Goal: Answer question/provide support: Share knowledge or assist other users

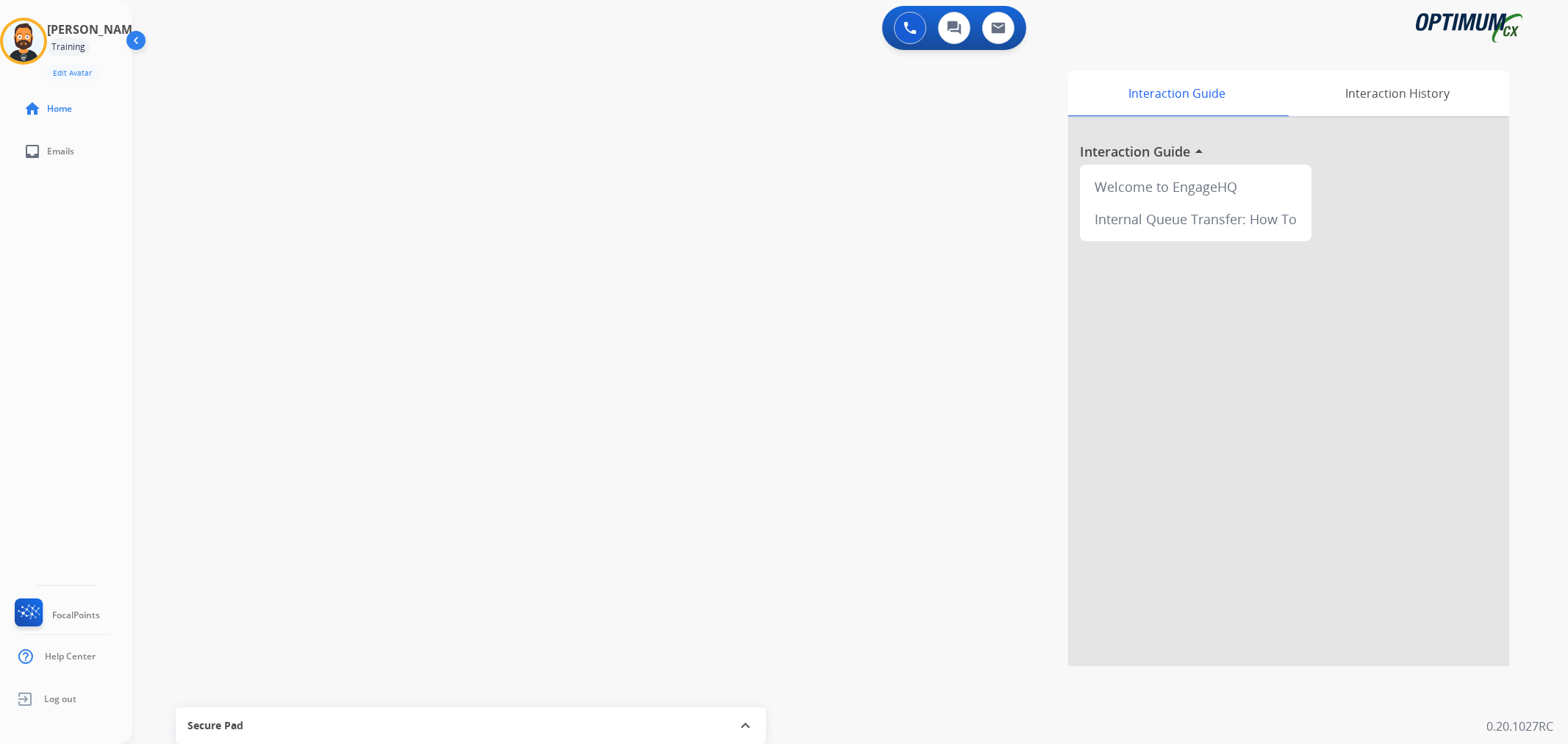
click at [43, 46] on img at bounding box center [23, 40] width 41 height 41
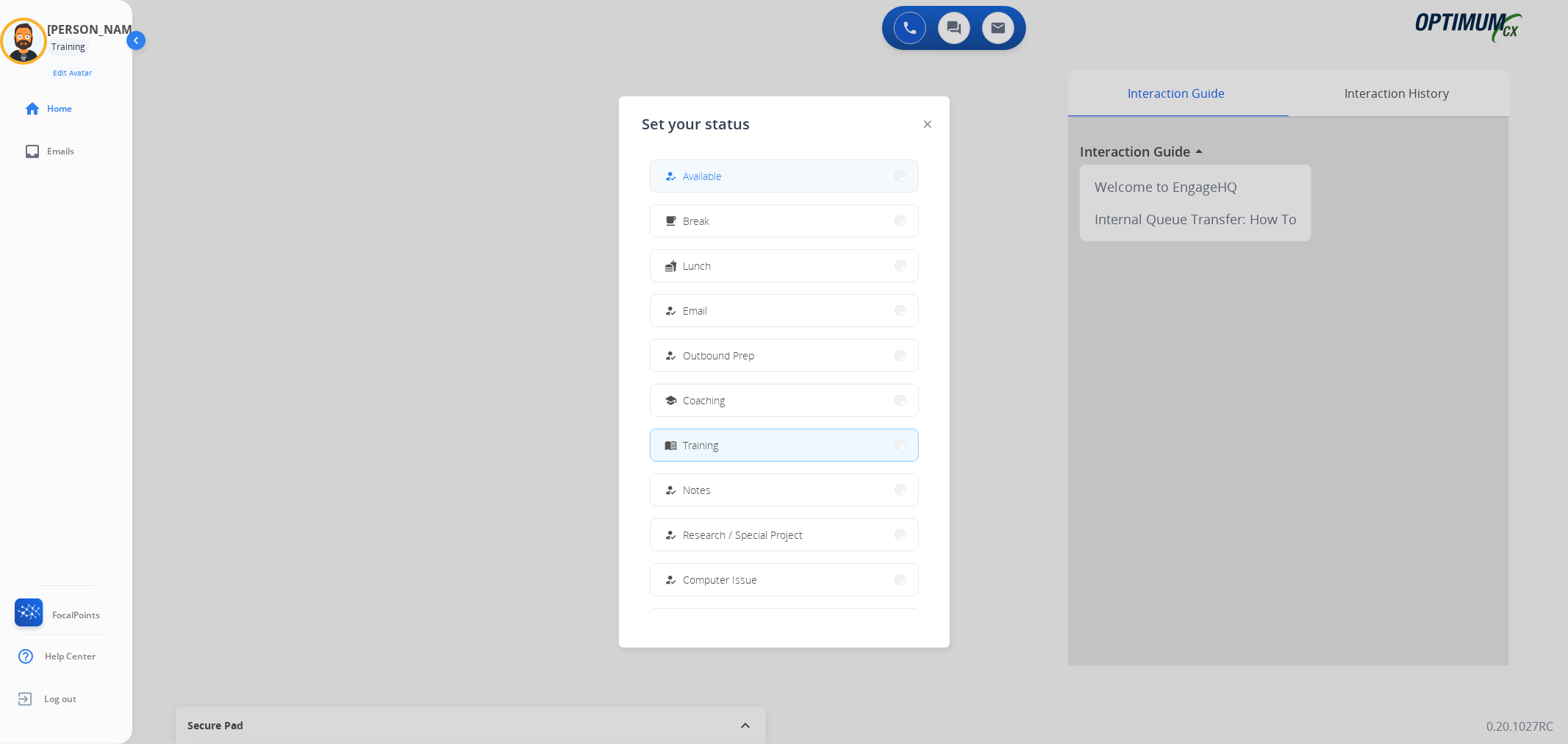
click at [755, 187] on button "how_to_reg Available" at bounding box center [784, 176] width 267 height 32
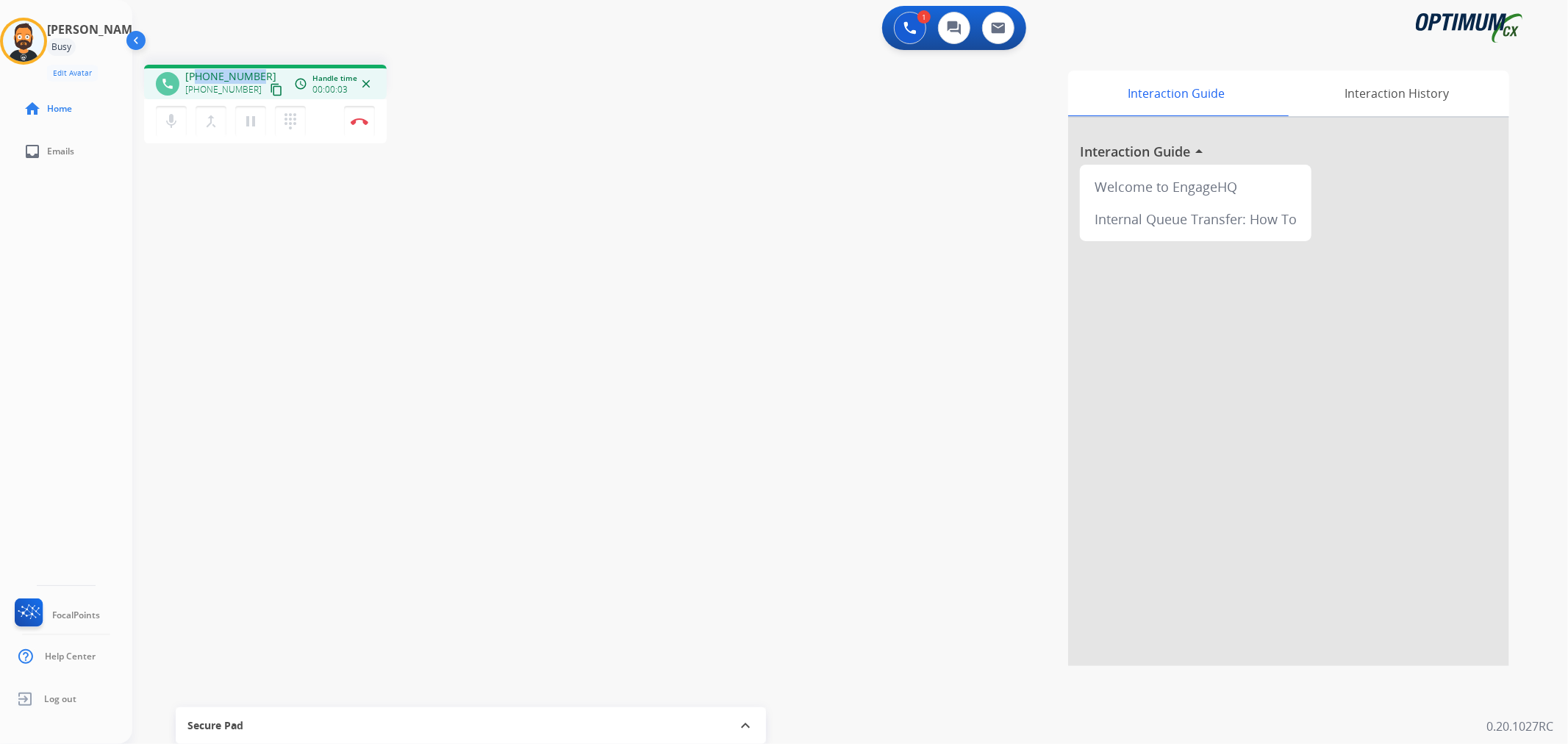
drag, startPoint x: 253, startPoint y: 70, endPoint x: 195, endPoint y: 70, distance: 58.0
click at [195, 70] on span "[PHONE_NUMBER]" at bounding box center [231, 76] width 91 height 15
copy span "2022895090"
click at [358, 117] on img at bounding box center [359, 121] width 18 height 7
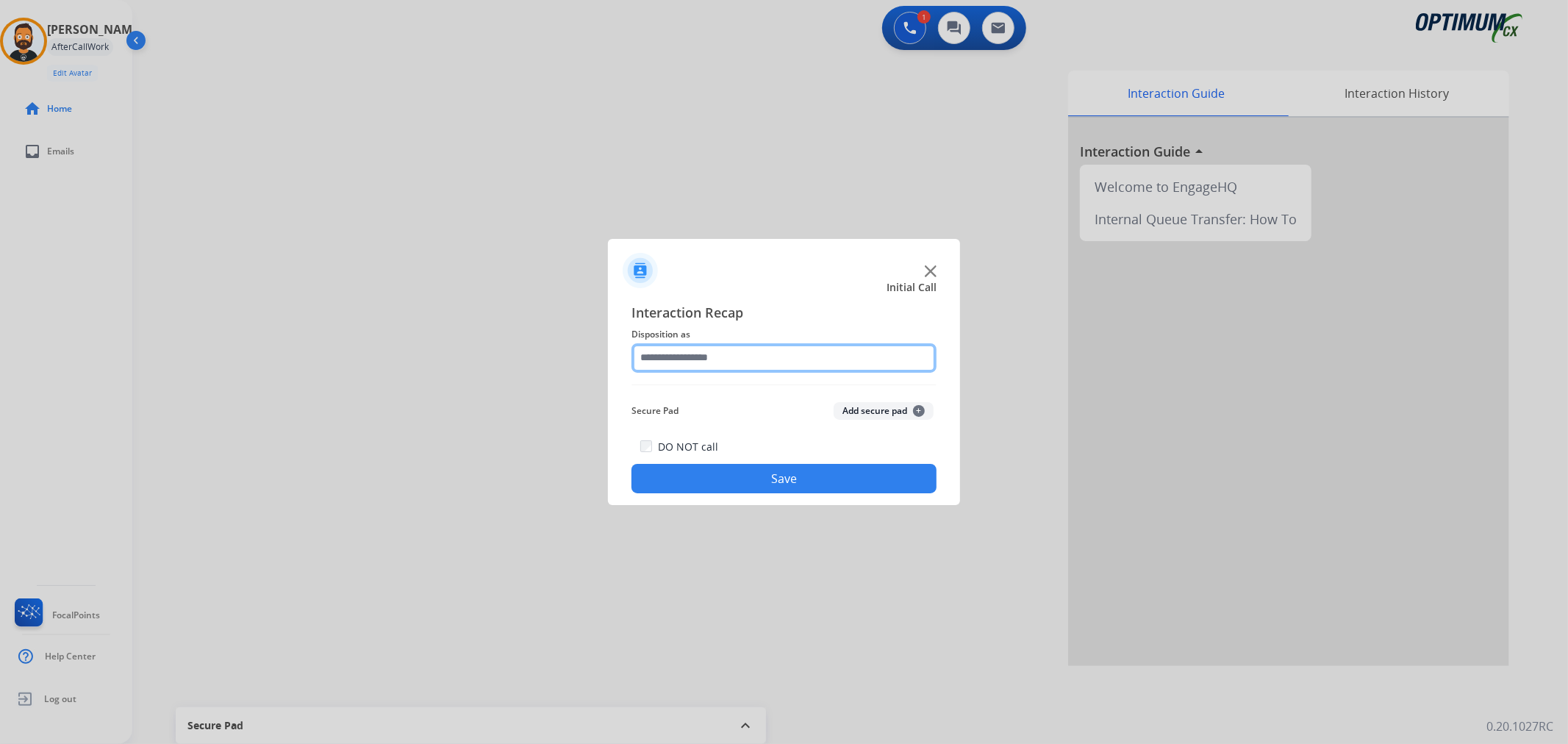
click at [649, 362] on input "text" at bounding box center [784, 358] width 305 height 30
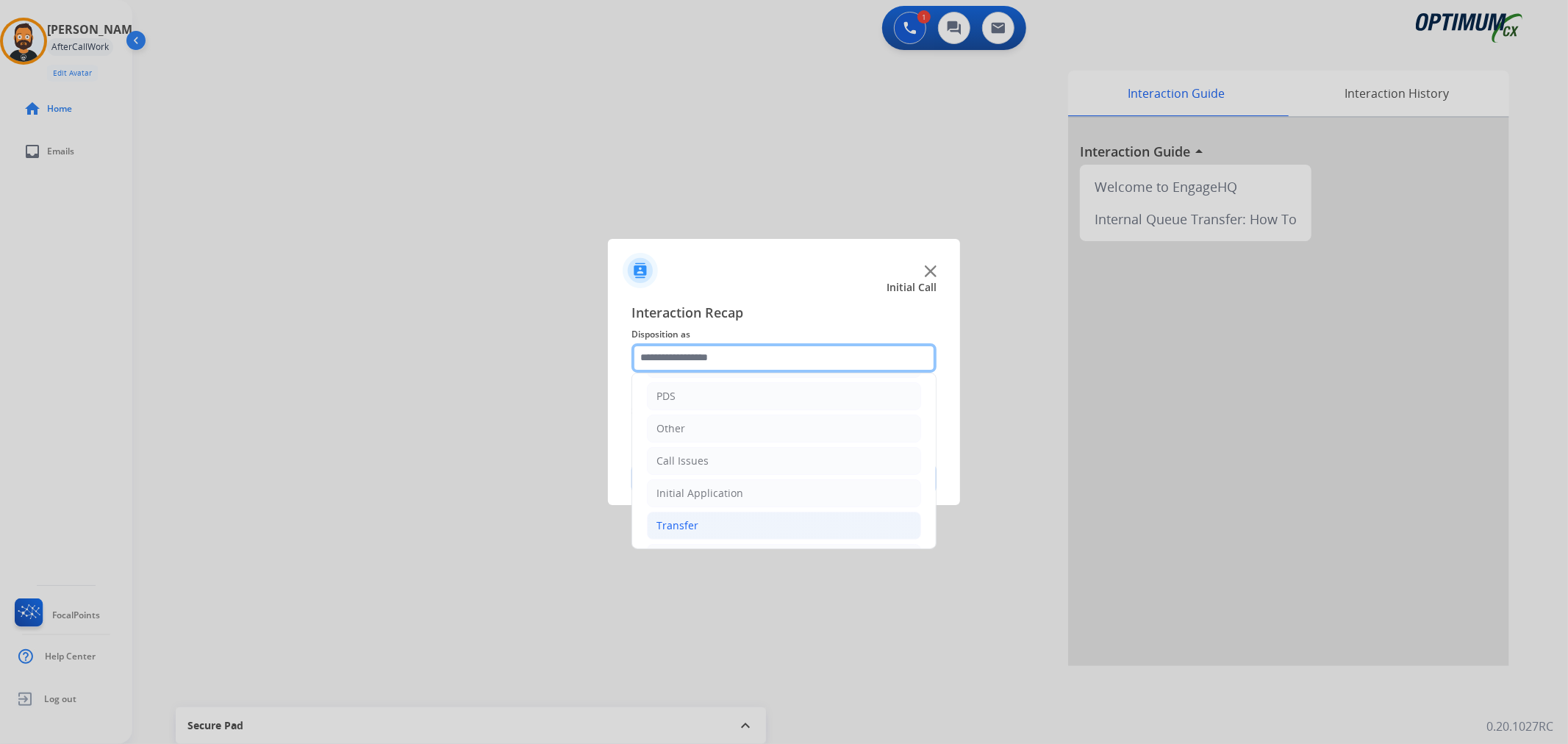
scroll to position [101, 0]
click at [703, 516] on li "Renewal" at bounding box center [784, 524] width 274 height 28
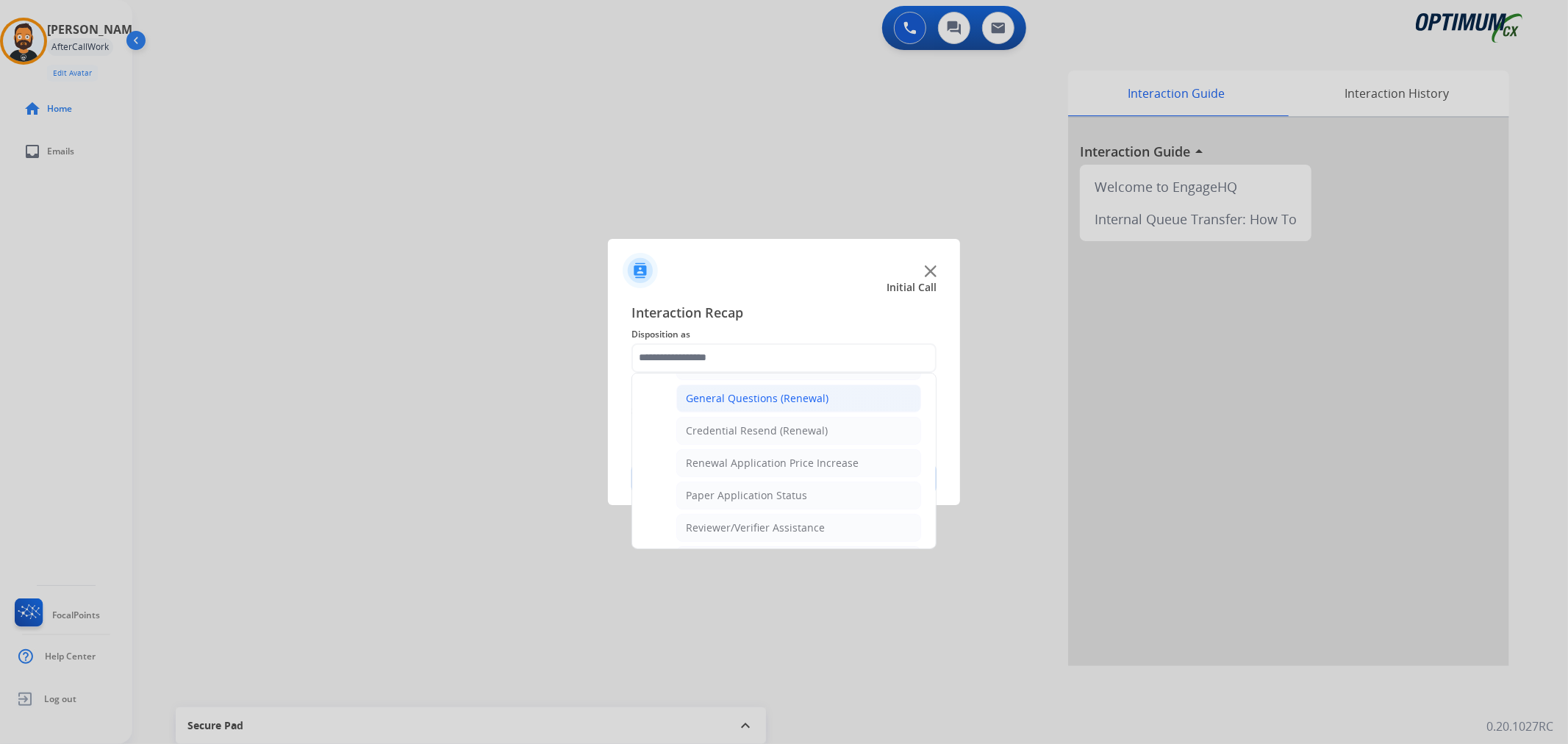
click at [734, 403] on div "General Questions (Renewal)" at bounding box center [756, 398] width 143 height 15
type input "**********"
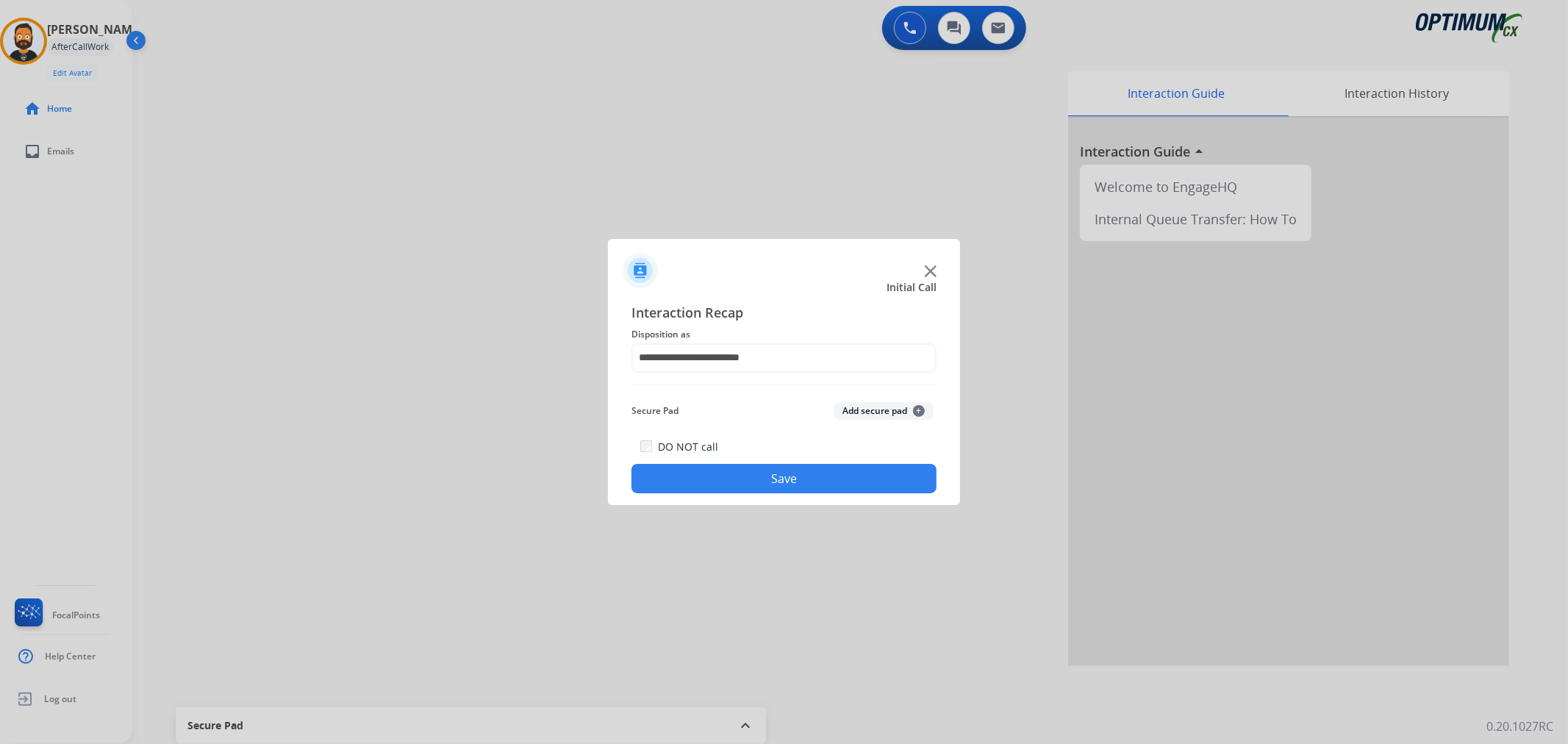
click at [714, 479] on button "Save" at bounding box center [784, 478] width 305 height 30
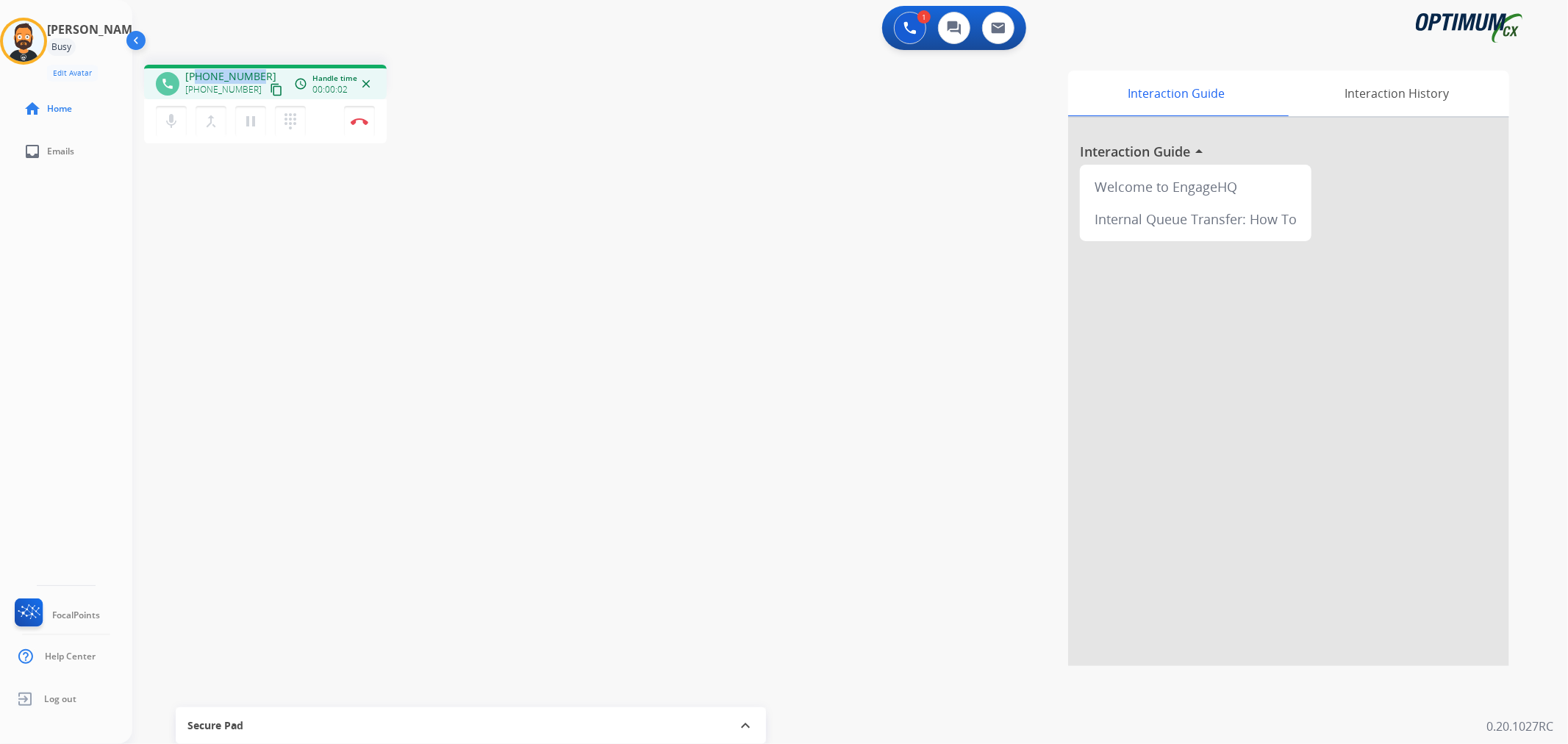
drag, startPoint x: 259, startPoint y: 68, endPoint x: 197, endPoint y: 68, distance: 62.0
click at [197, 69] on div "[PHONE_NUMBER] [PHONE_NUMBER] content_copy" at bounding box center [235, 84] width 100 height 30
copy span "7344318534"
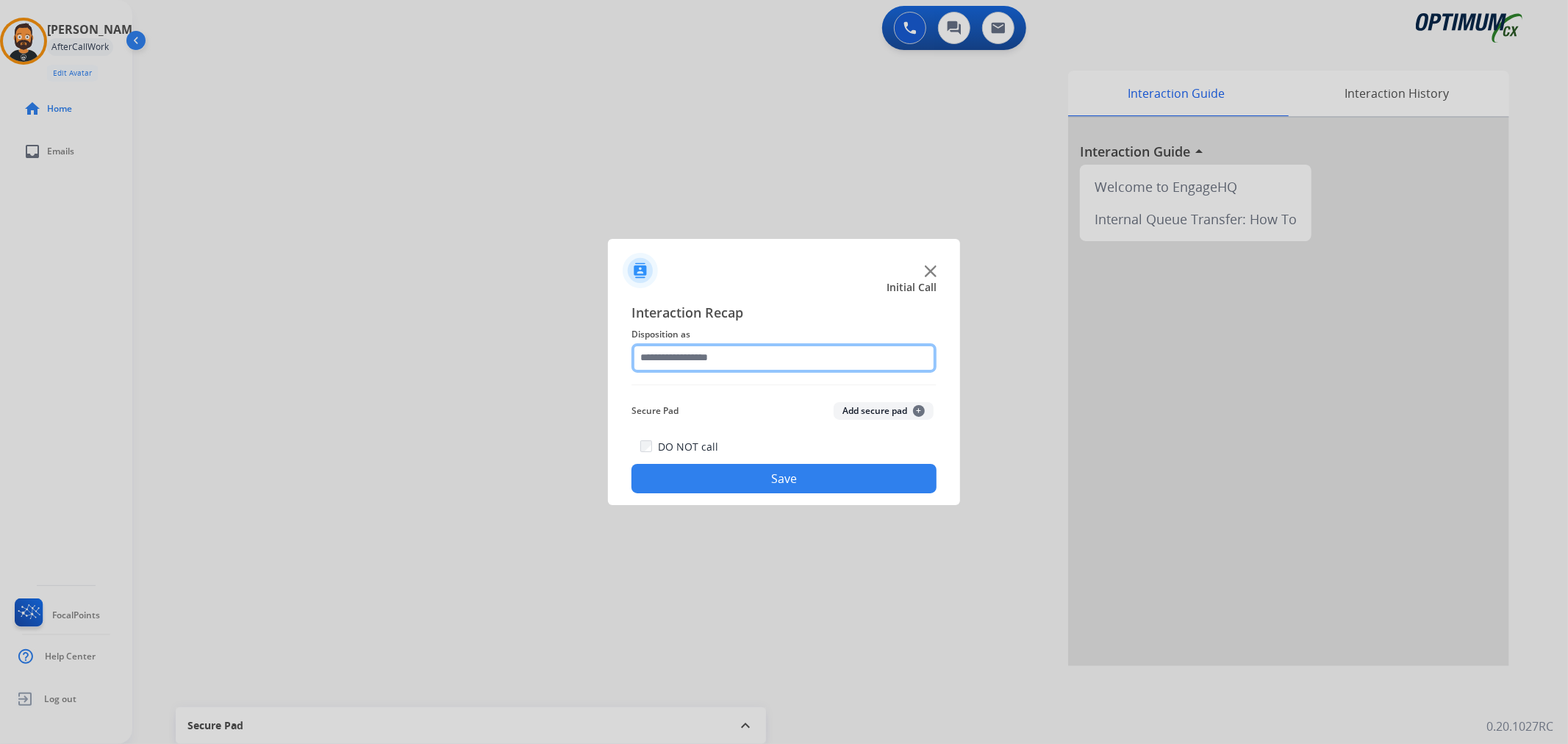
click at [670, 357] on input "text" at bounding box center [784, 358] width 305 height 30
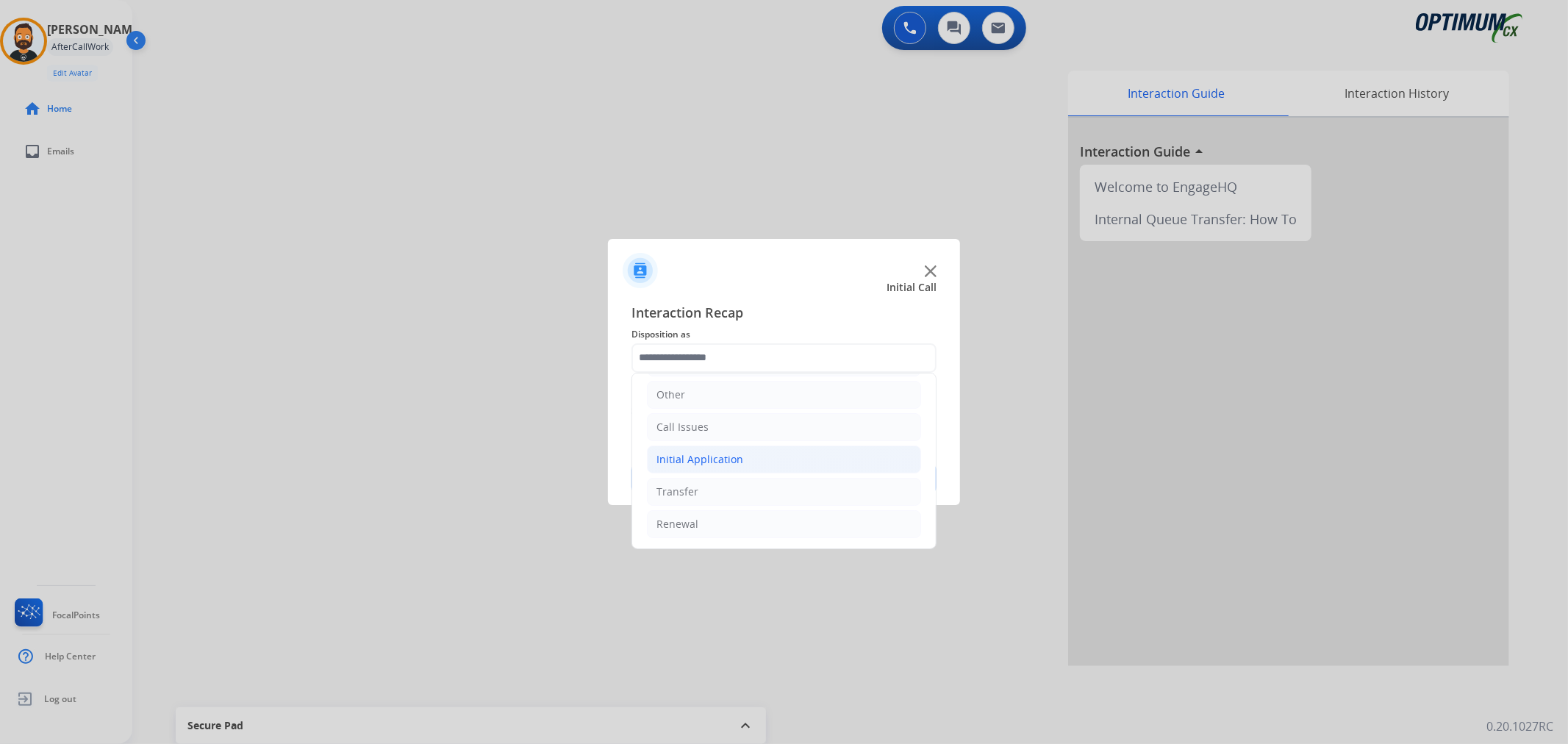
click at [739, 459] on div "Initial Application" at bounding box center [699, 459] width 87 height 15
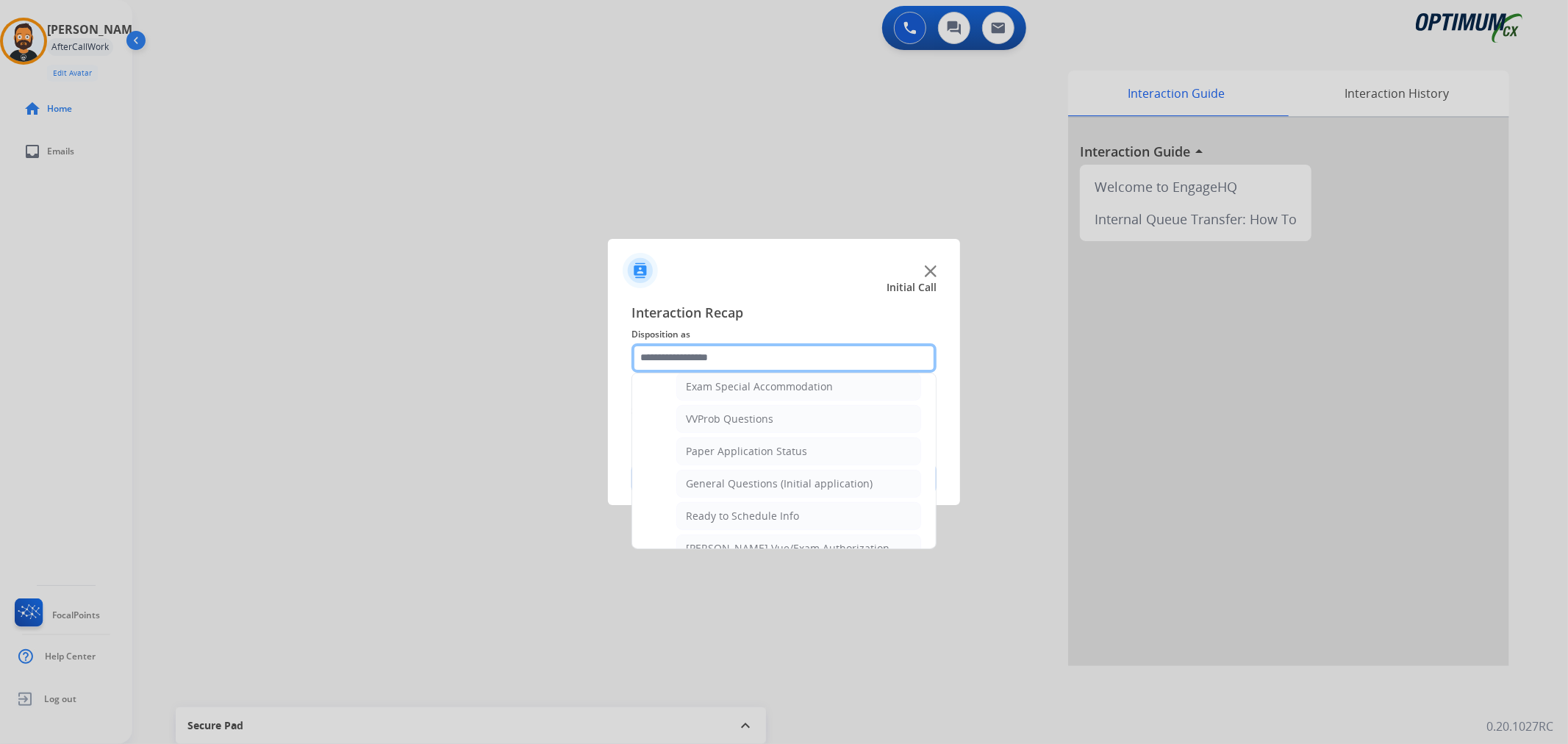
scroll to position [894, 0]
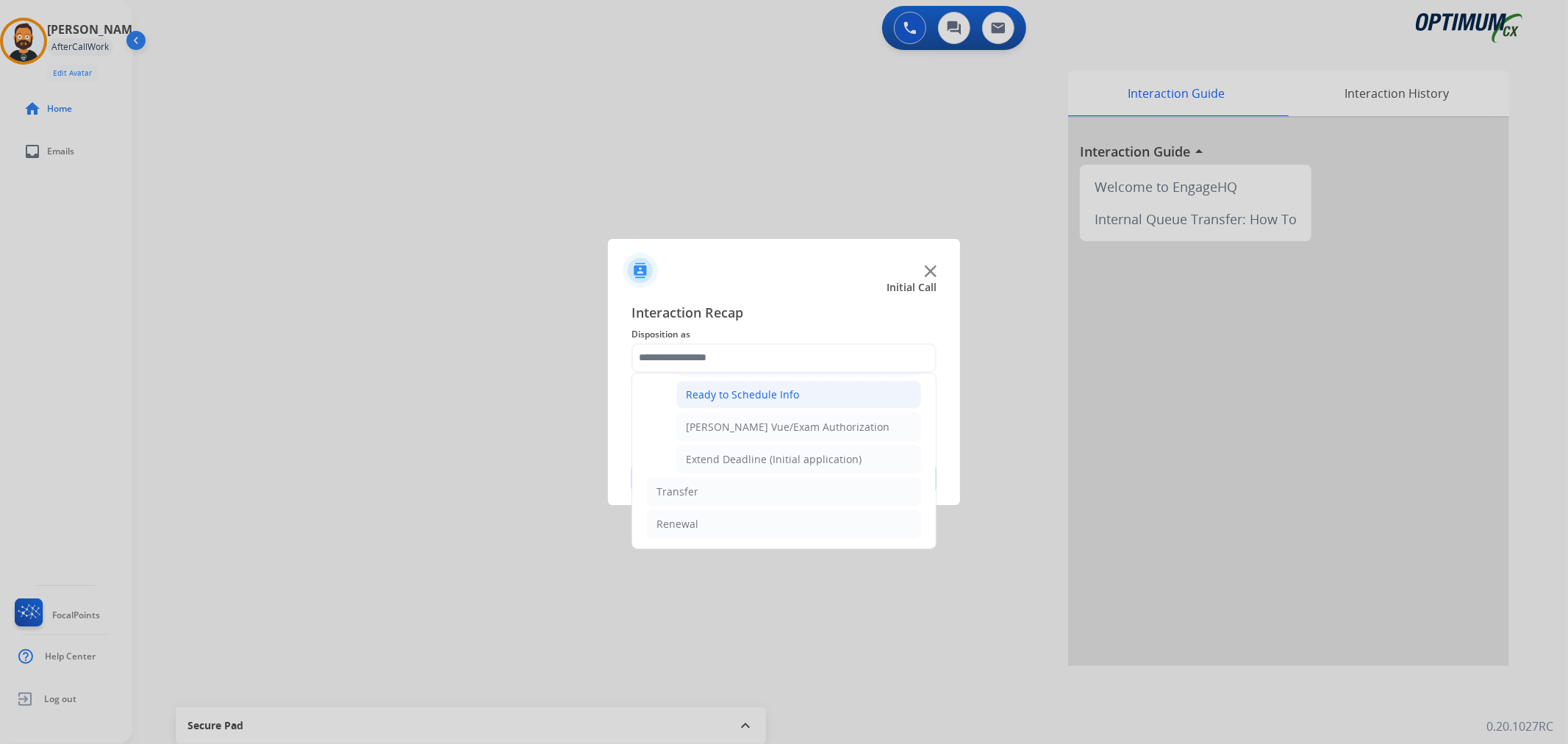
click at [767, 395] on div "Ready to Schedule Info" at bounding box center [741, 394] width 113 height 15
type input "**********"
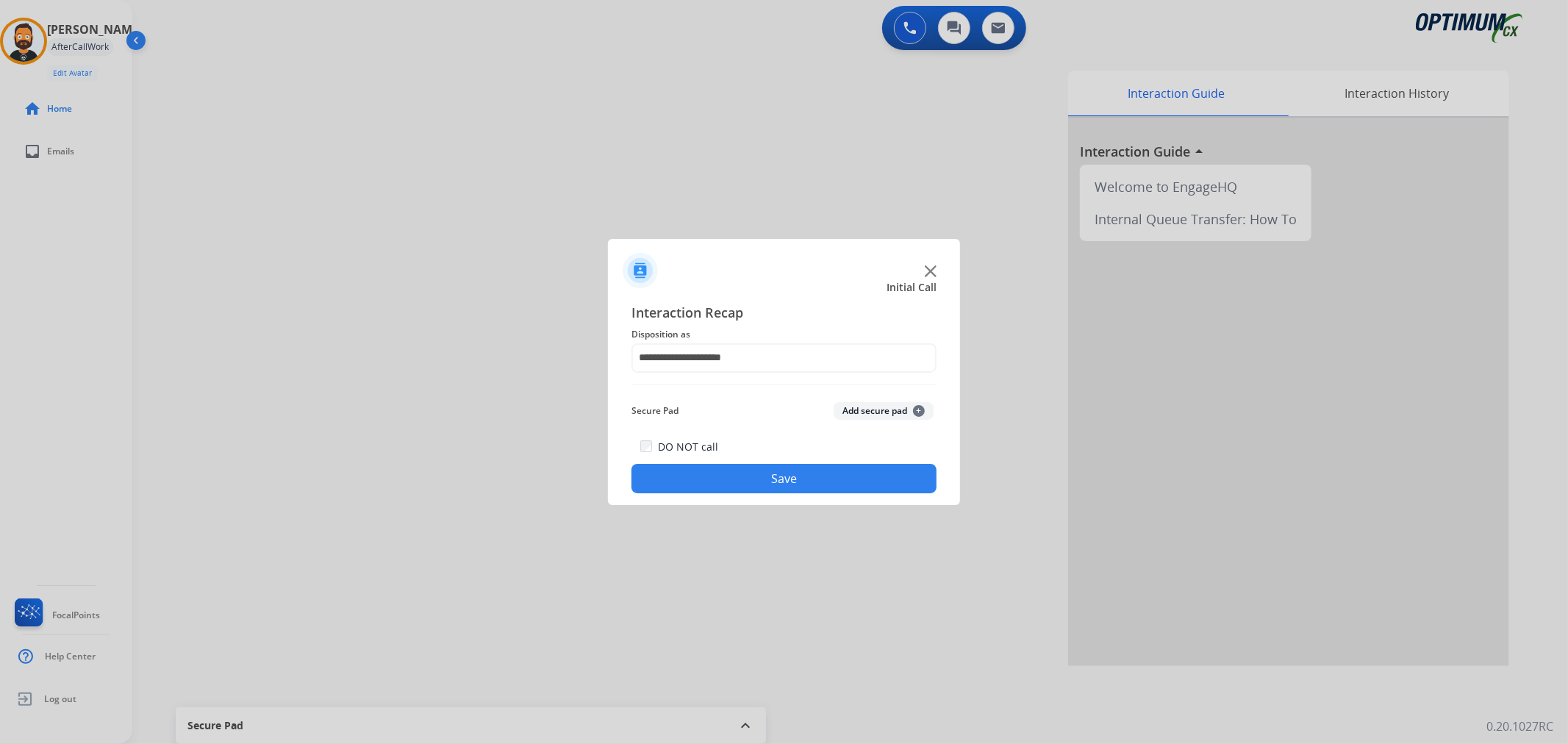
click at [766, 478] on button "Save" at bounding box center [784, 478] width 305 height 30
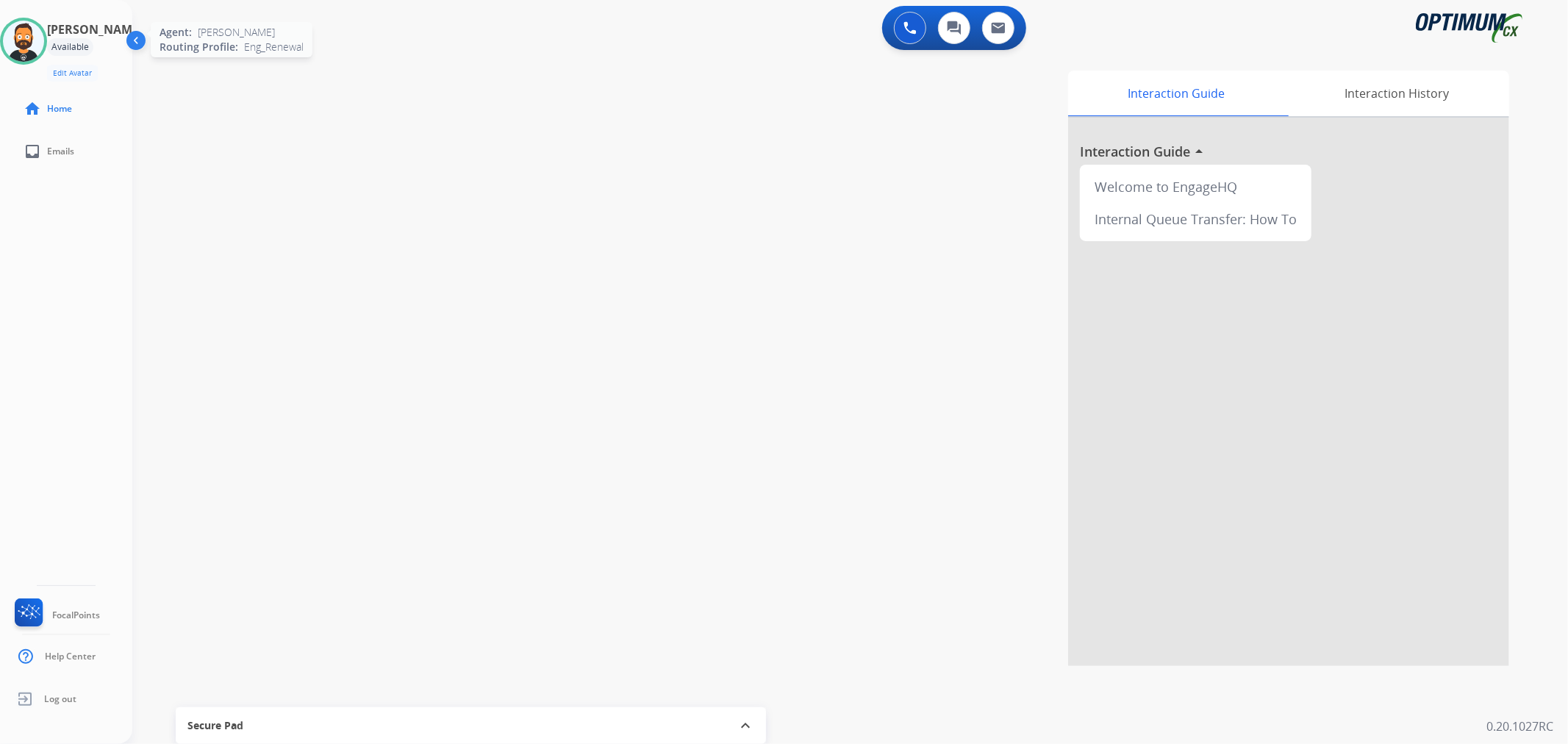
click at [38, 38] on img at bounding box center [23, 40] width 41 height 41
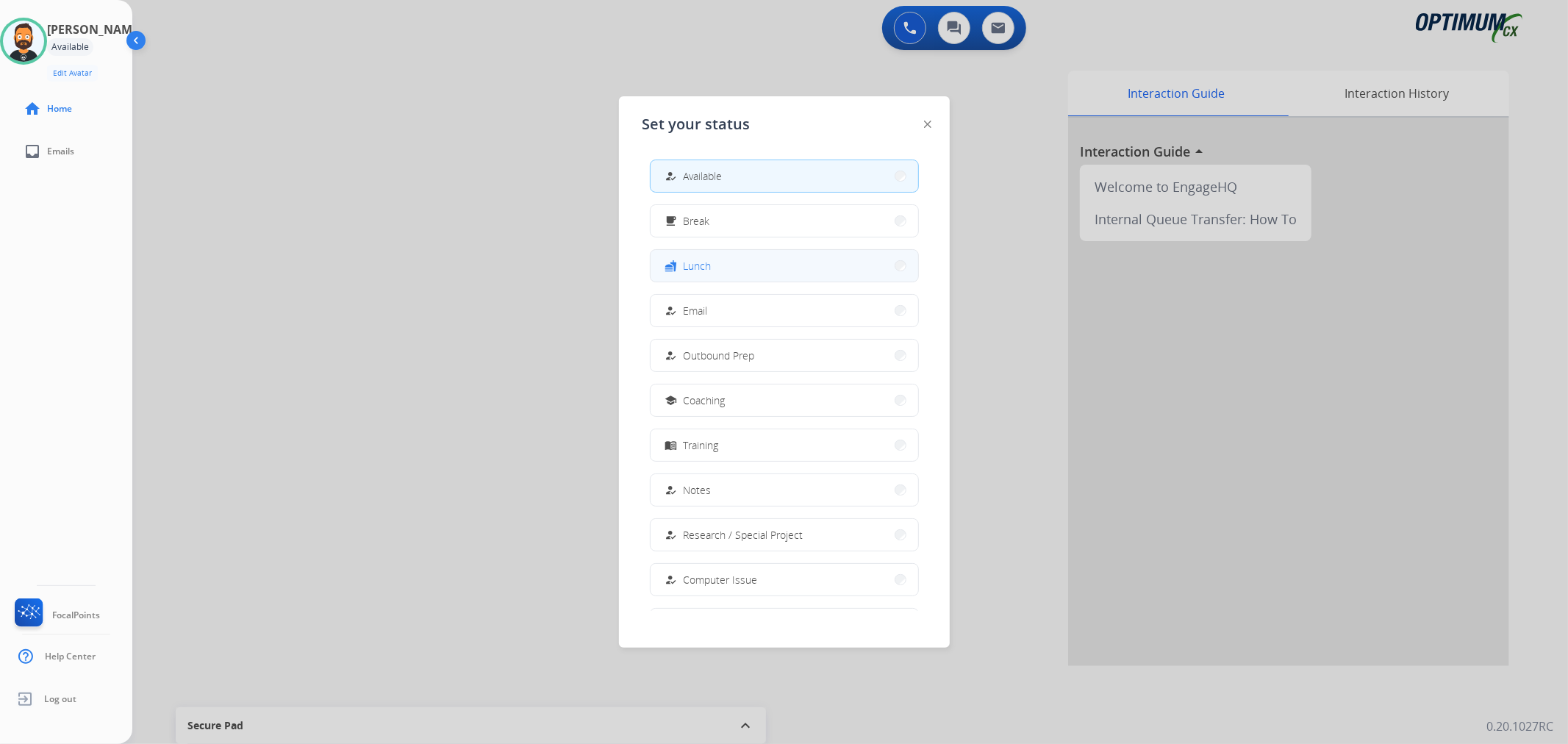
click at [699, 259] on span "Lunch" at bounding box center [698, 266] width 28 height 16
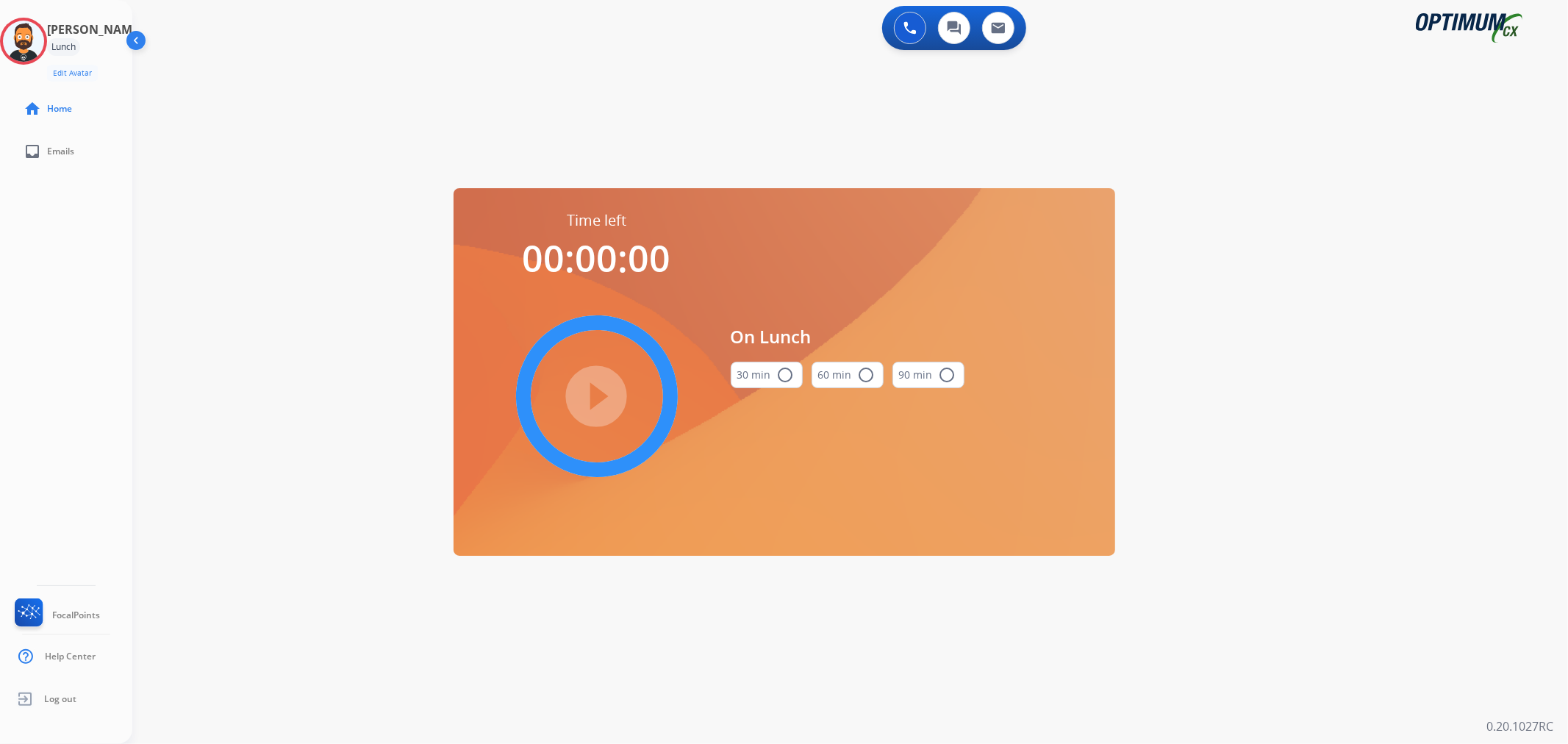
click at [783, 367] on mat-icon "radio_button_unchecked" at bounding box center [785, 375] width 18 height 18
click at [599, 405] on mat-icon "play_circle_filled" at bounding box center [597, 396] width 18 height 18
click at [32, 31] on icon at bounding box center [24, 41] width 48 height 48
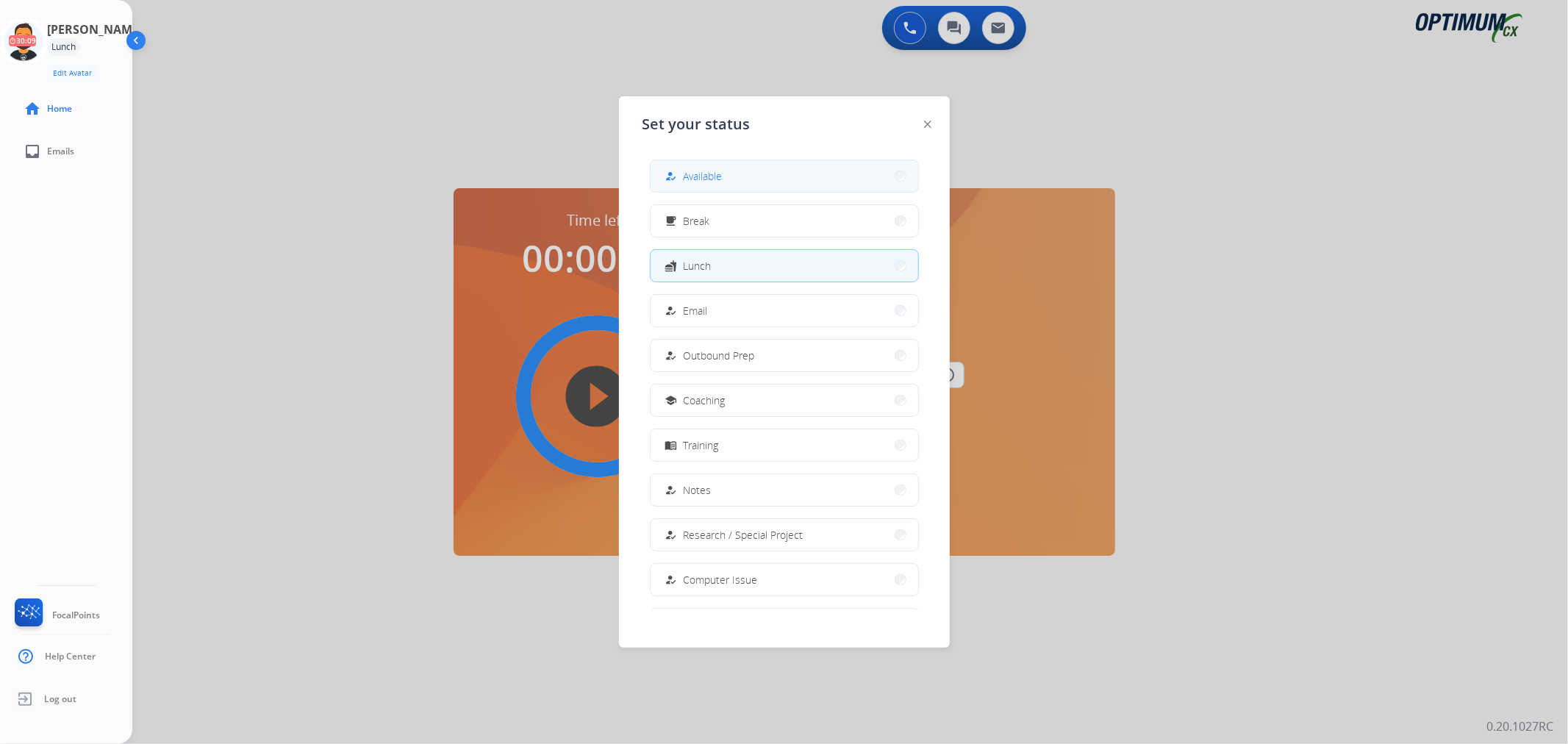
click at [691, 162] on button "how_to_reg Available" at bounding box center [784, 176] width 267 height 32
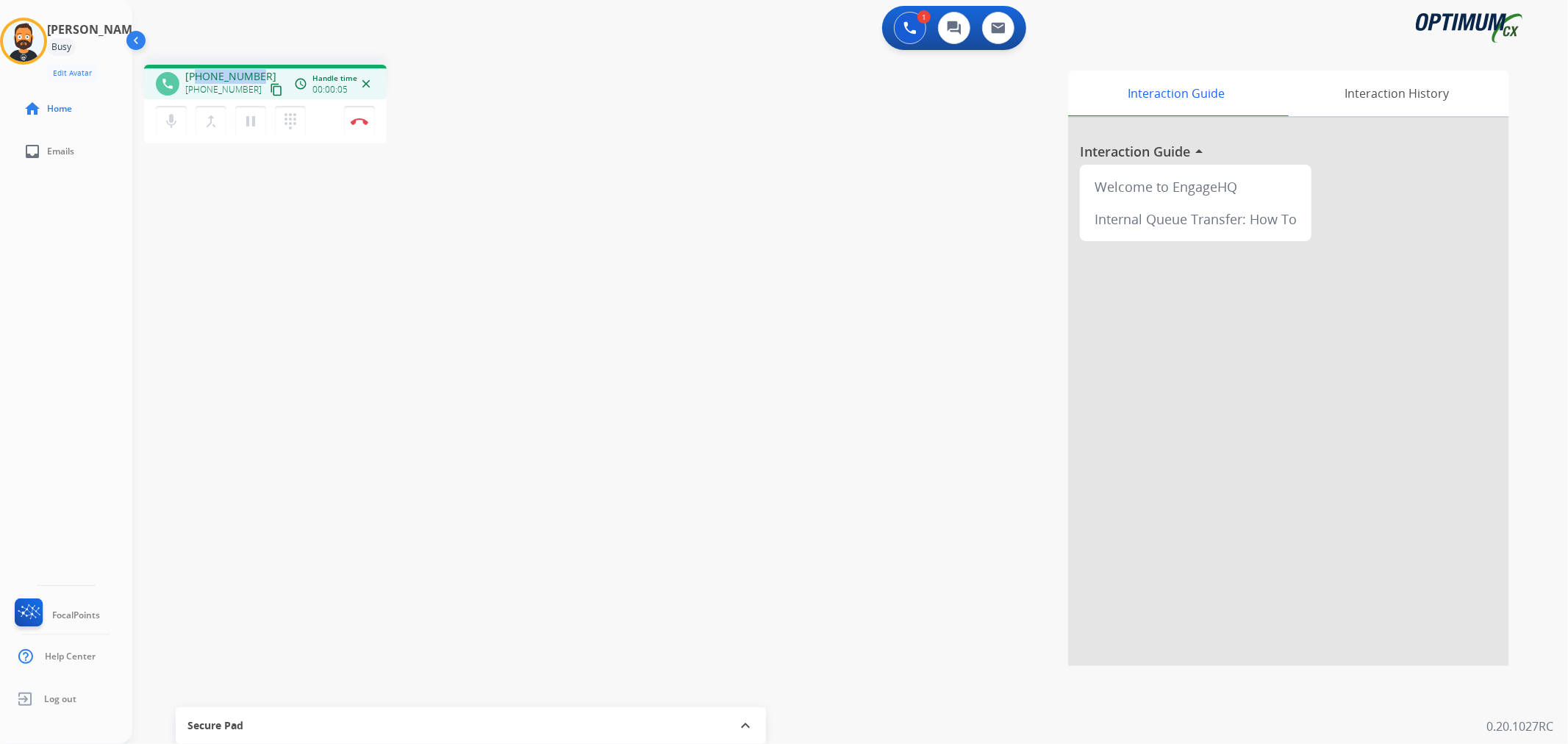
drag, startPoint x: 262, startPoint y: 71, endPoint x: 198, endPoint y: 72, distance: 64.0
click at [198, 72] on div "[PHONE_NUMBER] [PHONE_NUMBER] content_copy" at bounding box center [235, 84] width 100 height 30
copy span "6784819213"
click at [358, 115] on button "Disconnect" at bounding box center [358, 121] width 31 height 31
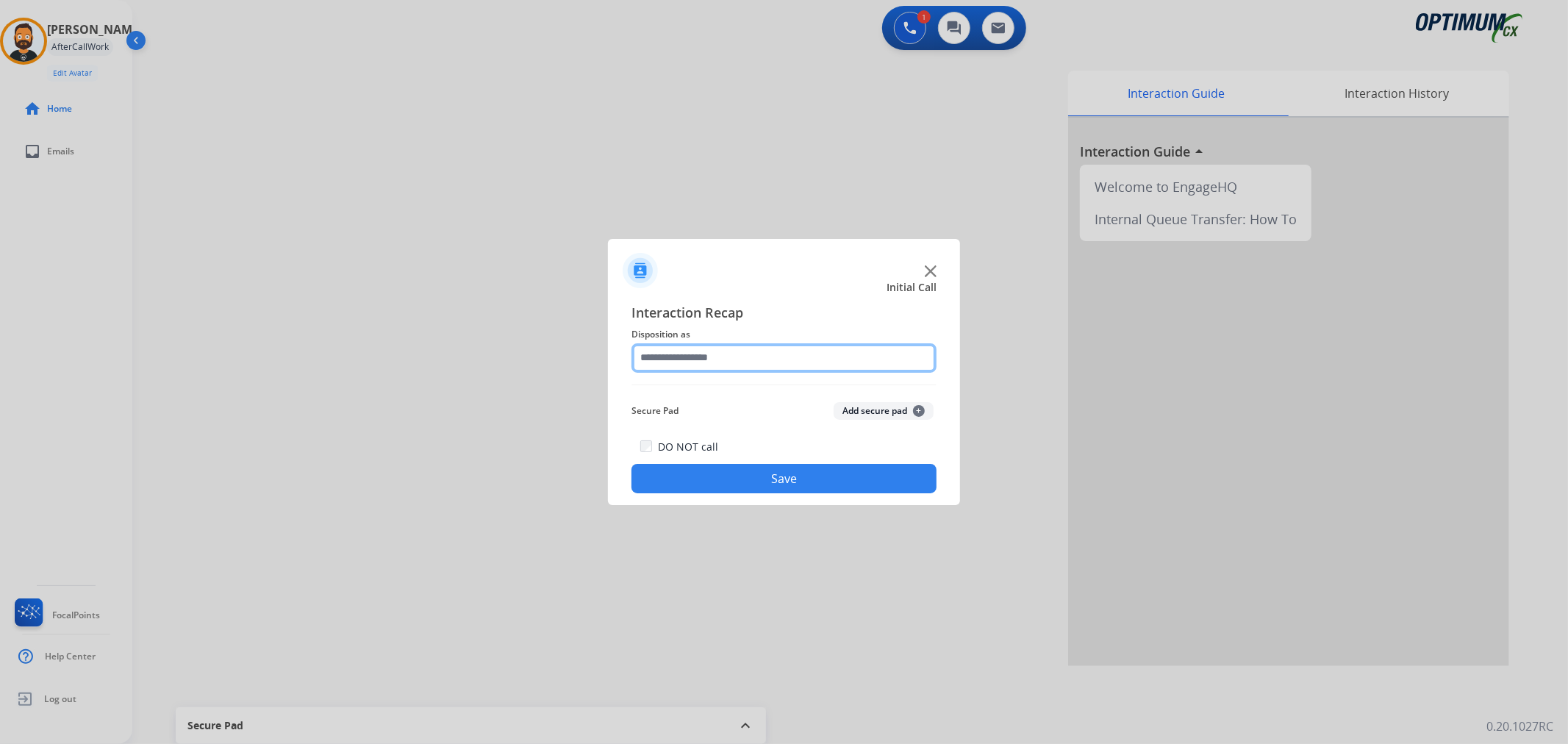
click at [746, 361] on input "text" at bounding box center [784, 358] width 305 height 30
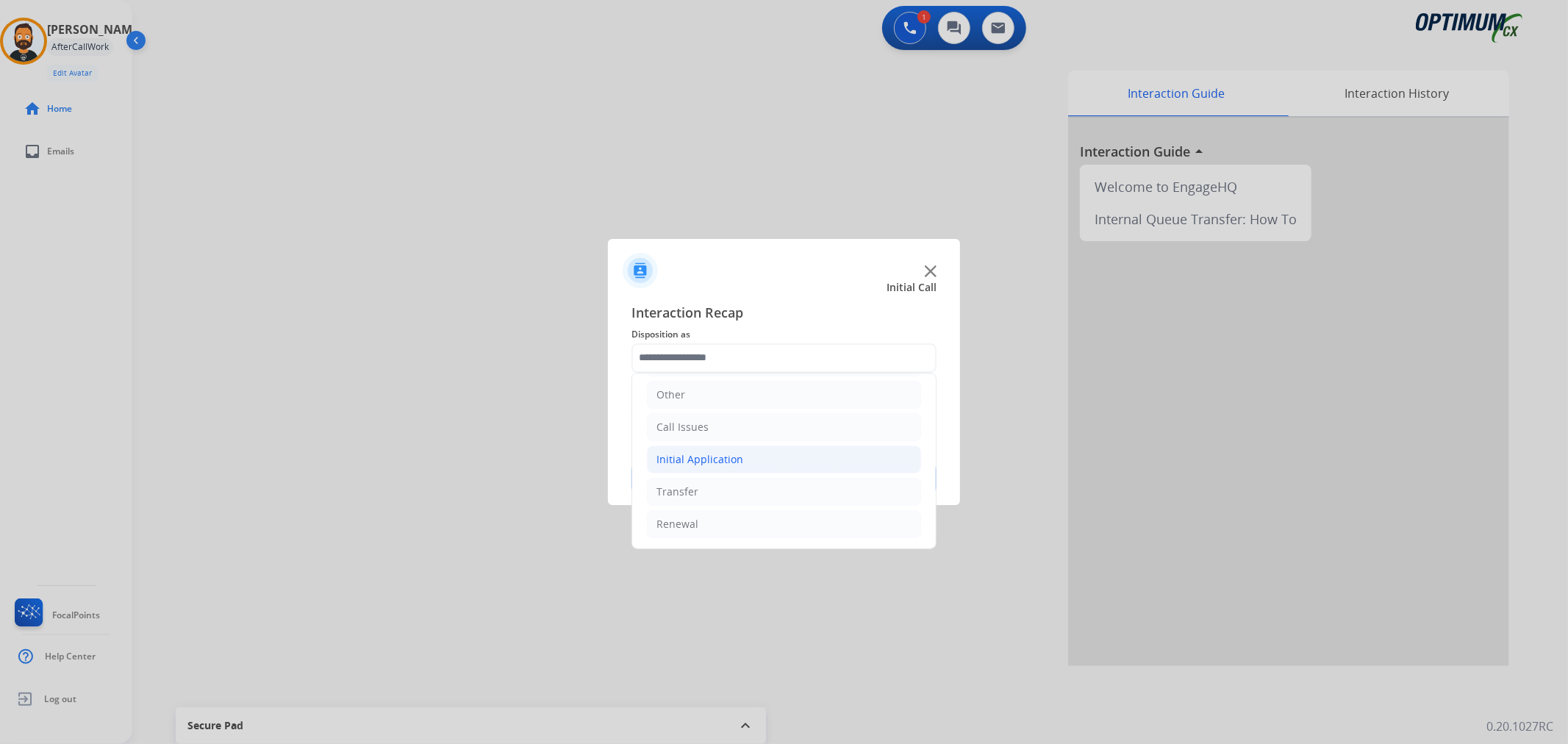
click at [721, 456] on div "Initial Application" at bounding box center [699, 459] width 87 height 15
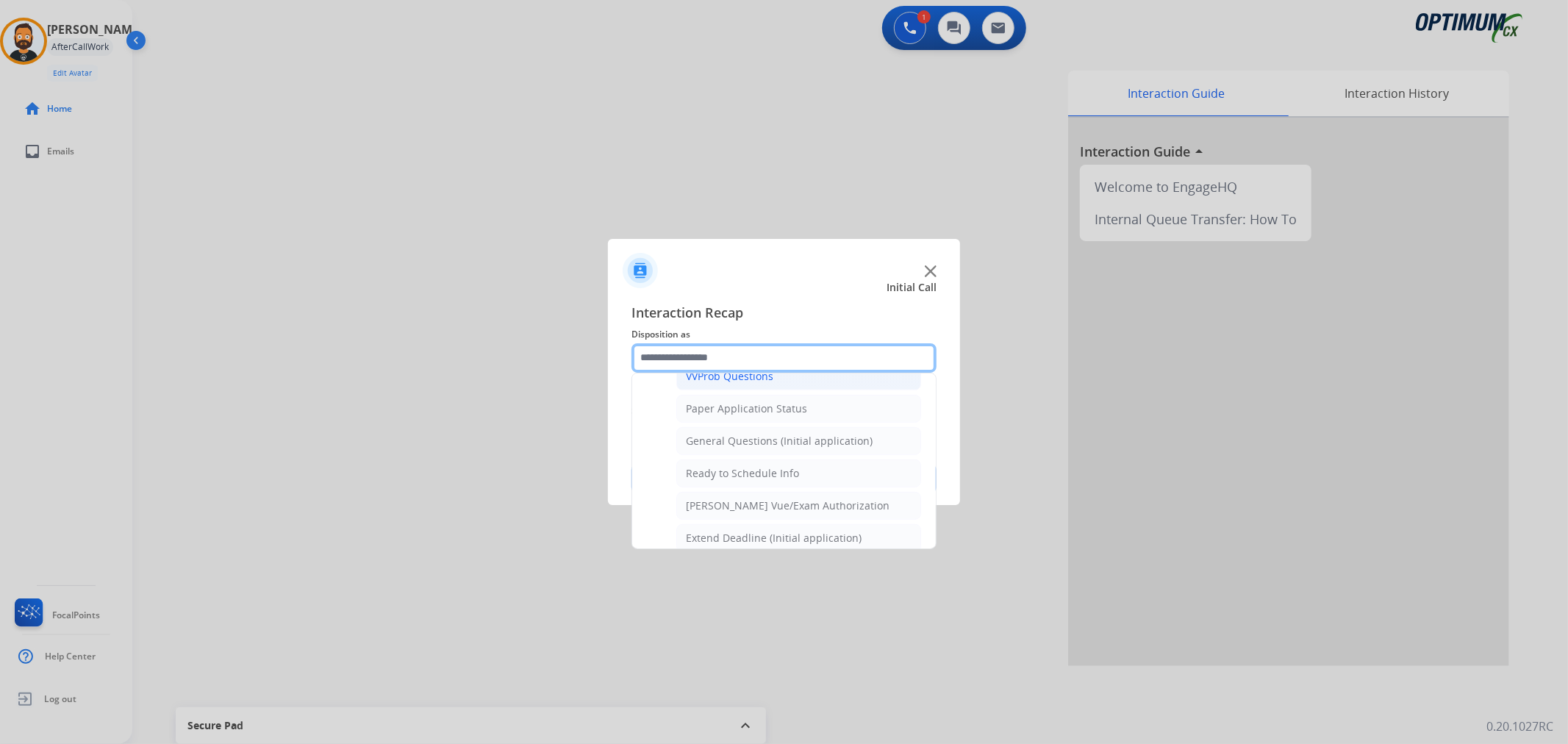
scroll to position [758, 0]
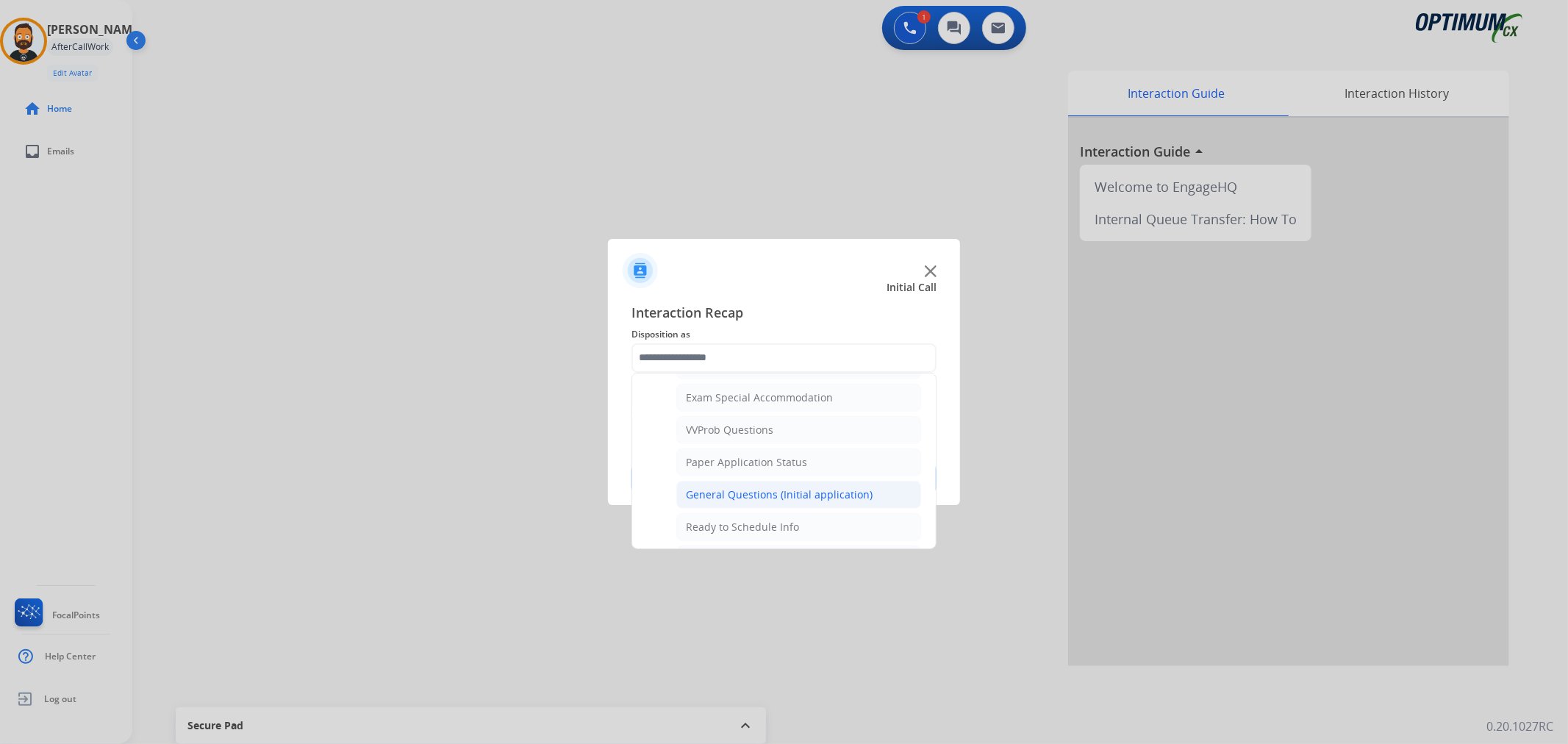
click at [730, 489] on div "General Questions (Initial application)" at bounding box center [778, 494] width 187 height 15
type input "**********"
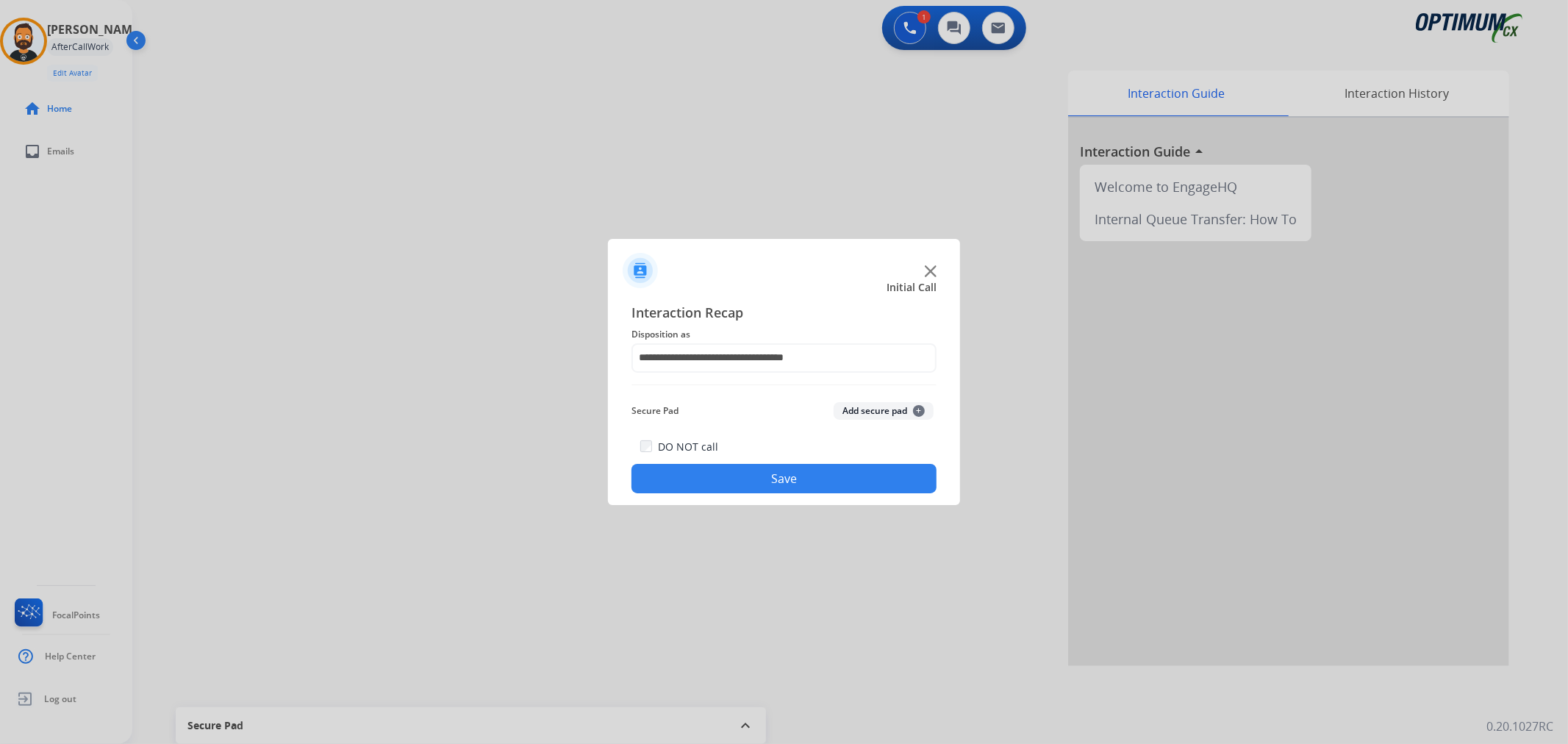
click at [711, 471] on button "Save" at bounding box center [784, 478] width 305 height 30
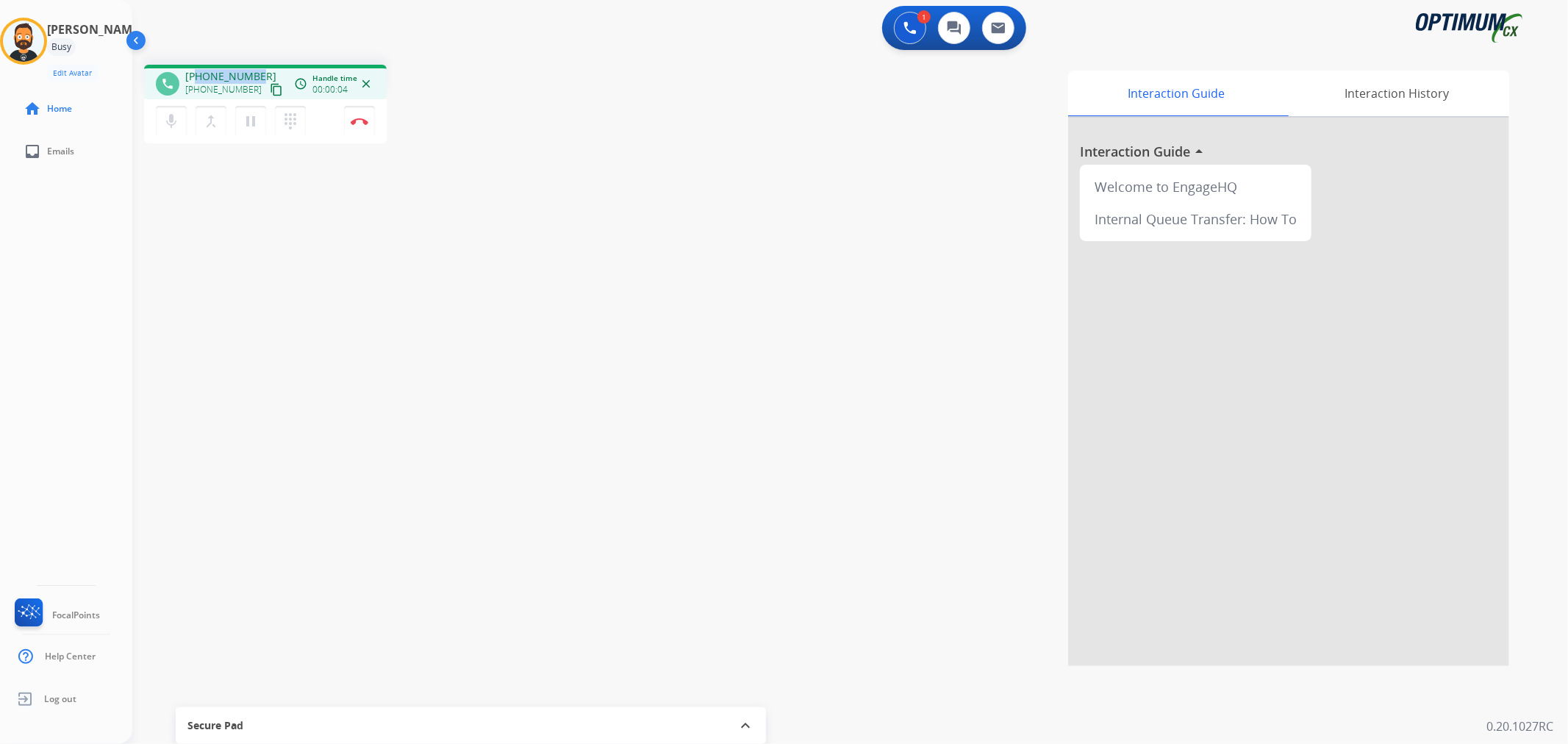
drag, startPoint x: 262, startPoint y: 70, endPoint x: 196, endPoint y: 74, distance: 66.1
click at [196, 74] on div "[PHONE_NUMBER] [PHONE_NUMBER] content_copy" at bounding box center [235, 84] width 100 height 30
copy span "5412933016"
click at [259, 116] on mat-icon "pause" at bounding box center [251, 121] width 18 height 18
click at [252, 125] on mat-icon "play_arrow" at bounding box center [251, 121] width 18 height 18
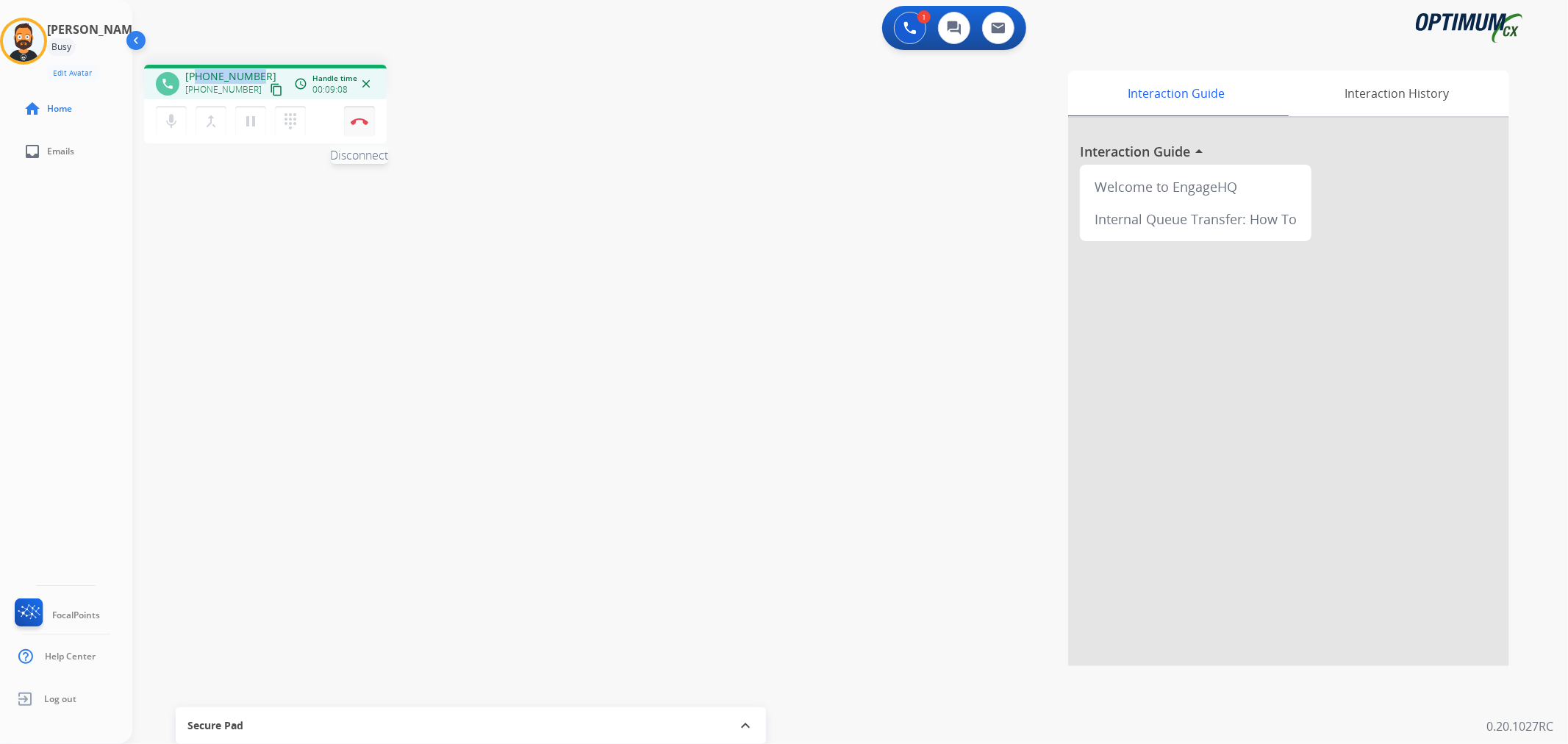
click at [360, 124] on img at bounding box center [359, 121] width 18 height 7
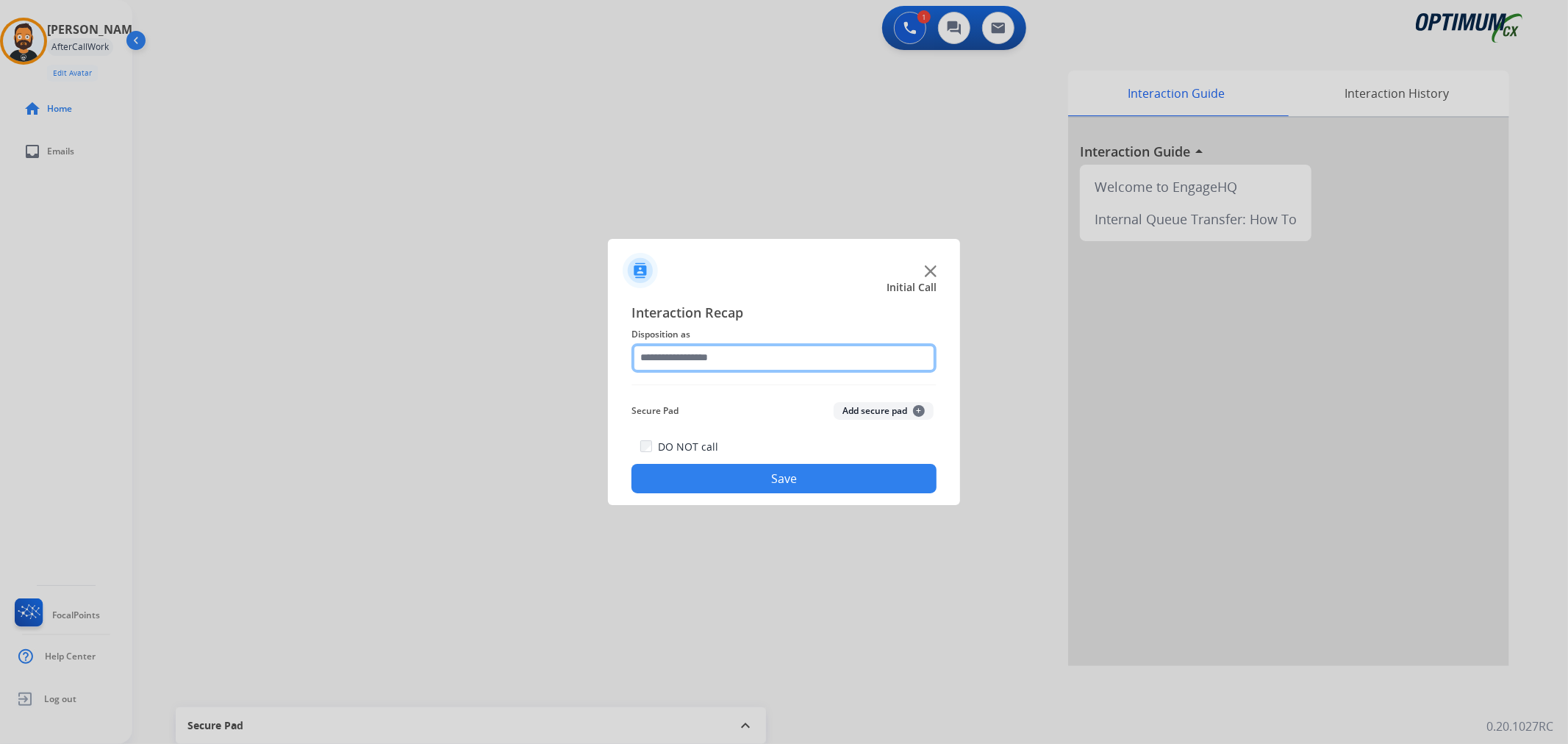
click at [695, 365] on input "text" at bounding box center [784, 358] width 305 height 30
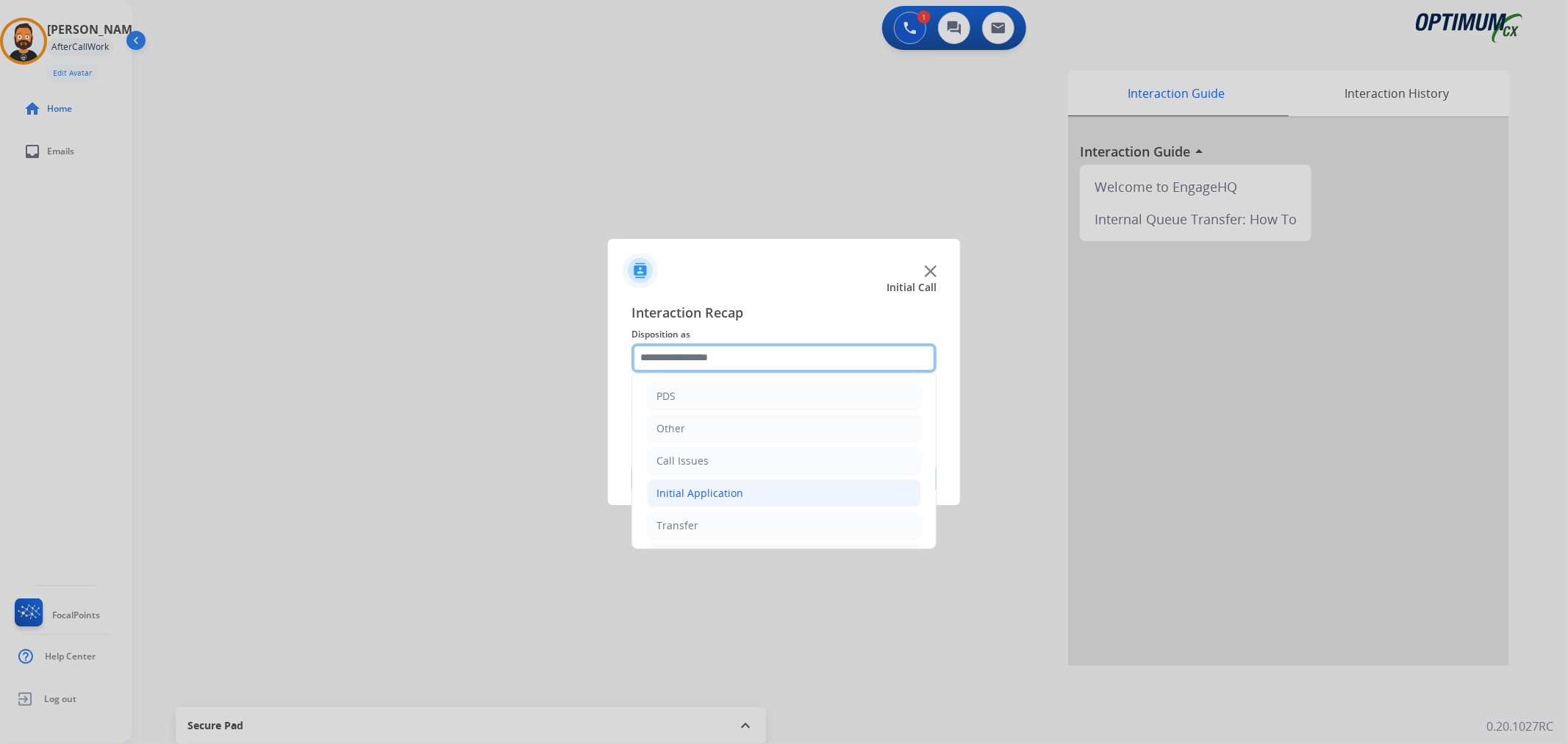
scroll to position [101, 0]
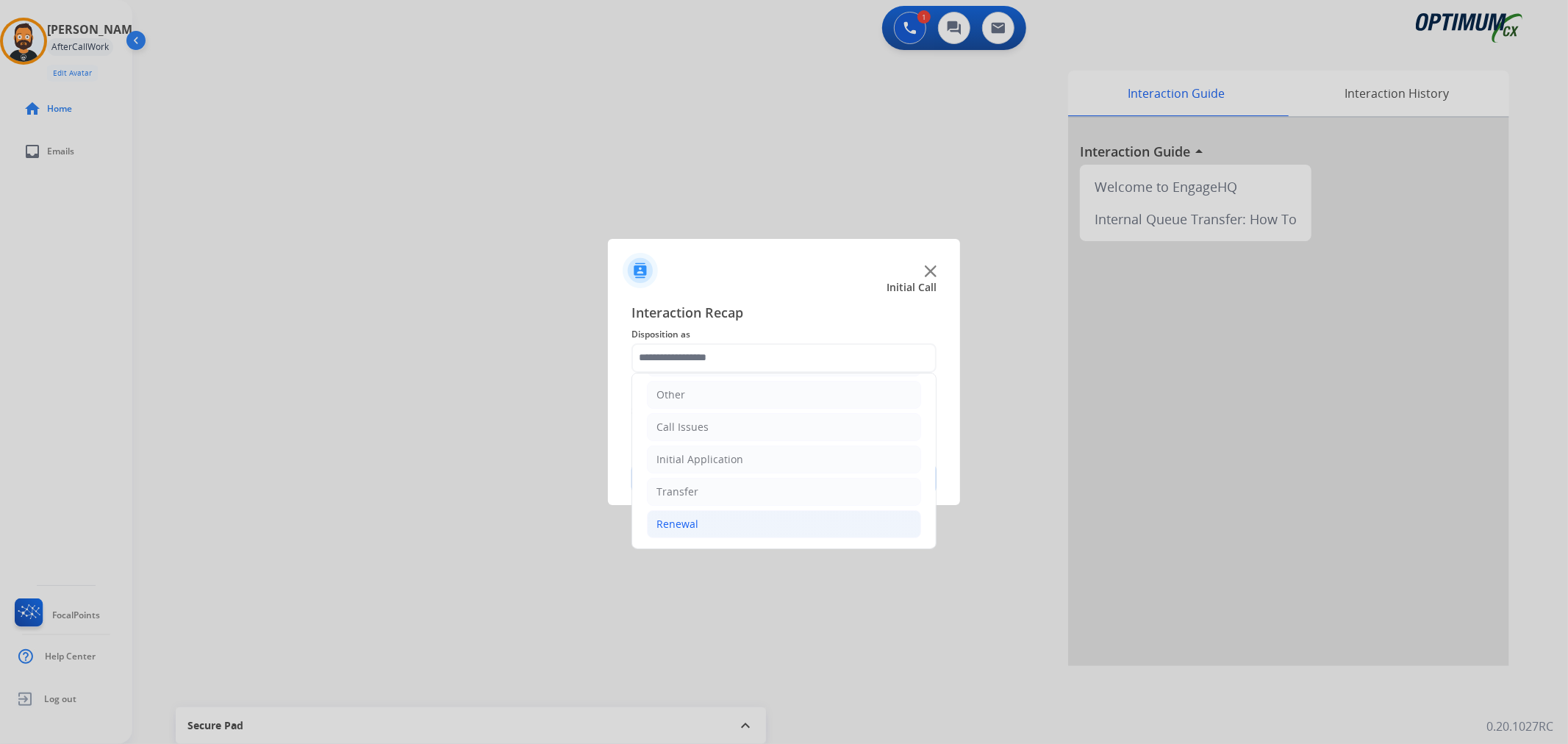
click at [694, 522] on div "Renewal" at bounding box center [678, 523] width 42 height 15
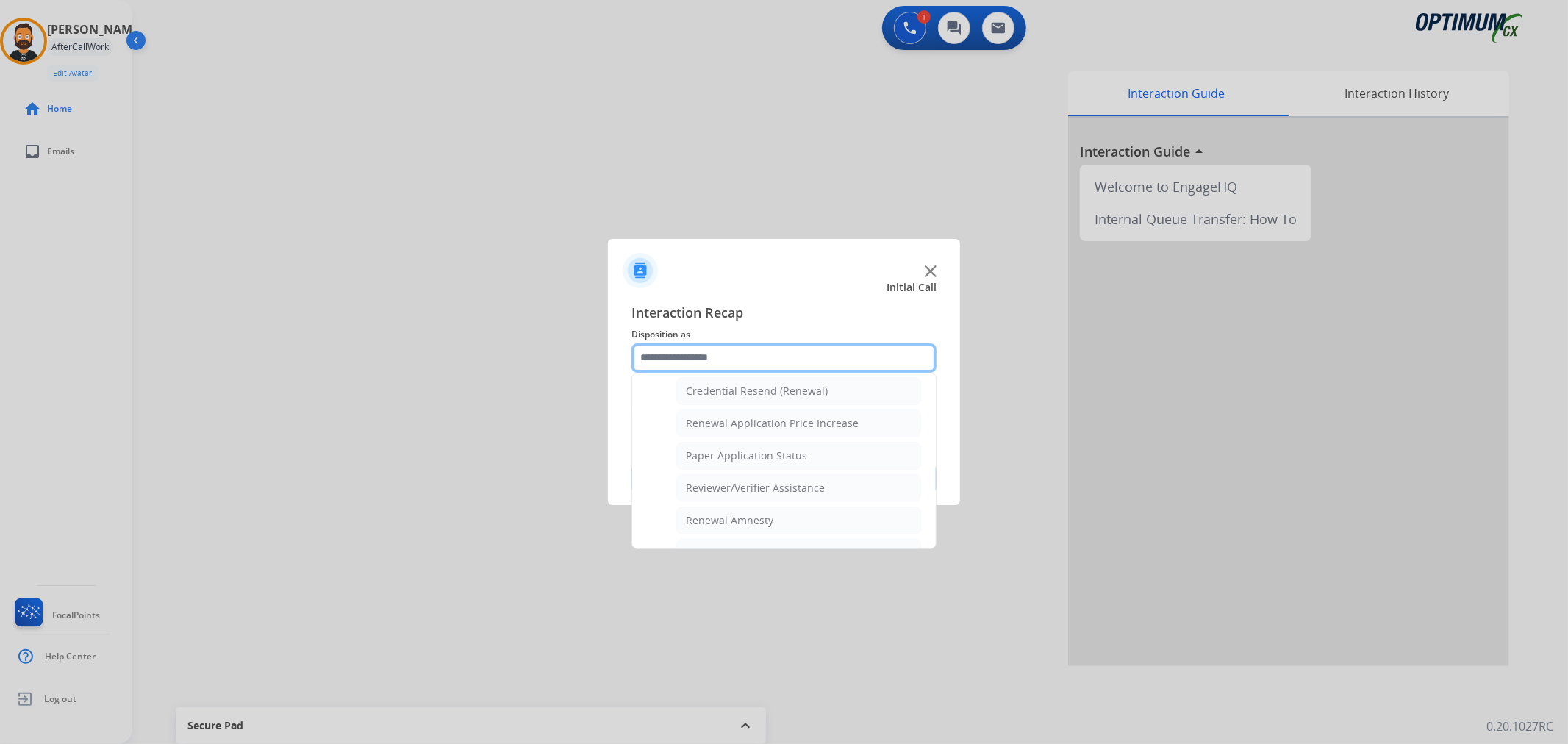
scroll to position [435, 0]
click at [731, 393] on div "General Questions (Renewal)" at bounding box center [756, 398] width 143 height 15
type input "**********"
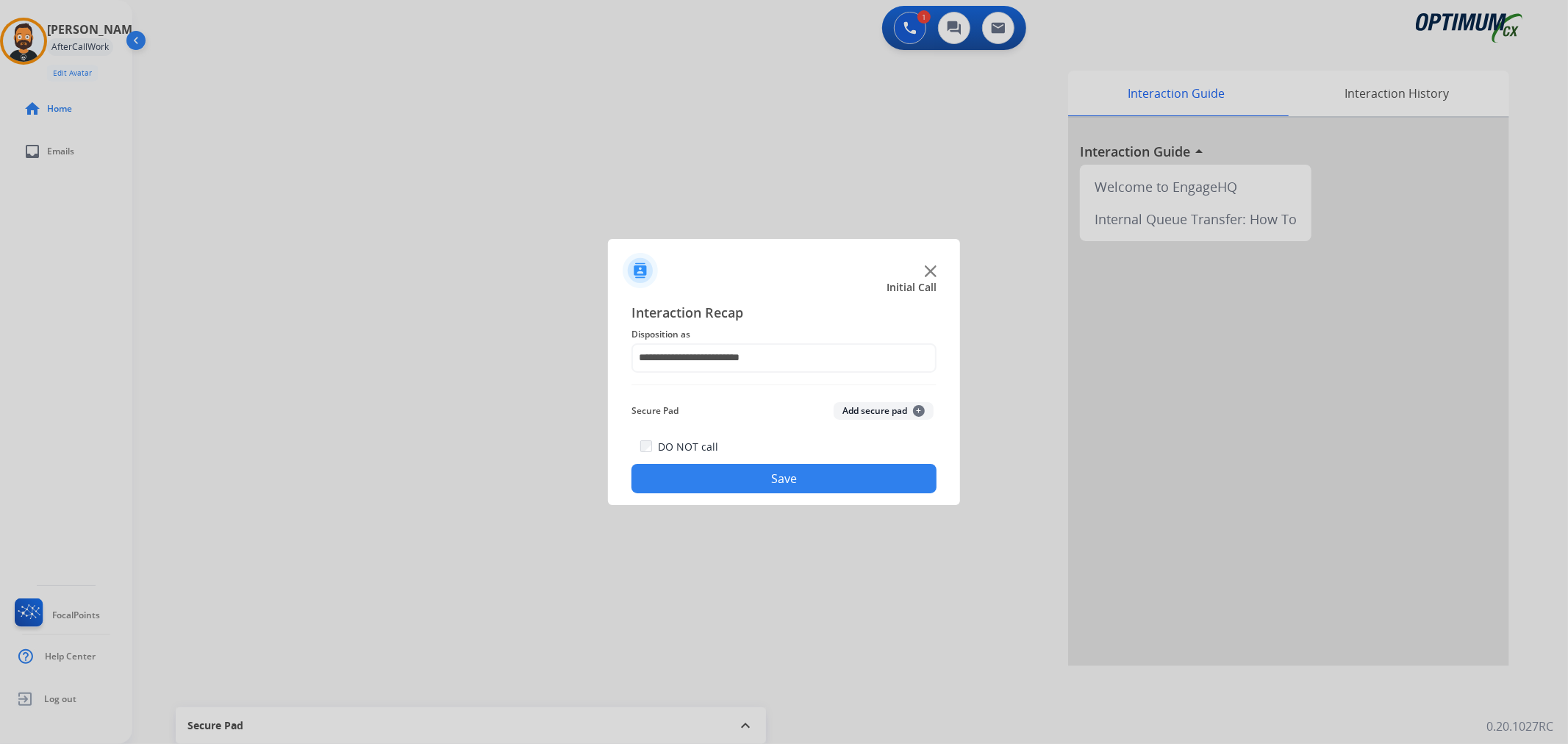
click at [720, 474] on button "Save" at bounding box center [784, 478] width 305 height 30
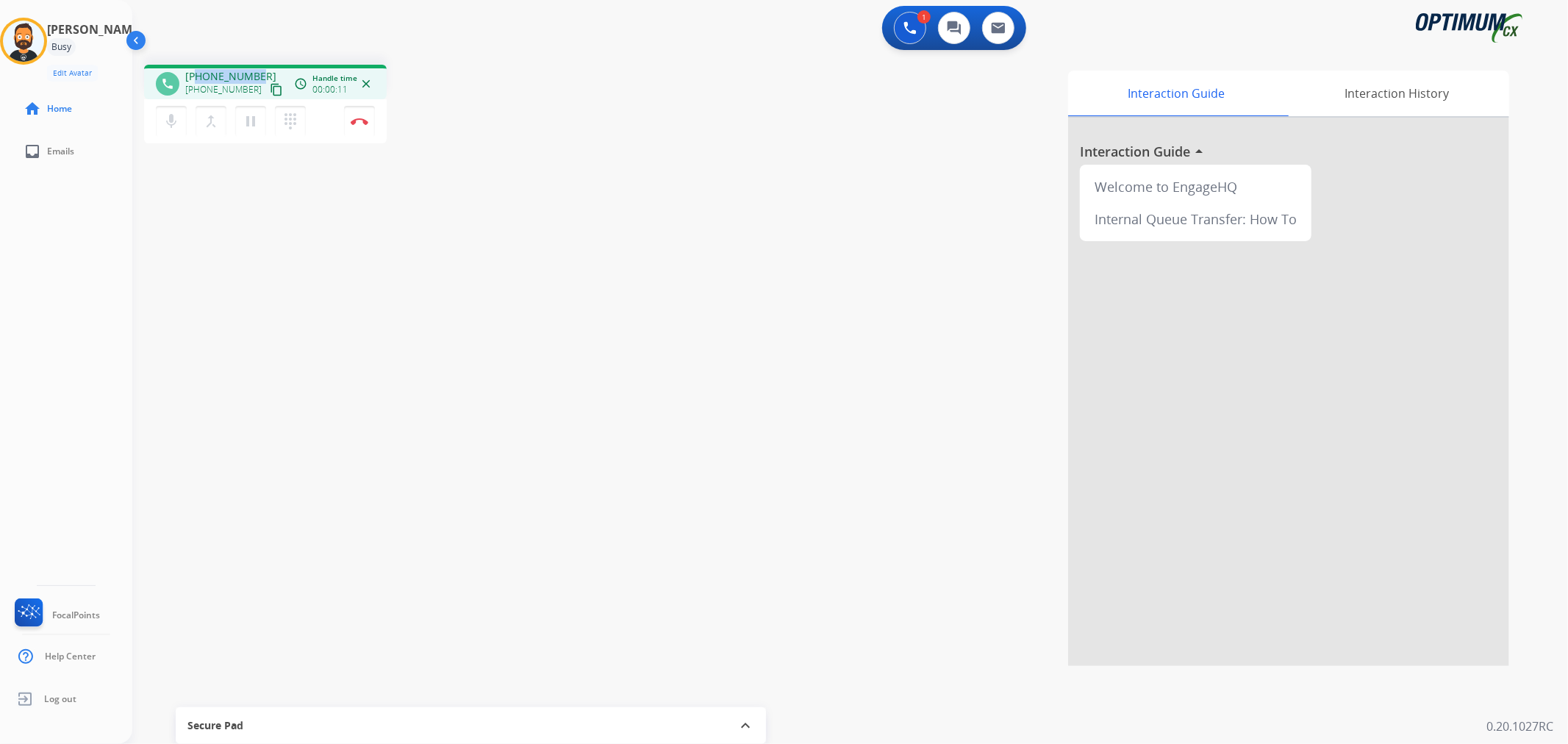
drag, startPoint x: 261, startPoint y: 69, endPoint x: 198, endPoint y: 74, distance: 63.2
click at [198, 74] on div "[PHONE_NUMBER] [PHONE_NUMBER] content_copy" at bounding box center [235, 84] width 100 height 30
copy span "3092498019"
click at [377, 388] on div "phone [PHONE_NUMBER] [PHONE_NUMBER] content_copy access_time Call metrics Queue…" at bounding box center [832, 358] width 1400 height 613
click at [363, 122] on img at bounding box center [359, 121] width 18 height 7
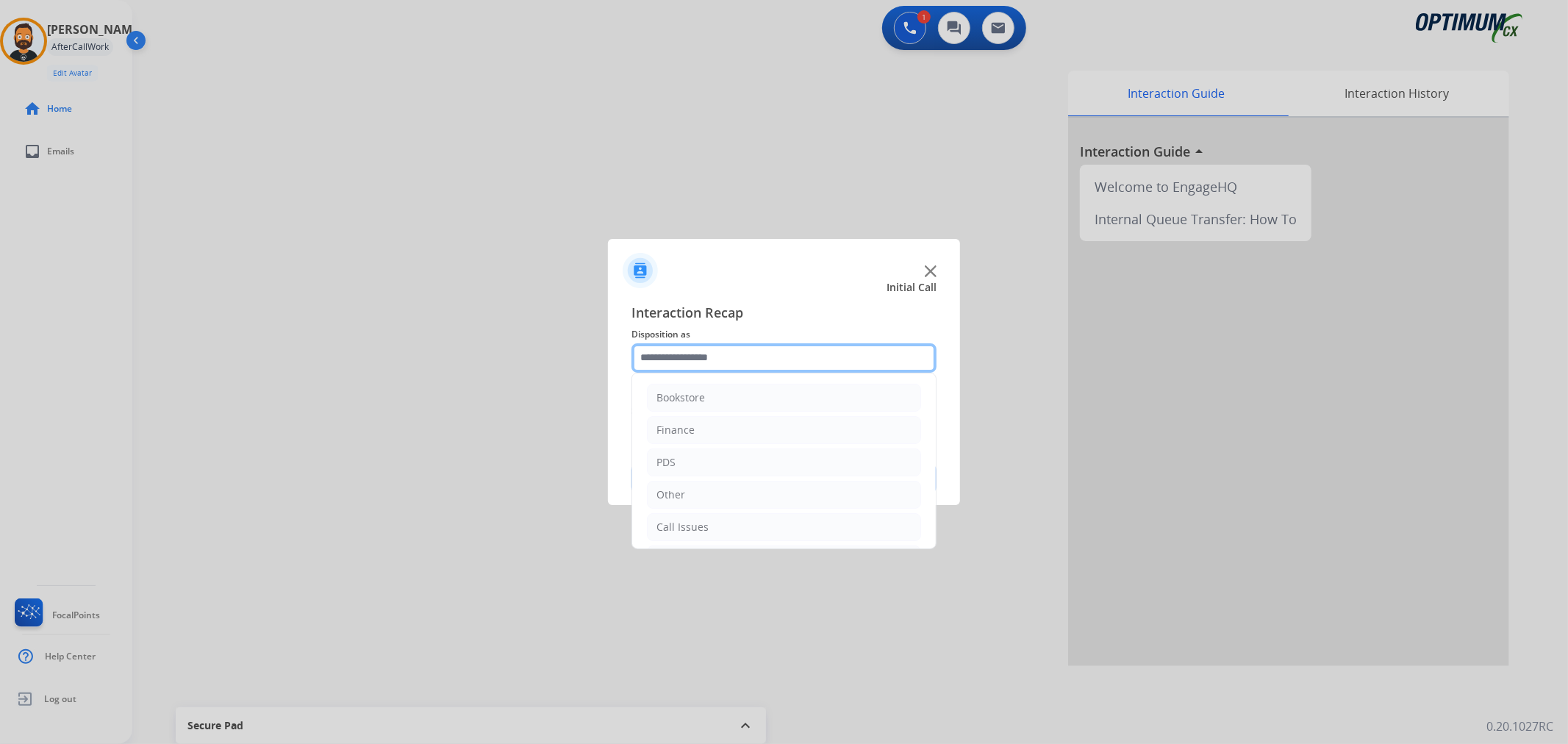
click at [734, 358] on input "text" at bounding box center [784, 358] width 305 height 30
click at [719, 465] on div "Initial Application" at bounding box center [699, 459] width 87 height 15
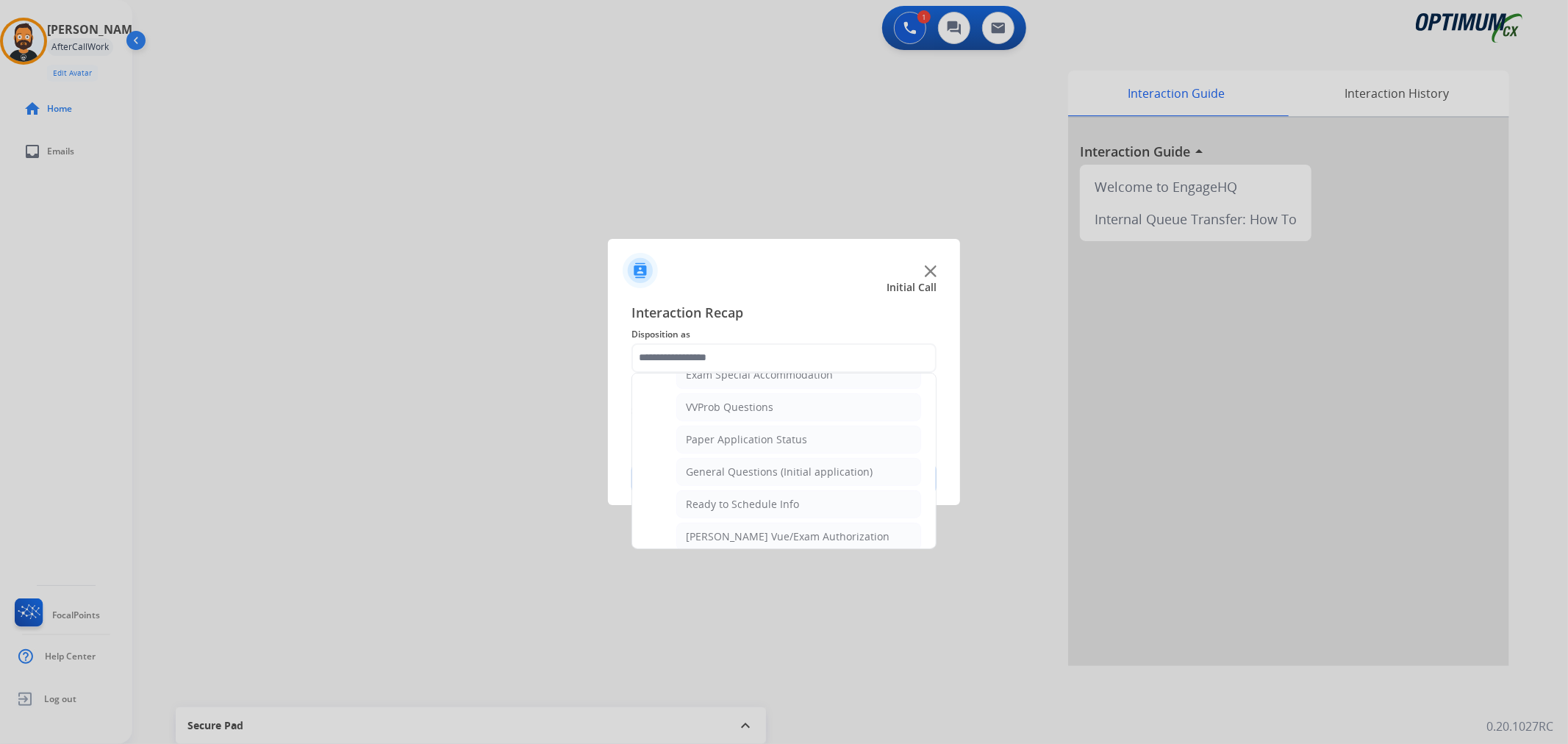
click at [723, 464] on li "General Questions (Initial application)" at bounding box center [798, 471] width 245 height 28
type input "**********"
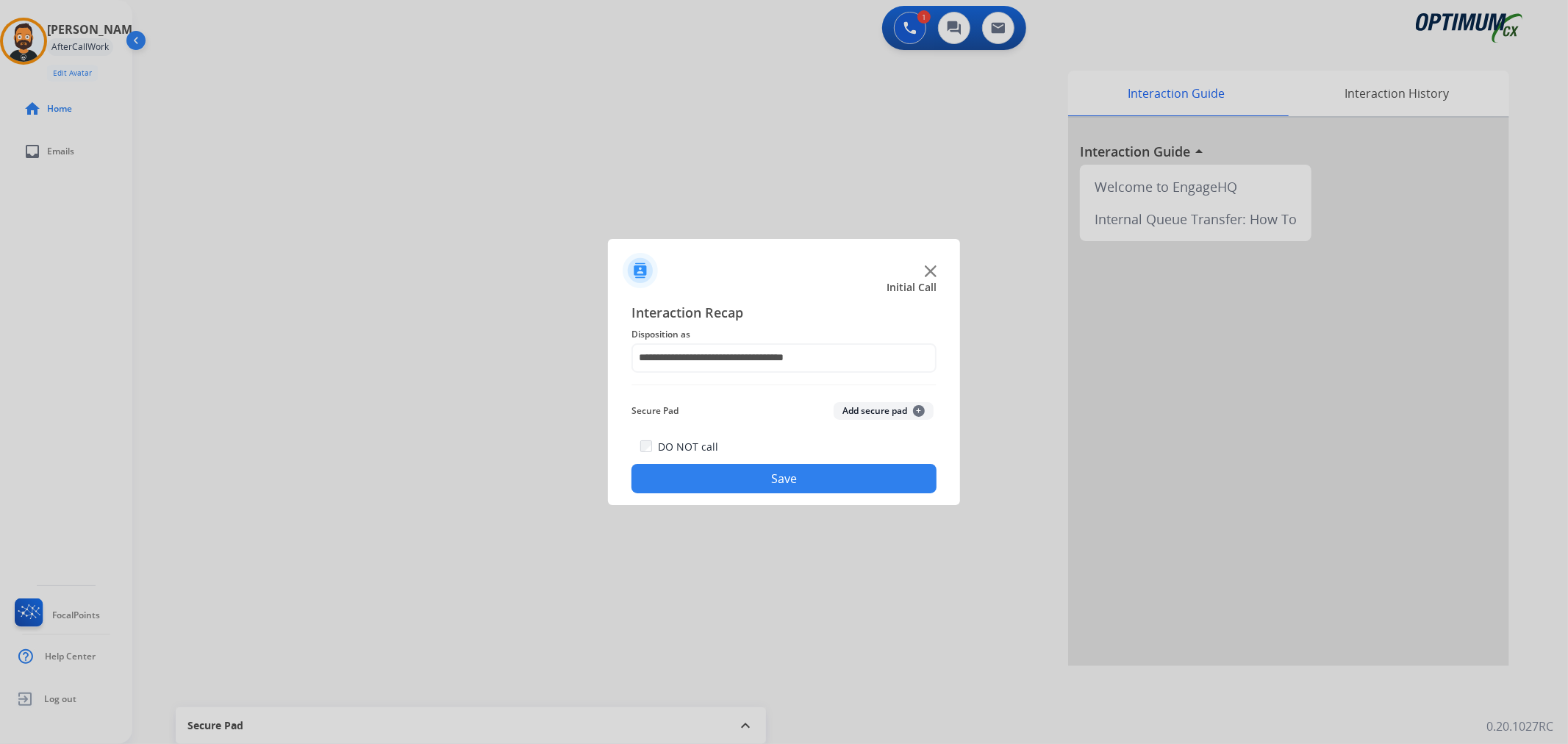
click at [723, 464] on button "Save" at bounding box center [784, 478] width 305 height 30
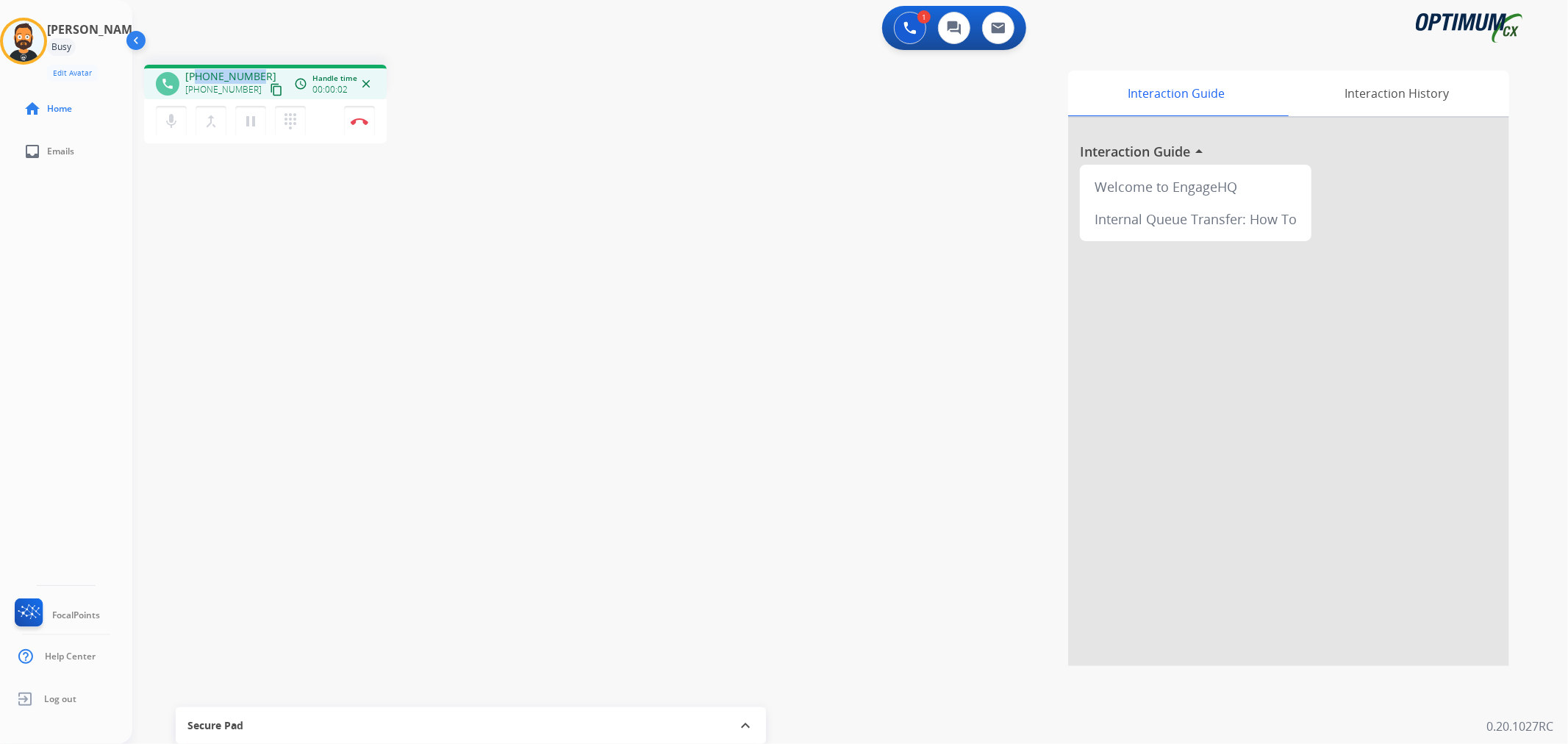
drag, startPoint x: 257, startPoint y: 75, endPoint x: 195, endPoint y: 70, distance: 62.2
click at [195, 70] on div "[PHONE_NUMBER] [PHONE_NUMBER] content_copy" at bounding box center [235, 84] width 100 height 30
copy span "9188599218"
click at [358, 117] on img at bounding box center [359, 121] width 18 height 7
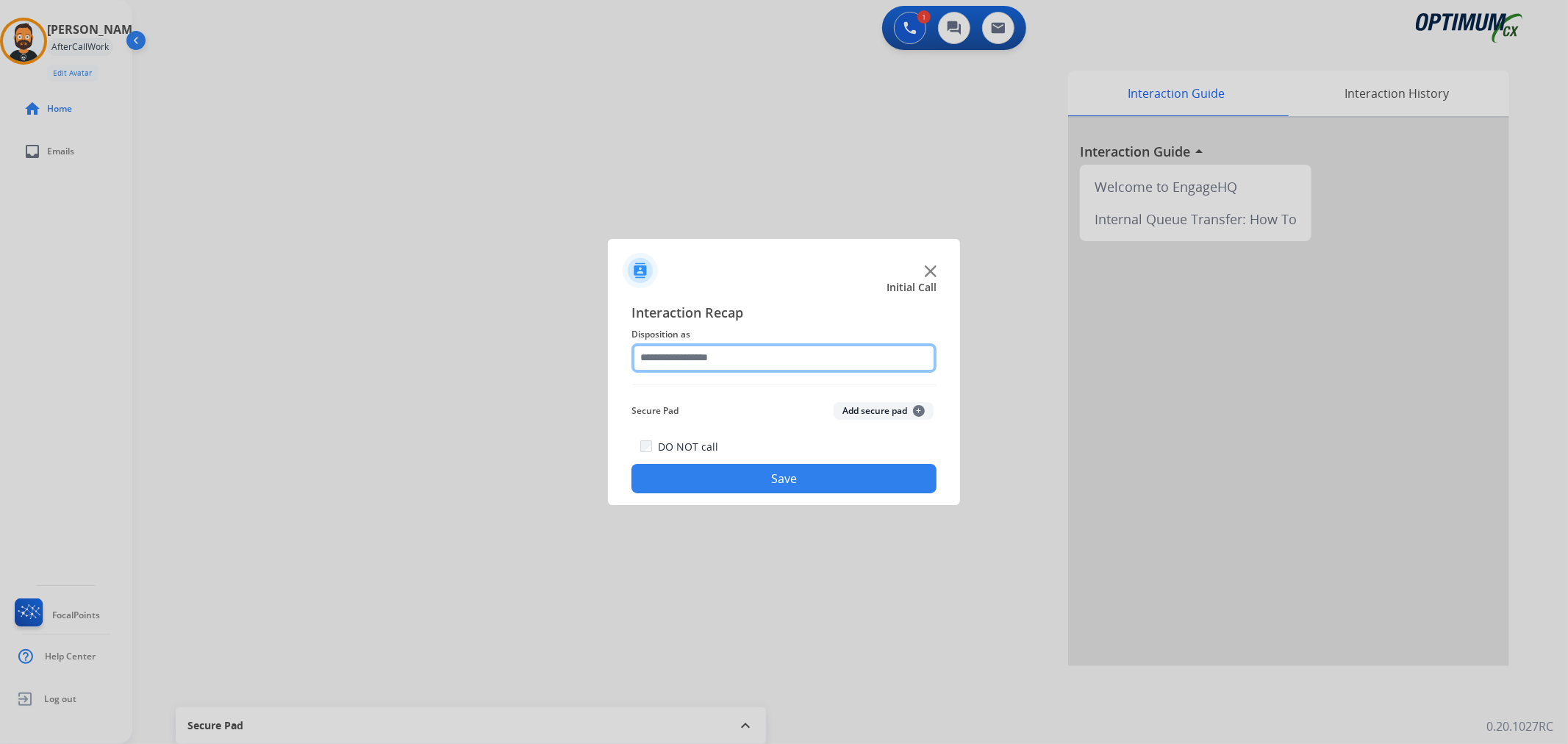
drag, startPoint x: 684, startPoint y: 366, endPoint x: 692, endPoint y: 361, distance: 9.4
click at [685, 366] on input "text" at bounding box center [784, 358] width 305 height 30
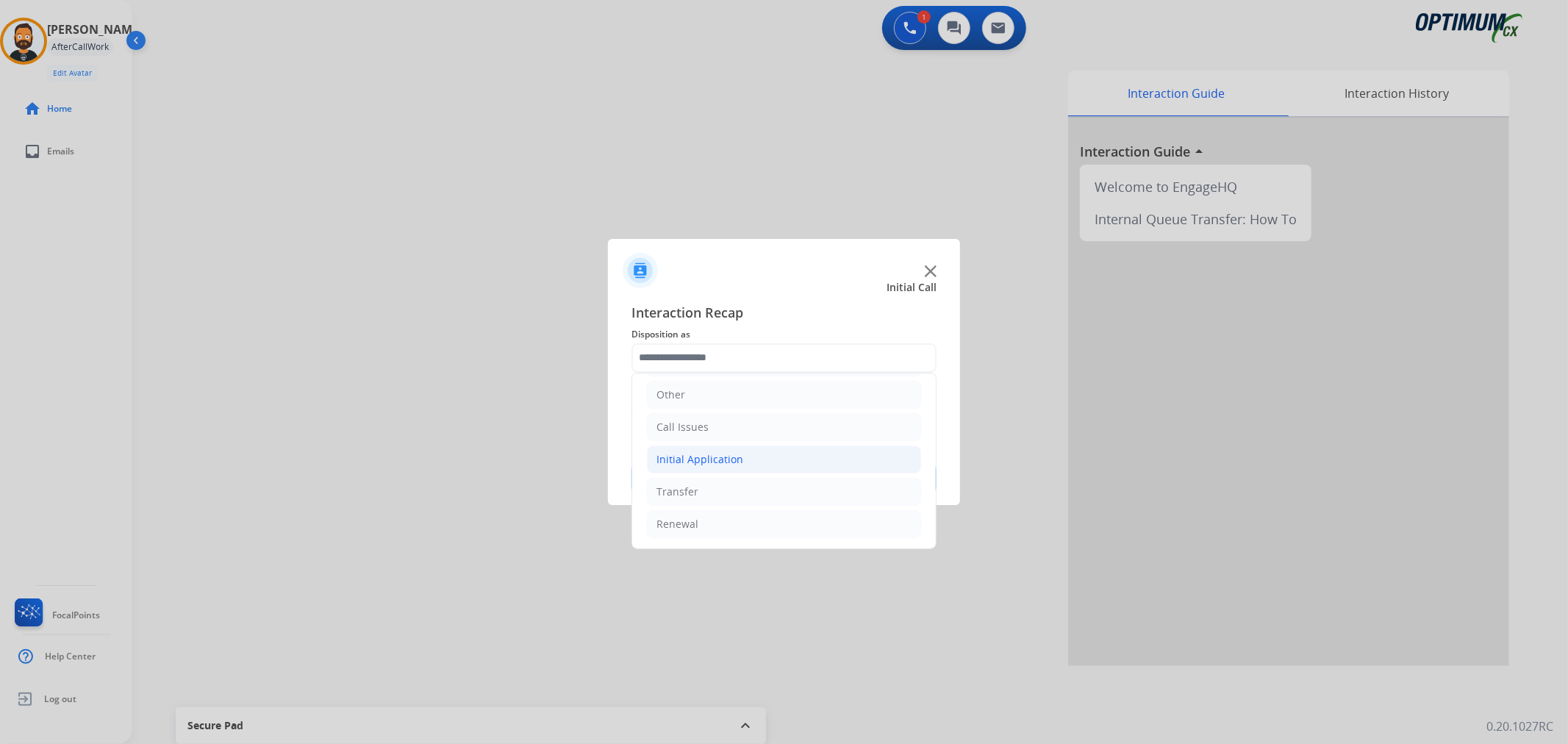
click at [718, 458] on div "Initial Application" at bounding box center [699, 459] width 87 height 15
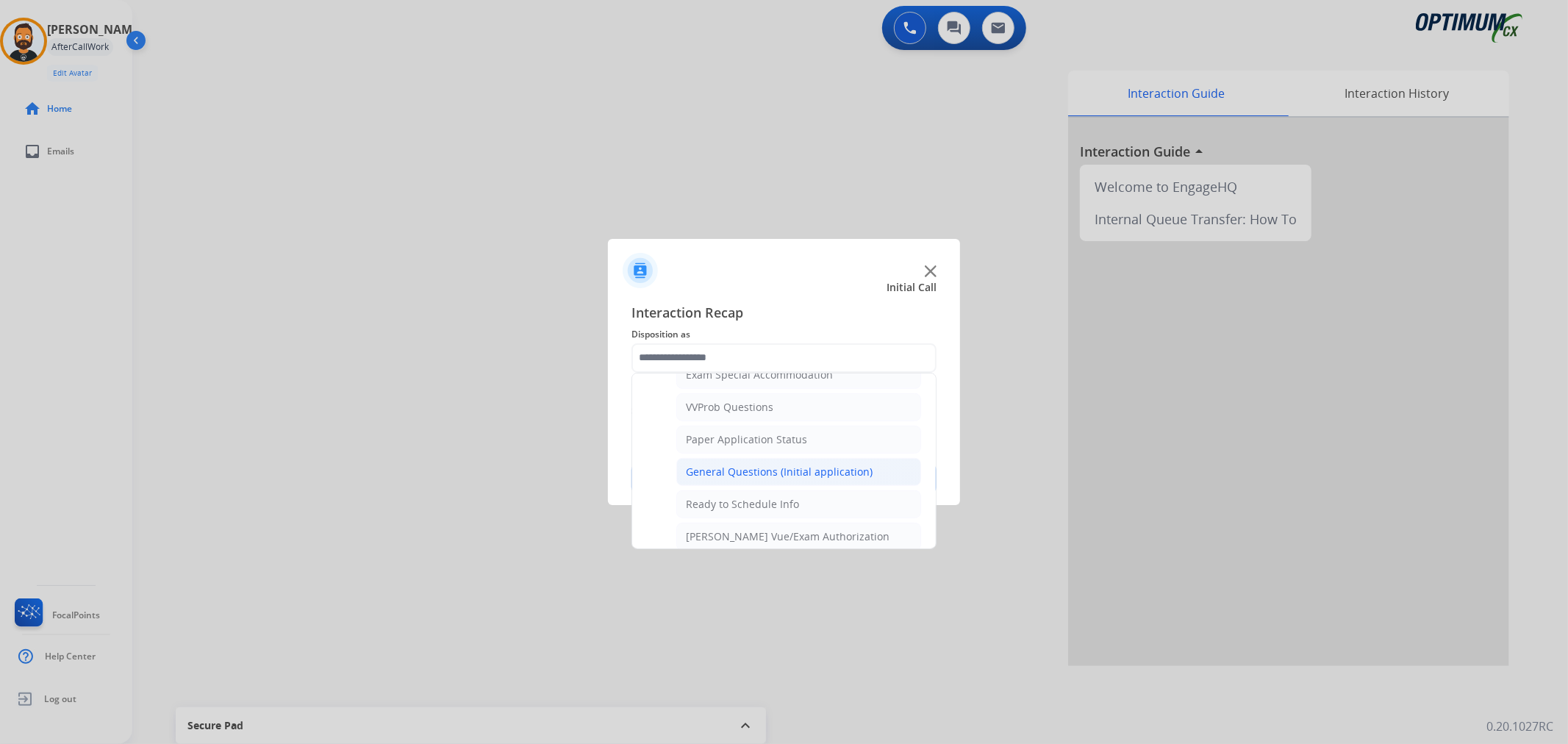
click at [737, 472] on div "General Questions (Initial application)" at bounding box center [778, 471] width 187 height 15
type input "**********"
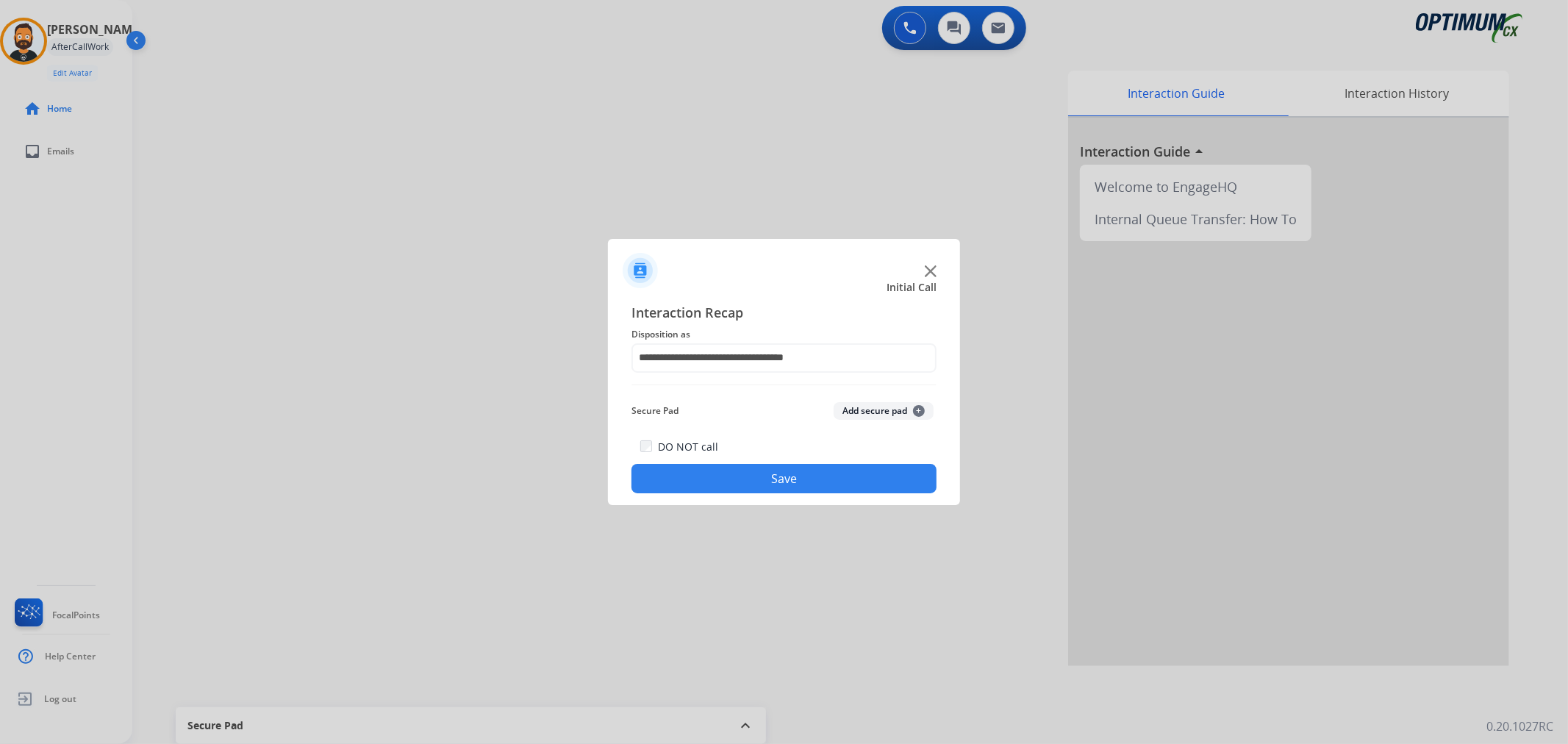
click at [737, 472] on button "Save" at bounding box center [784, 478] width 305 height 30
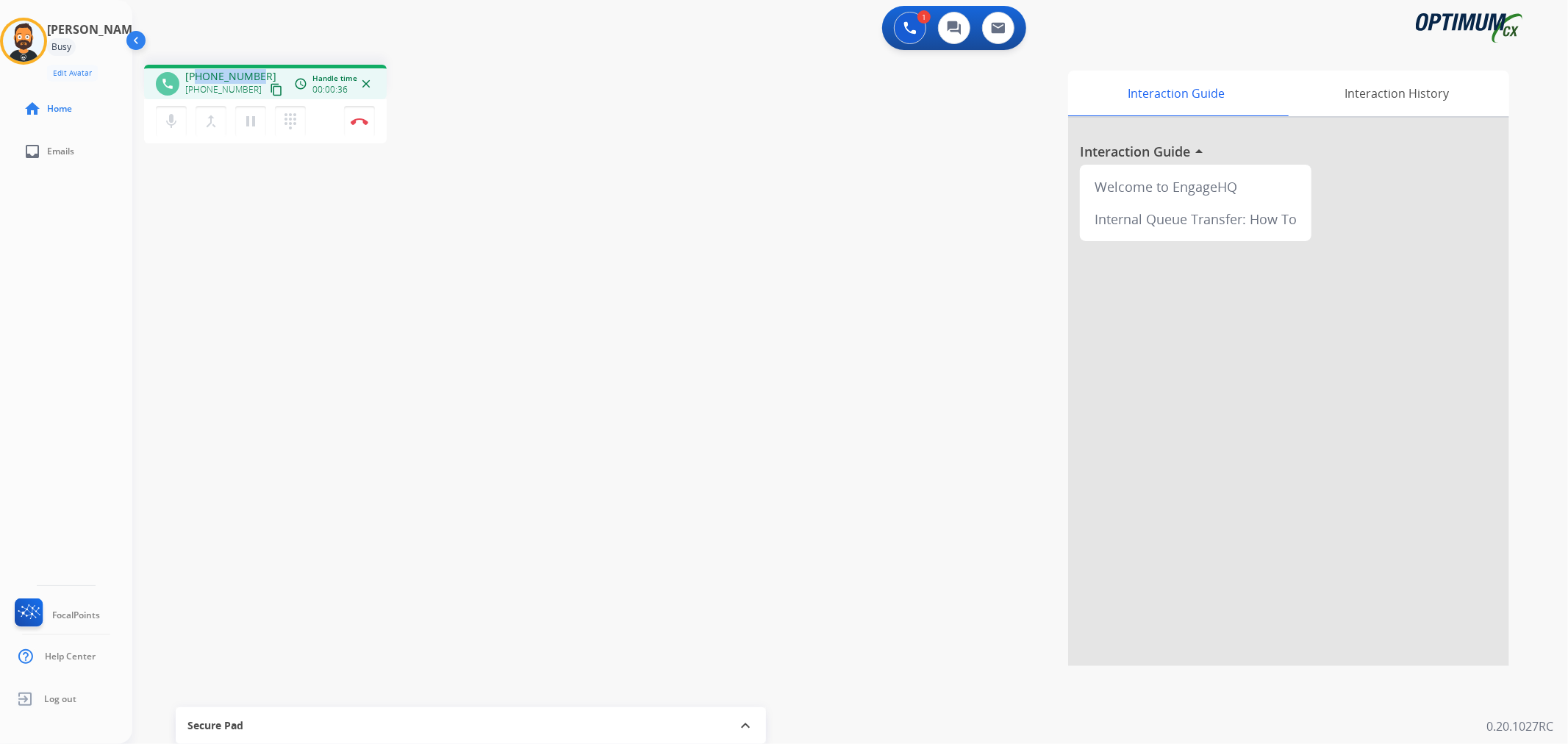
drag, startPoint x: 263, startPoint y: 70, endPoint x: 197, endPoint y: 72, distance: 66.0
click at [197, 72] on div "[PHONE_NUMBER] [PHONE_NUMBER] content_copy" at bounding box center [235, 84] width 100 height 30
copy span "8067770201"
click at [367, 120] on img at bounding box center [359, 121] width 18 height 7
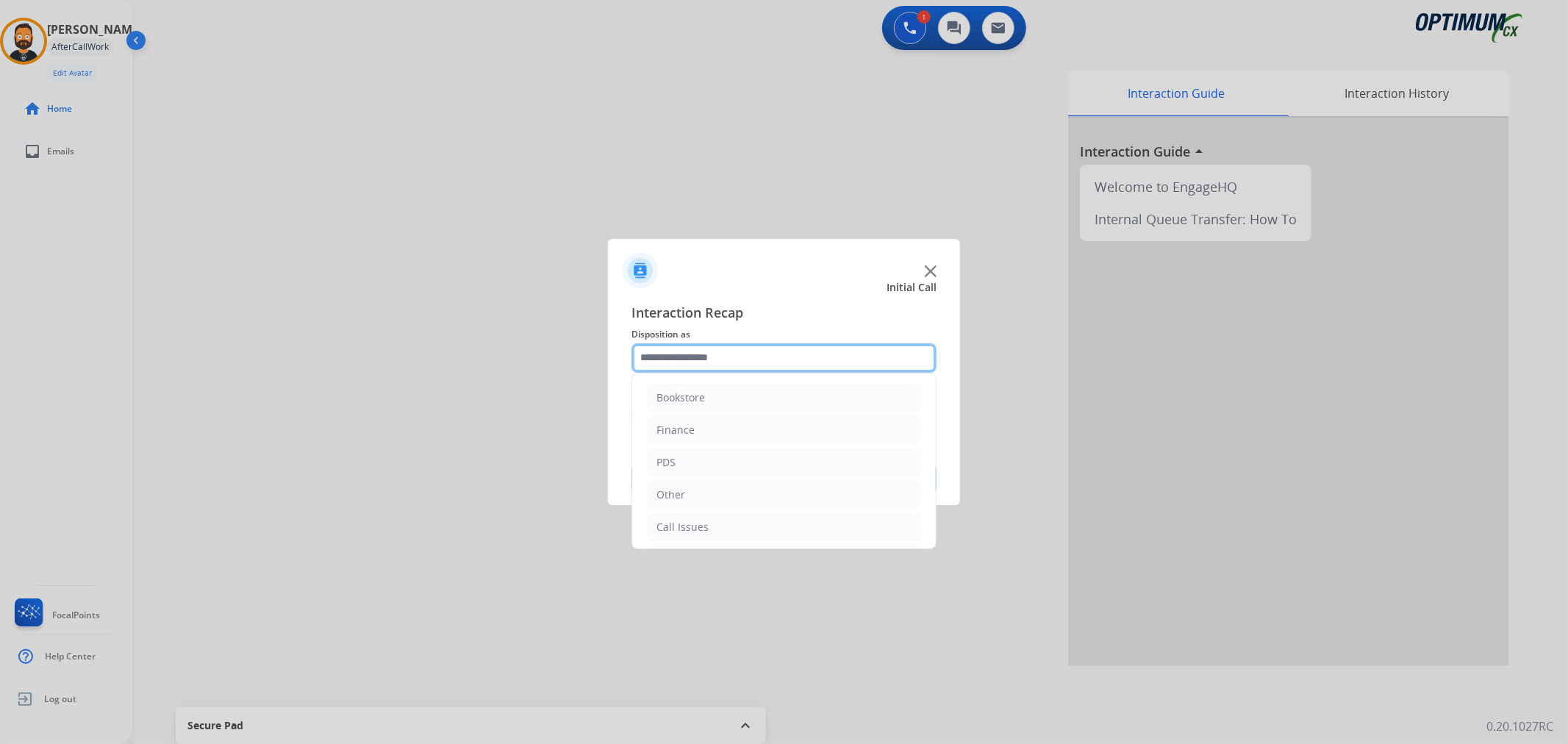
click at [687, 358] on input "text" at bounding box center [784, 358] width 305 height 30
click at [716, 395] on li "Other" at bounding box center [784, 394] width 274 height 28
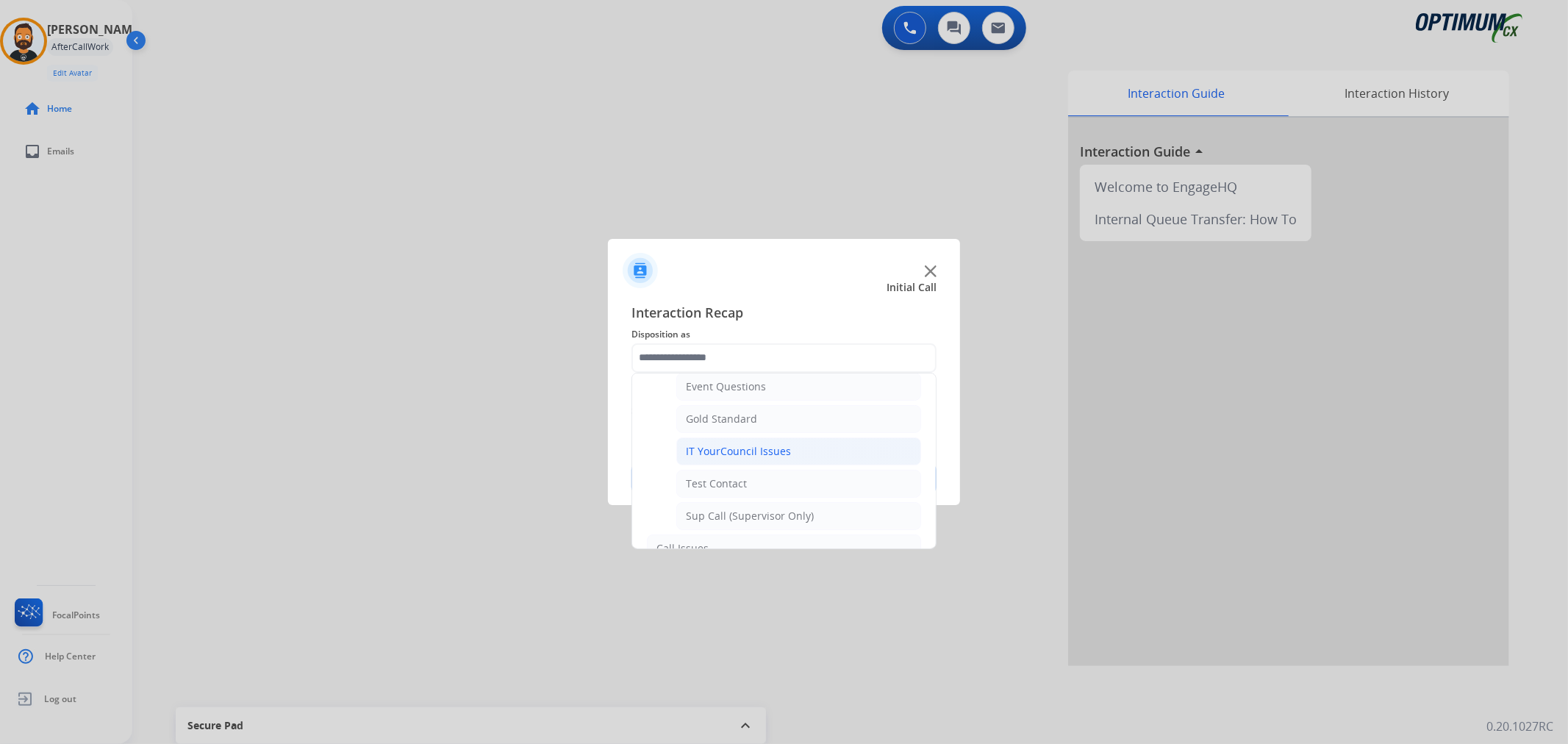
click at [744, 449] on div "IT YourCouncil Issues" at bounding box center [738, 450] width 105 height 15
type input "**********"
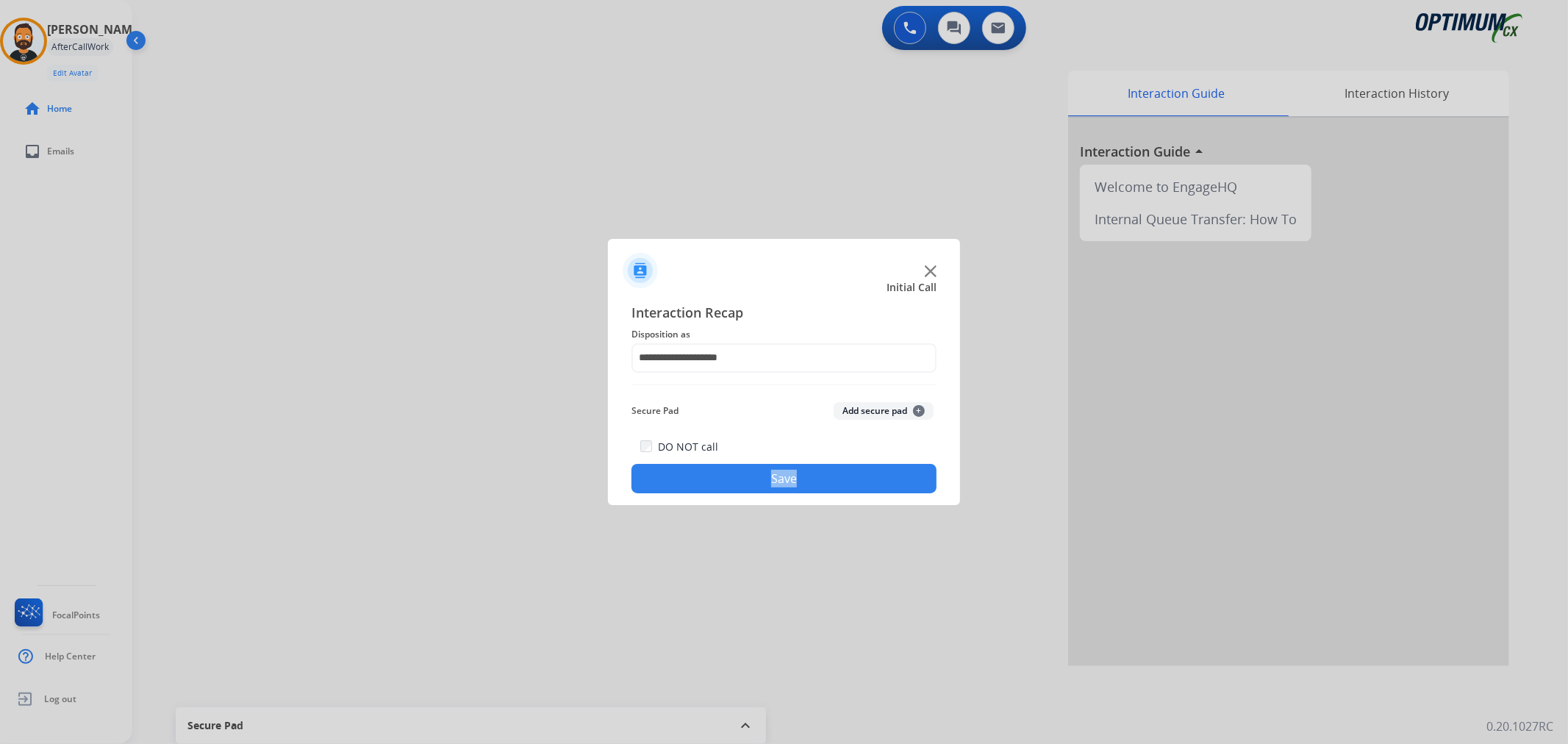
click at [744, 449] on div "DO NOT call Save" at bounding box center [784, 465] width 305 height 56
click at [720, 476] on button "Save" at bounding box center [784, 478] width 305 height 30
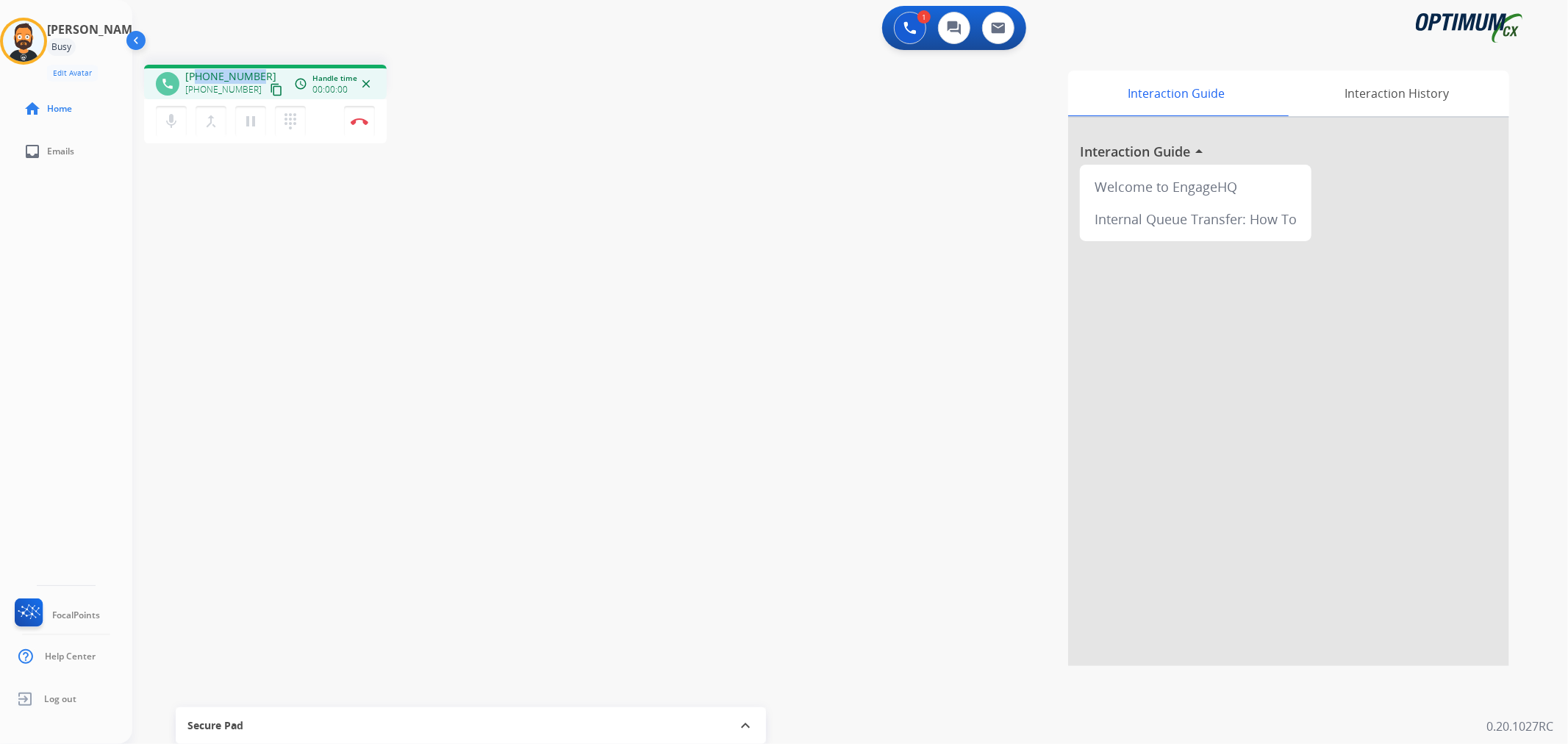
drag, startPoint x: 256, startPoint y: 74, endPoint x: 194, endPoint y: 66, distance: 62.5
click at [194, 66] on div "phone [PHONE_NUMBER] [PHONE_NUMBER] content_copy access_time Call metrics Queue…" at bounding box center [265, 81] width 243 height 34
copy span "2168498954"
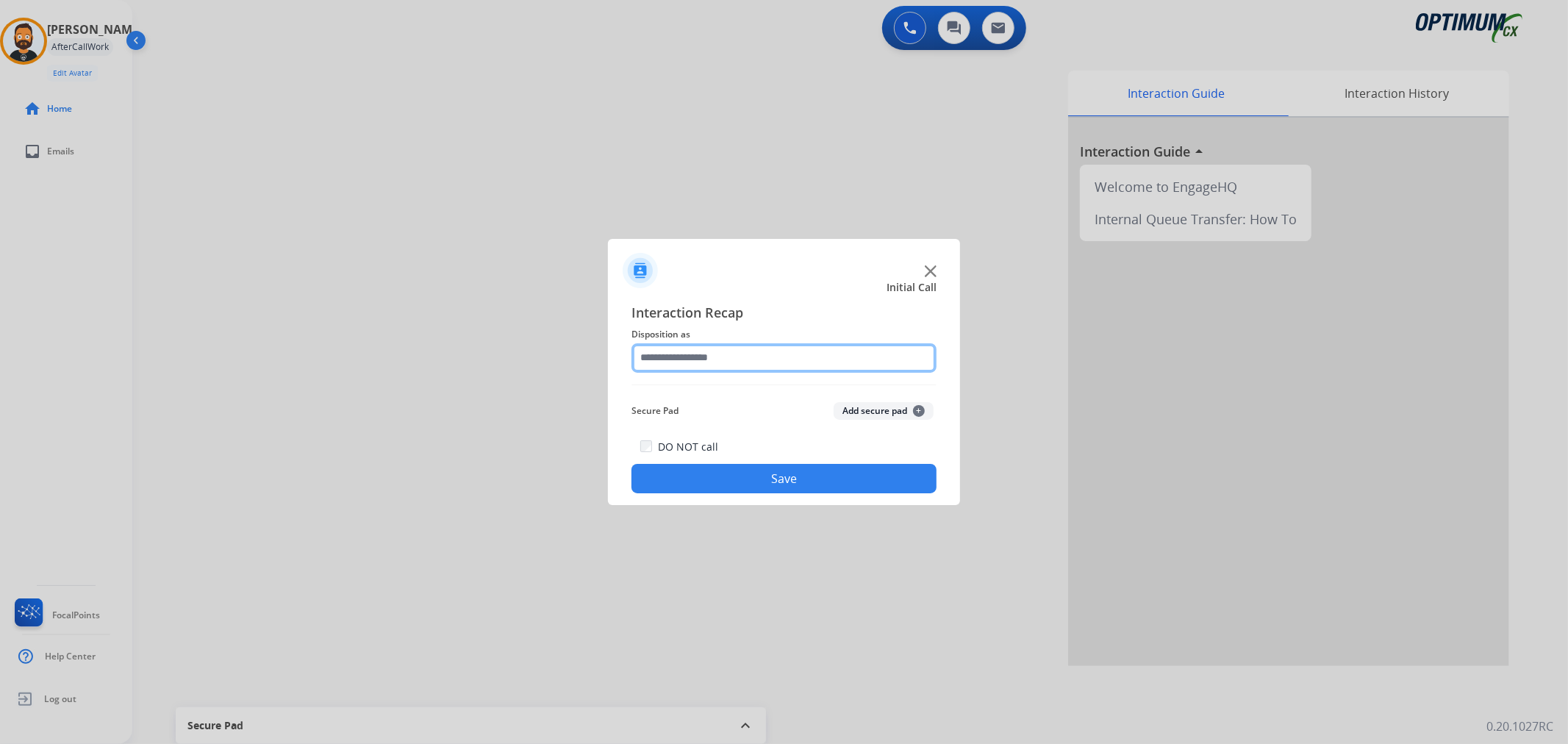
click at [717, 348] on input "text" at bounding box center [784, 358] width 305 height 30
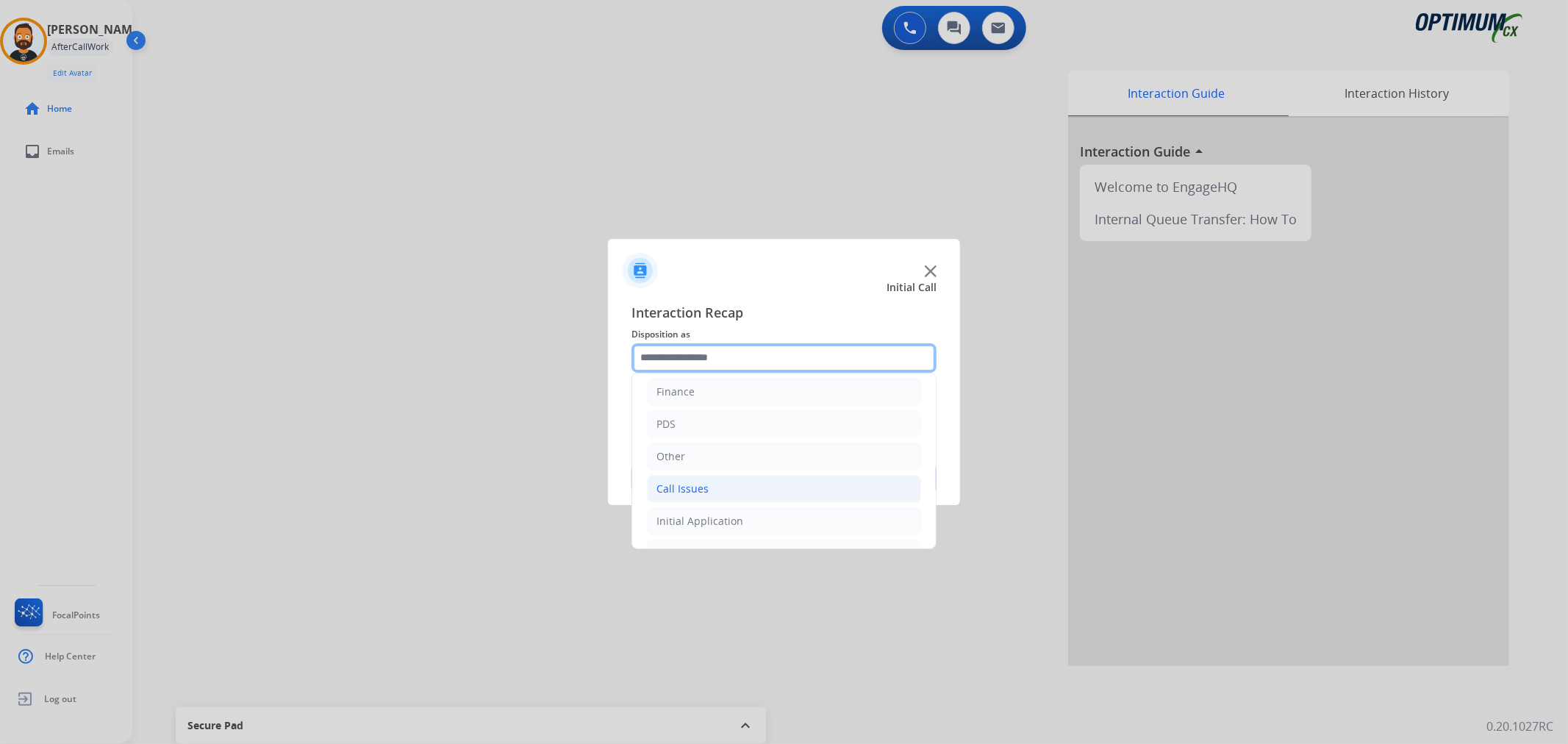
scroll to position [101, 0]
click at [711, 454] on div "Initial Application" at bounding box center [699, 459] width 87 height 15
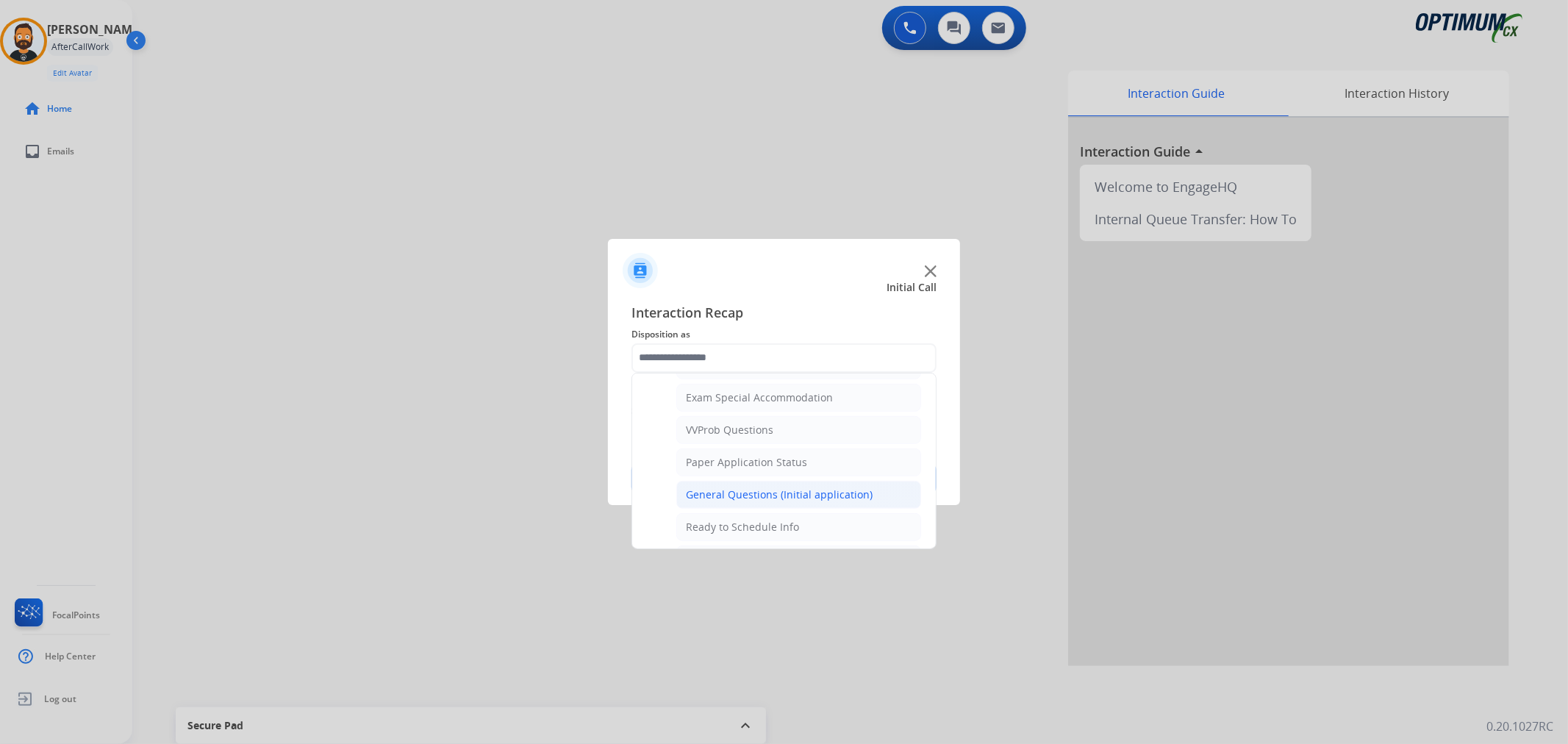
click at [770, 492] on div "General Questions (Initial application)" at bounding box center [778, 494] width 187 height 15
type input "**********"
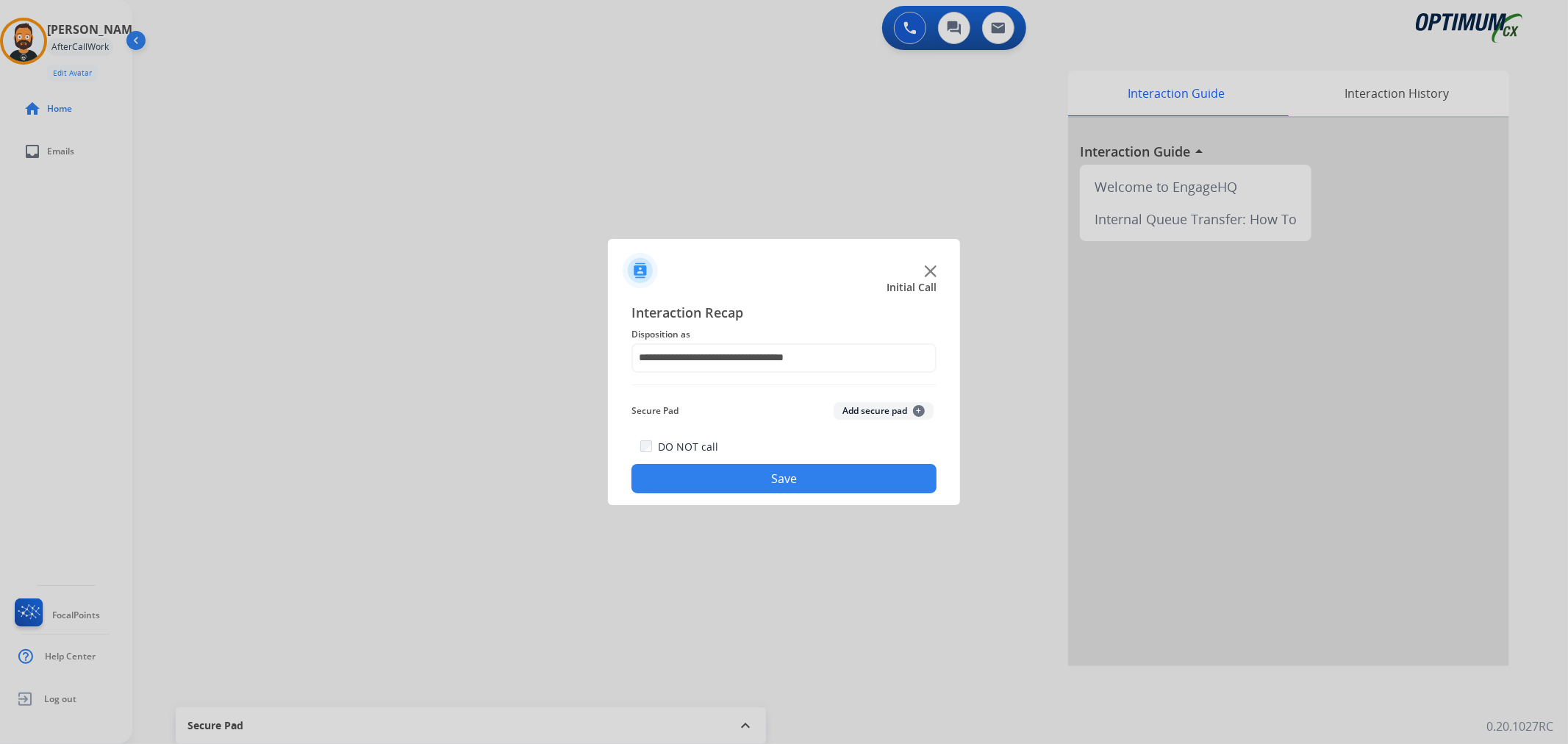
click at [772, 480] on button "Save" at bounding box center [784, 478] width 305 height 30
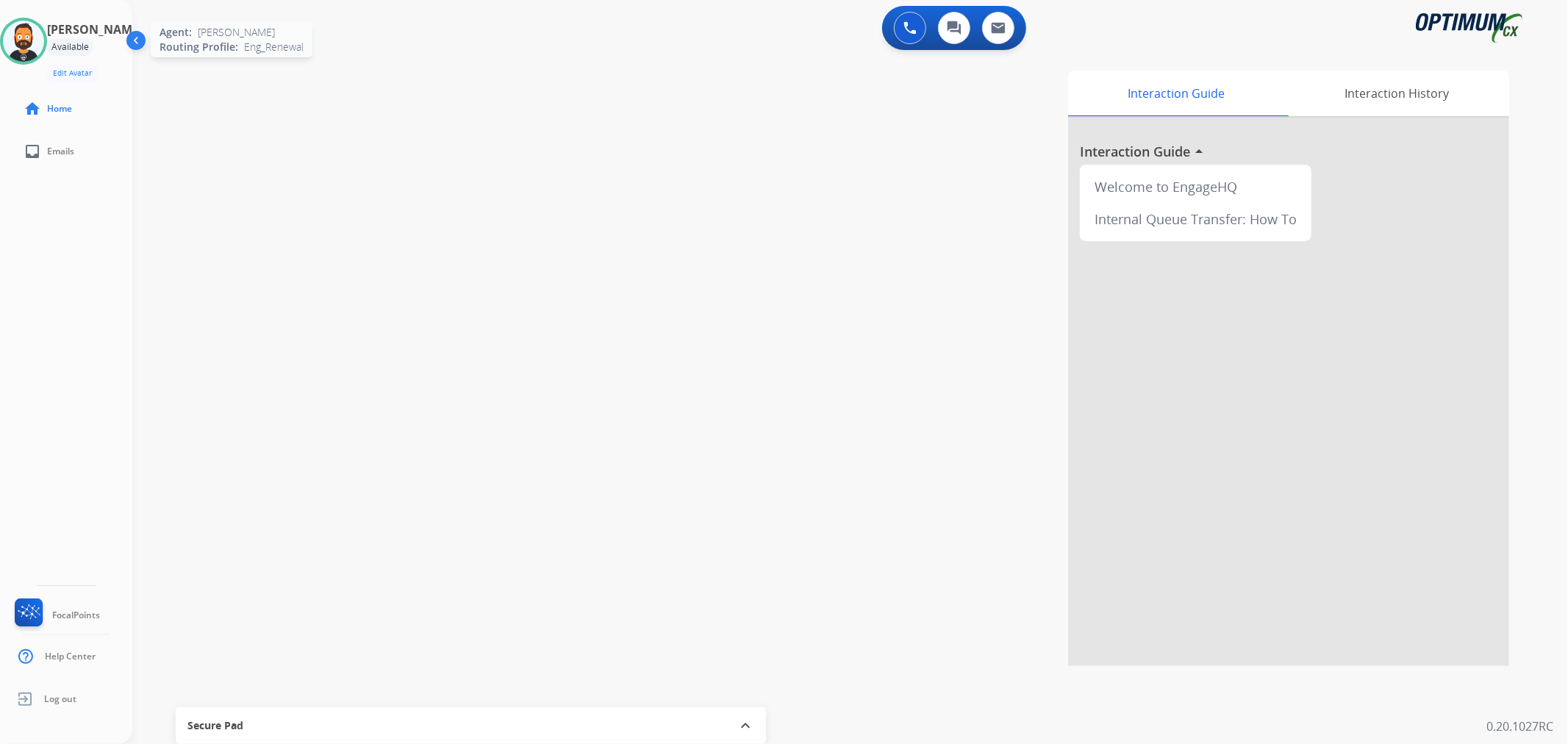
click at [34, 35] on img at bounding box center [23, 40] width 41 height 41
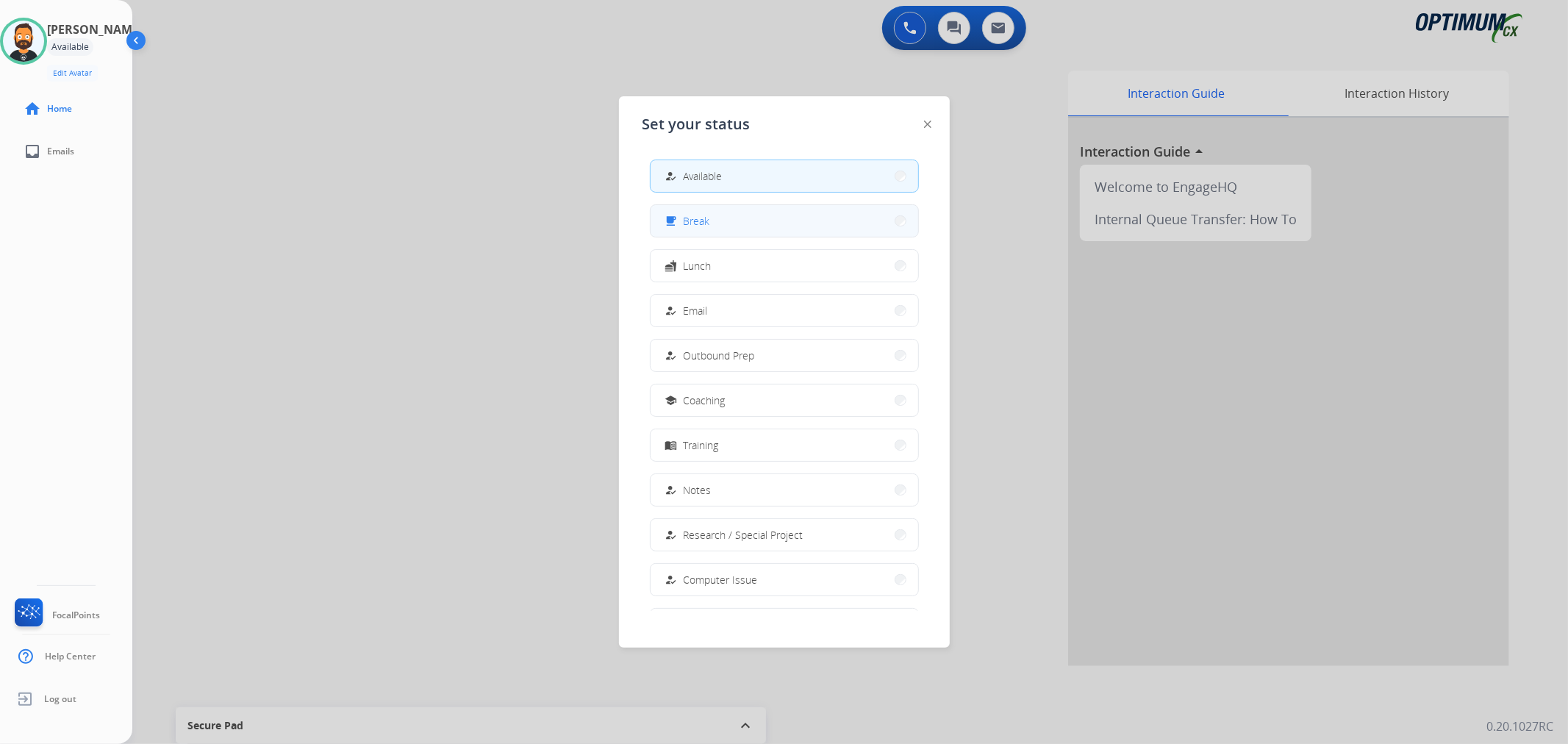
click at [728, 228] on button "free_breakfast Break" at bounding box center [784, 221] width 267 height 32
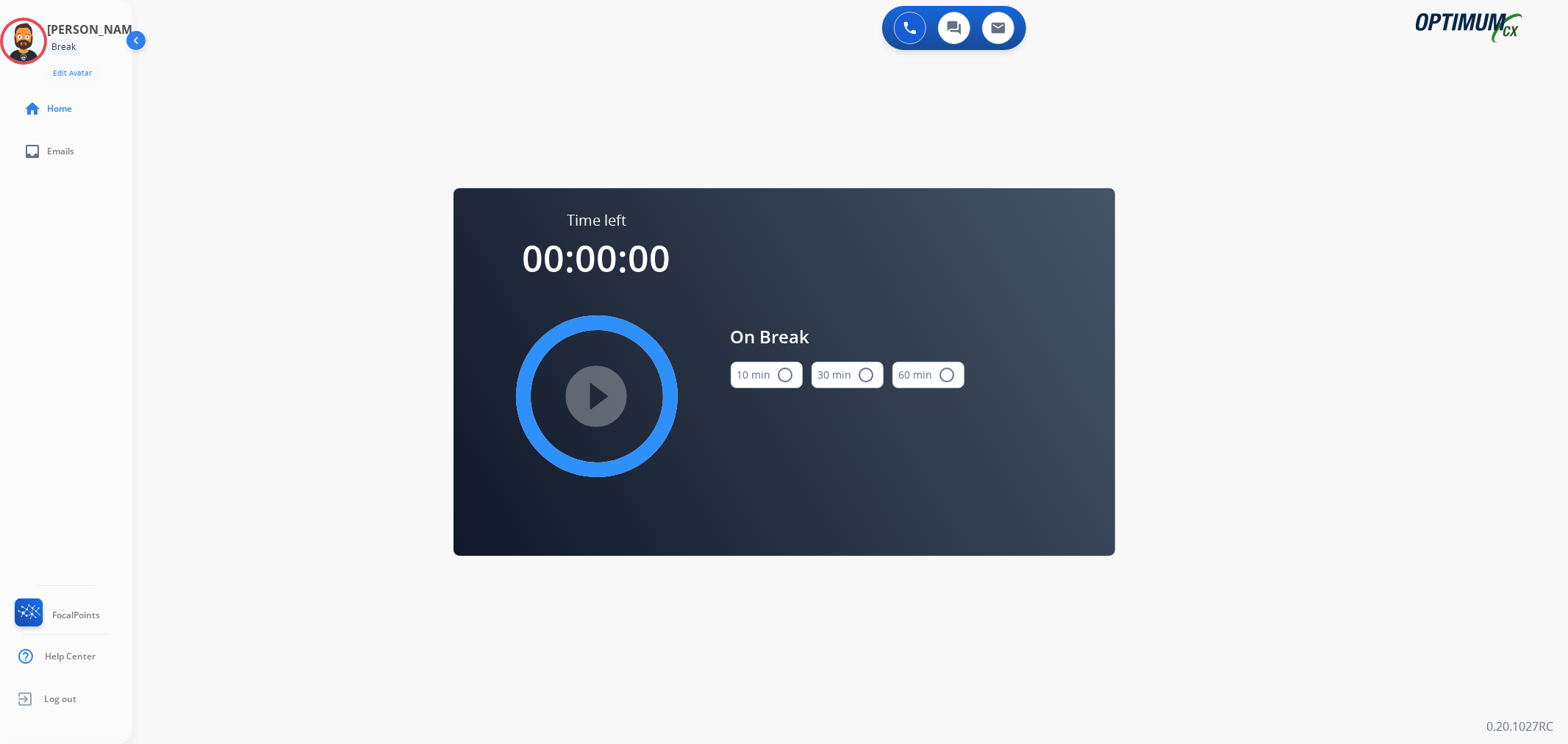
click at [767, 380] on button "10 min radio_button_unchecked" at bounding box center [767, 375] width 72 height 26
click at [606, 400] on mat-icon "play_circle_filled" at bounding box center [597, 396] width 18 height 18
click at [33, 30] on icon at bounding box center [24, 41] width 48 height 48
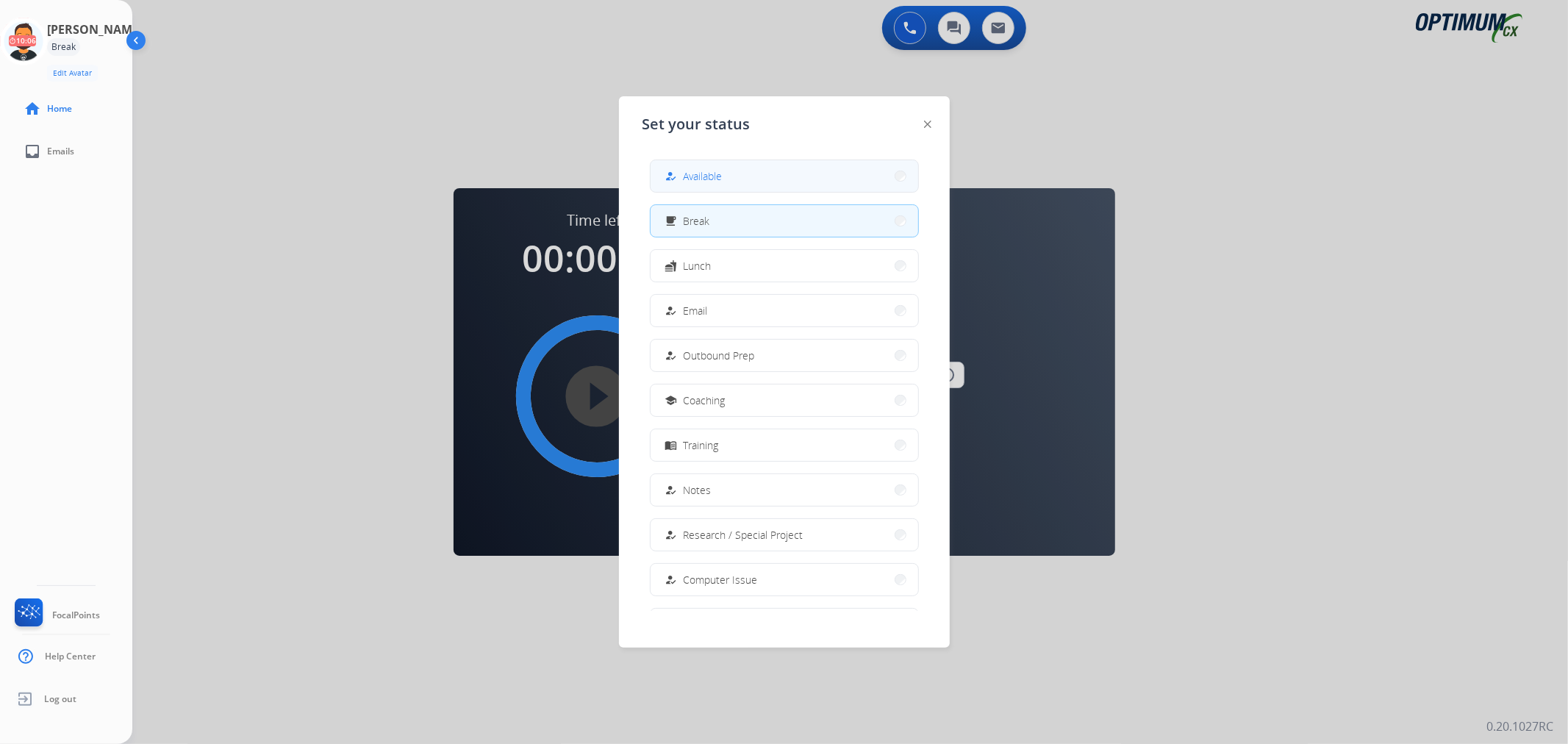
click at [713, 174] on span "Available" at bounding box center [703, 176] width 39 height 16
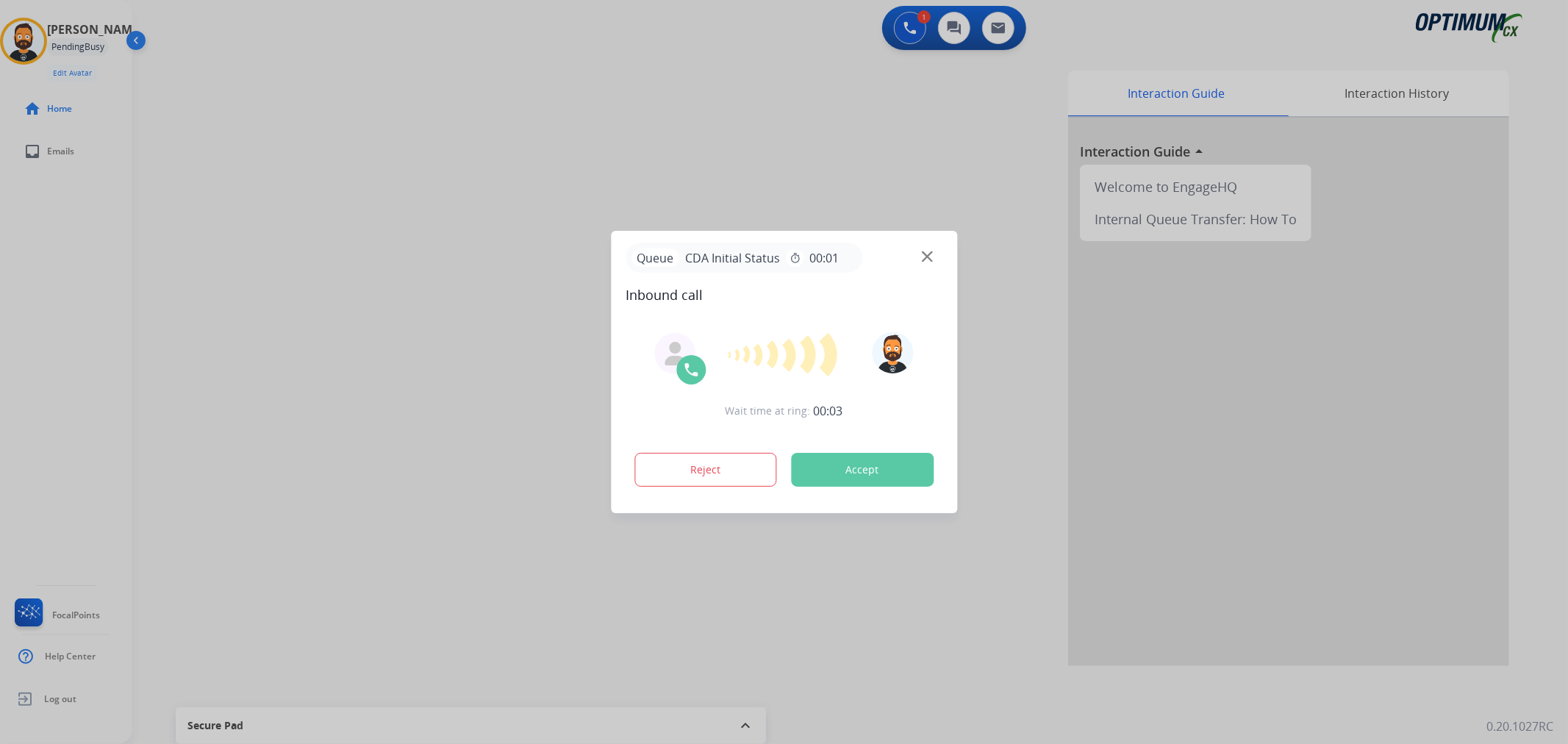
click at [234, 189] on div at bounding box center [784, 372] width 1568 height 744
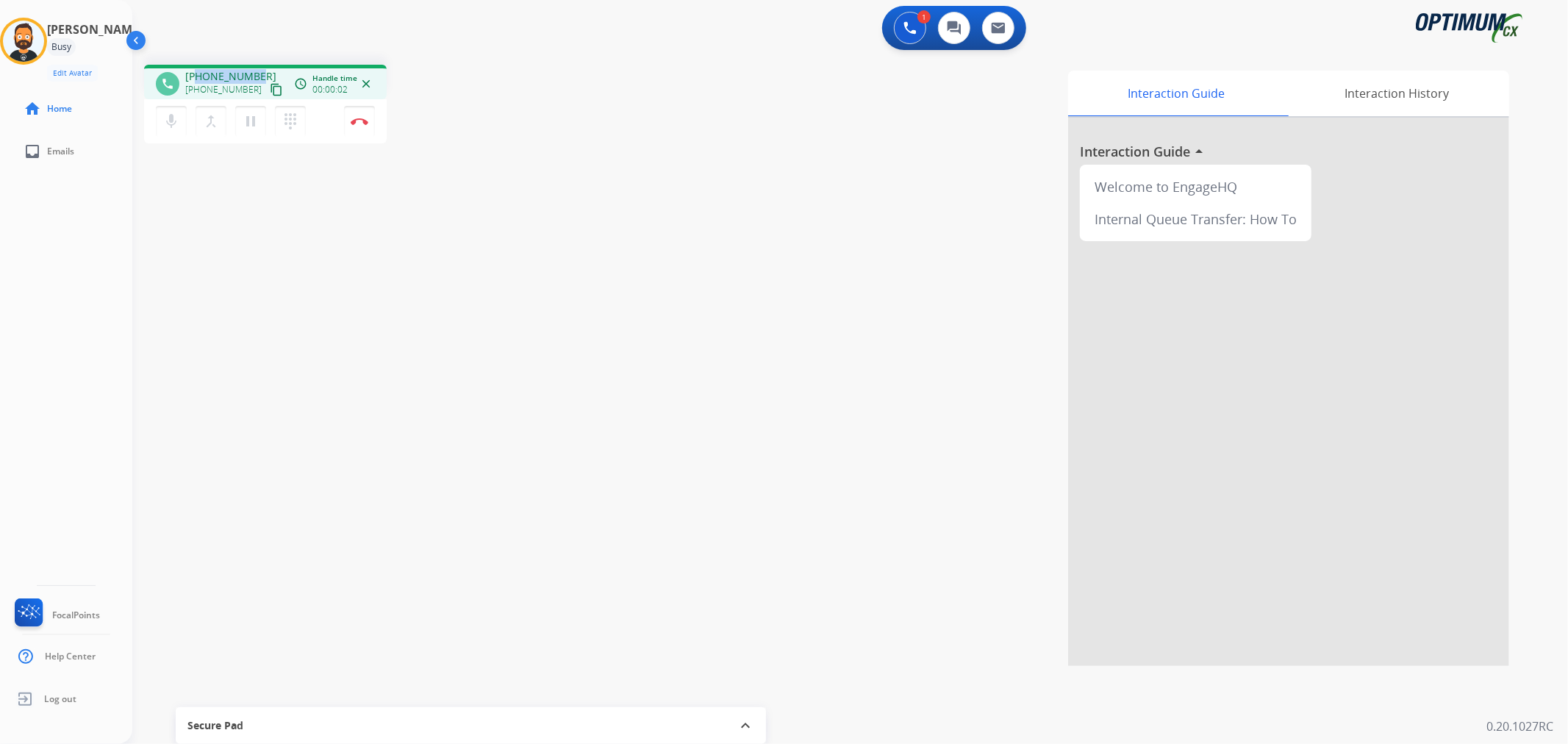
drag, startPoint x: 260, startPoint y: 67, endPoint x: 198, endPoint y: 66, distance: 62.0
click at [198, 66] on div "phone [PHONE_NUMBER] [PHONE_NUMBER] content_copy access_time Call metrics Queue…" at bounding box center [265, 81] width 243 height 34
copy span "4045533858"
click at [362, 123] on img at bounding box center [359, 121] width 18 height 7
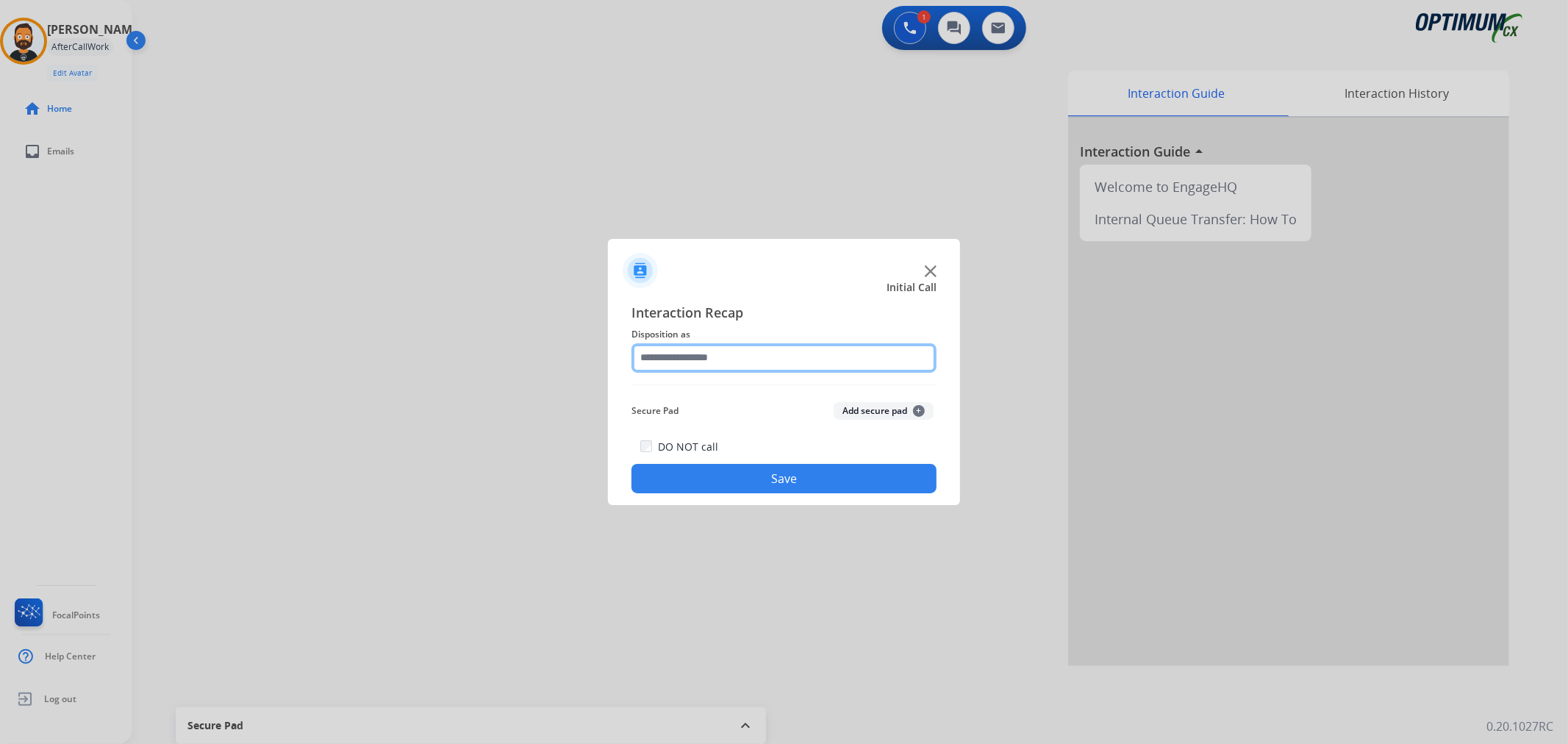
click at [729, 350] on input "text" at bounding box center [784, 358] width 305 height 30
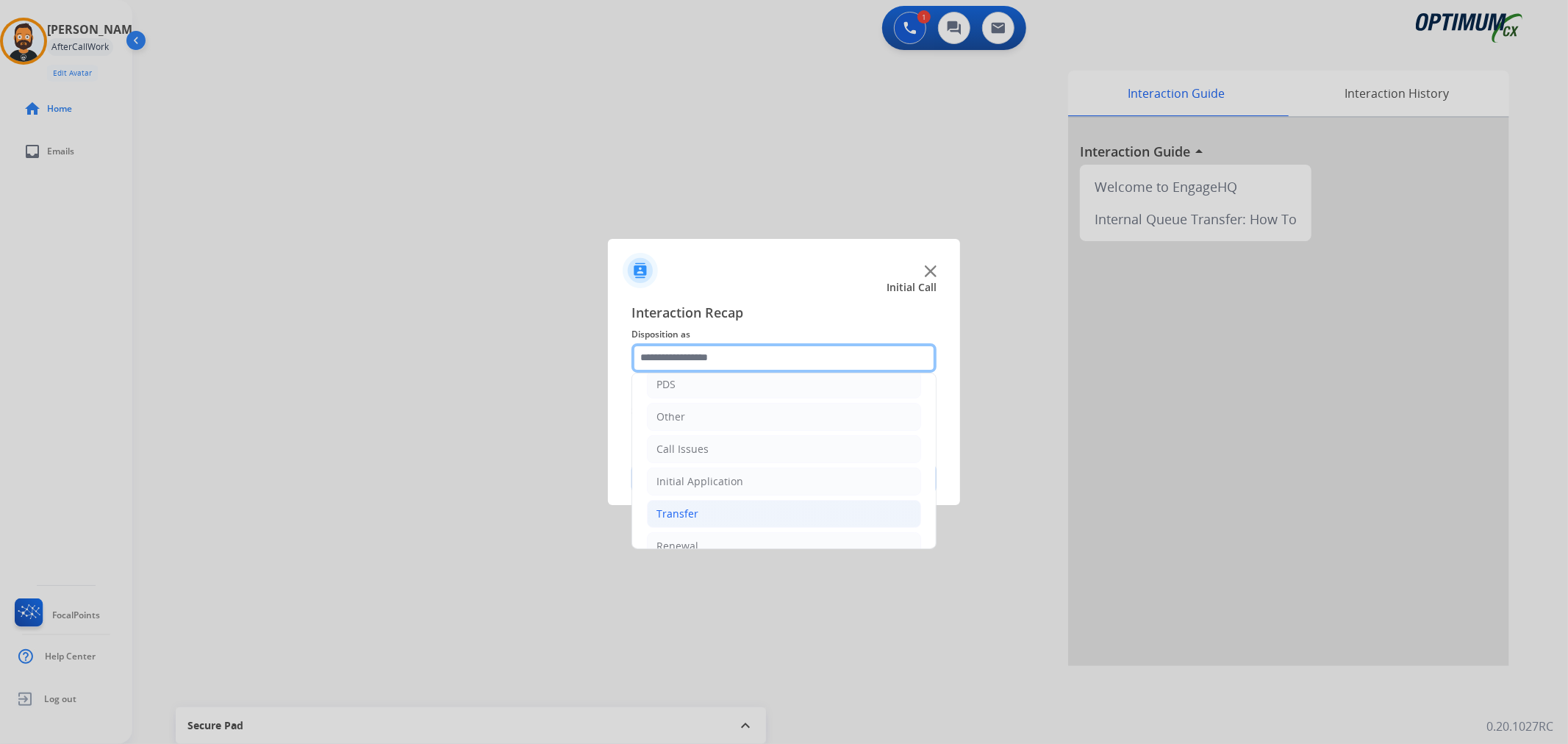
scroll to position [101, 0]
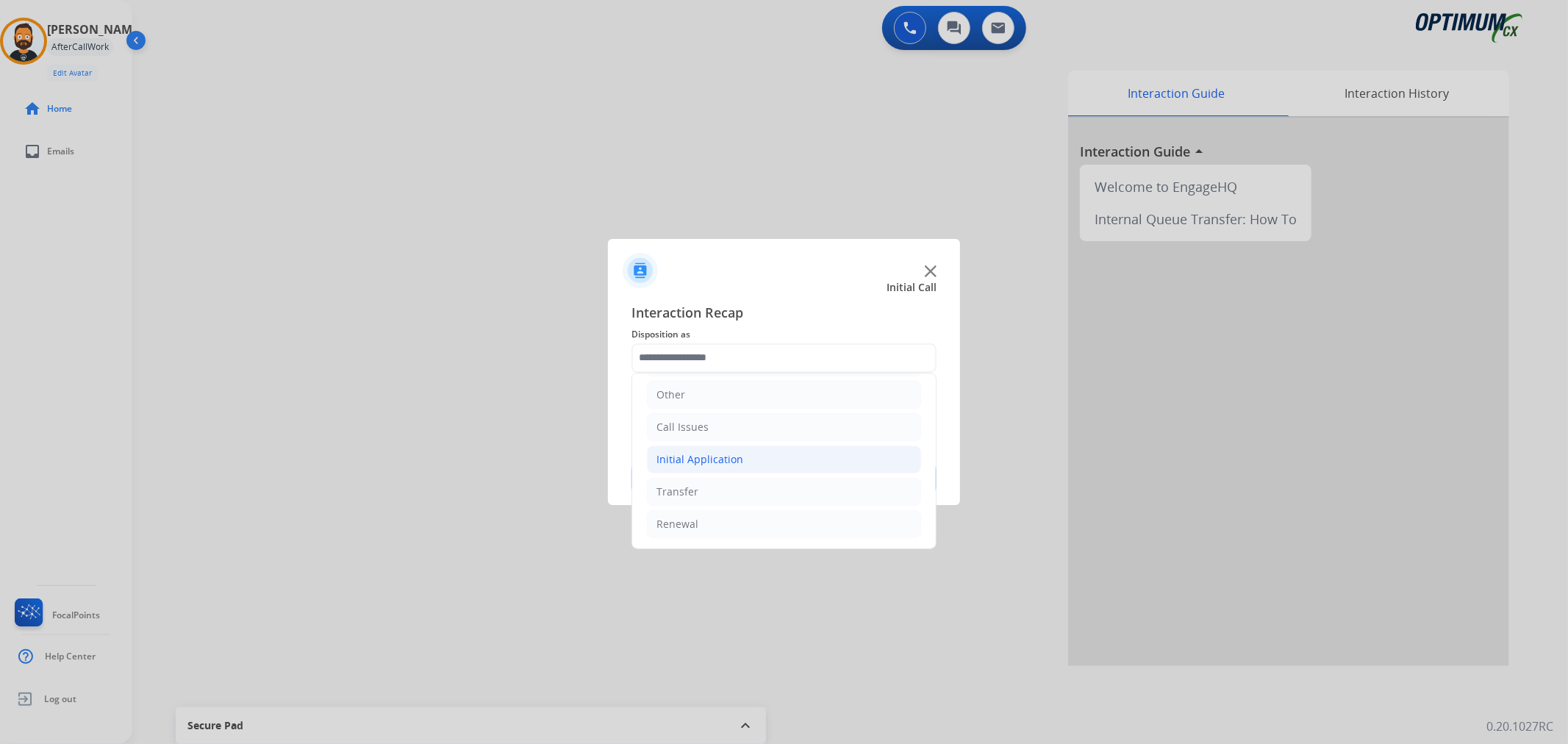
click at [703, 459] on div "Initial Application" at bounding box center [699, 459] width 87 height 15
click at [706, 482] on li "Credential Resend (Initial application)" at bounding box center [798, 491] width 245 height 28
type input "**********"
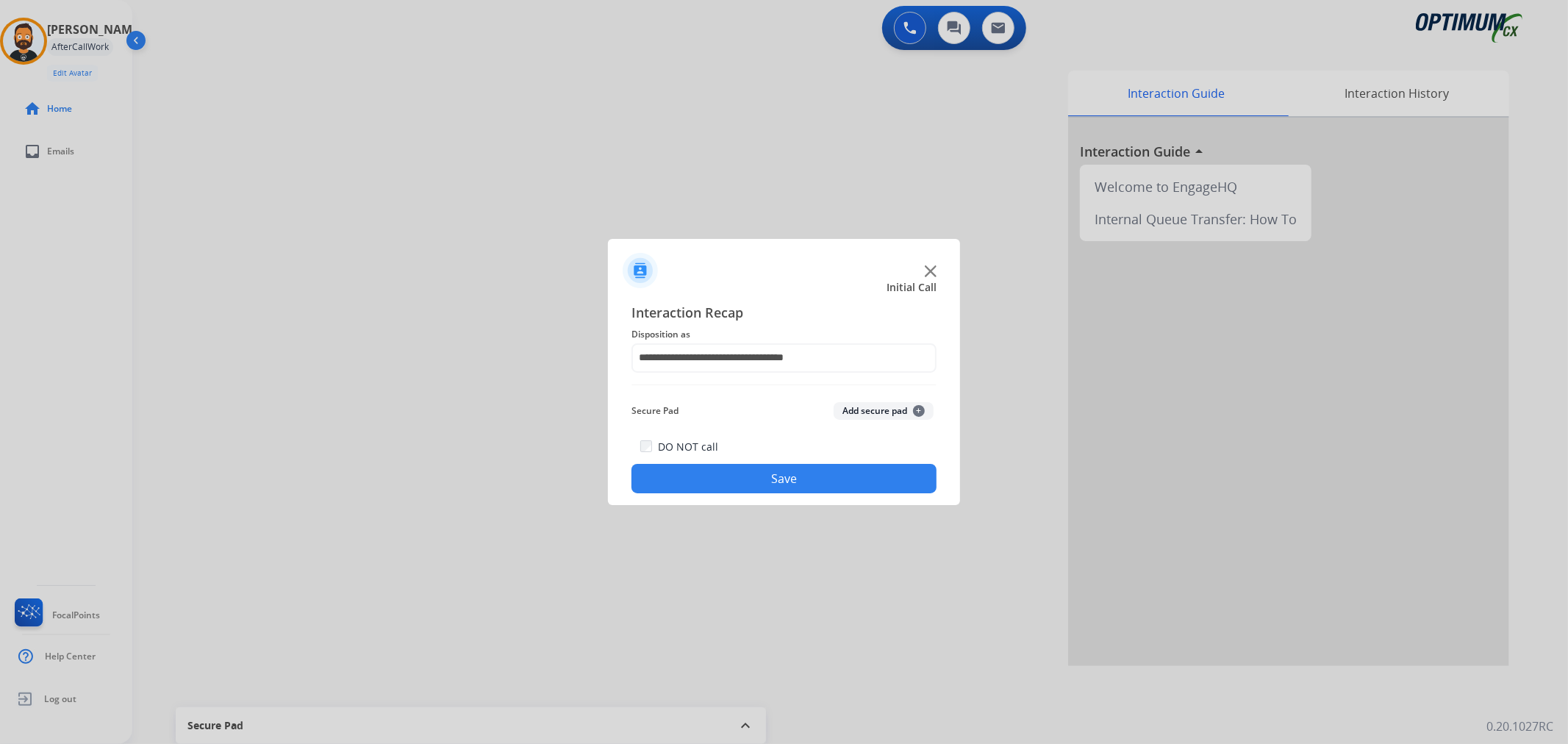
click at [706, 482] on button "Save" at bounding box center [784, 478] width 305 height 30
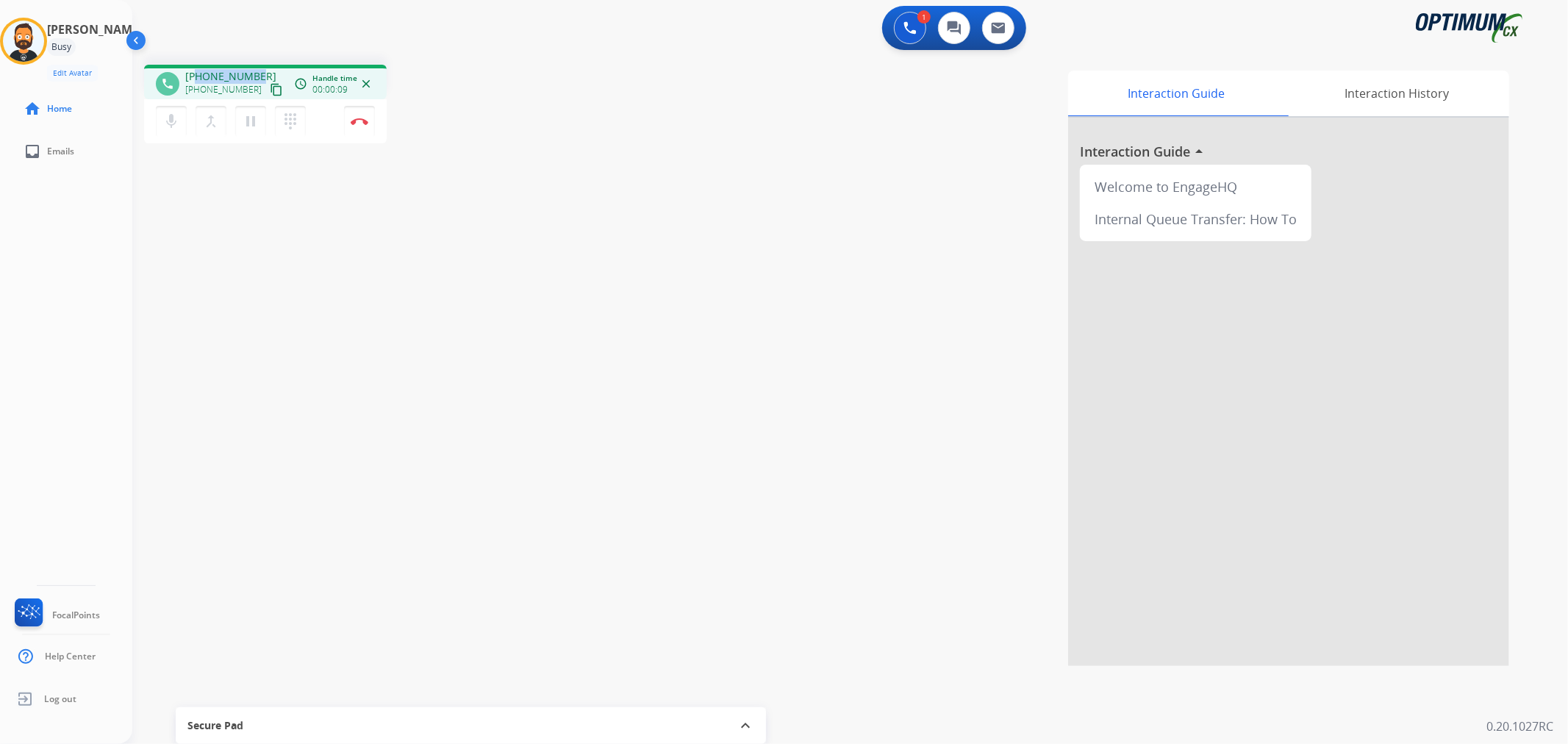
drag, startPoint x: 262, startPoint y: 67, endPoint x: 196, endPoint y: 68, distance: 66.0
click at [196, 68] on div "phone [PHONE_NUMBER] [PHONE_NUMBER] content_copy access_time Call metrics Queue…" at bounding box center [265, 81] width 243 height 34
copy span "4788325562"
click at [361, 121] on img at bounding box center [359, 121] width 18 height 7
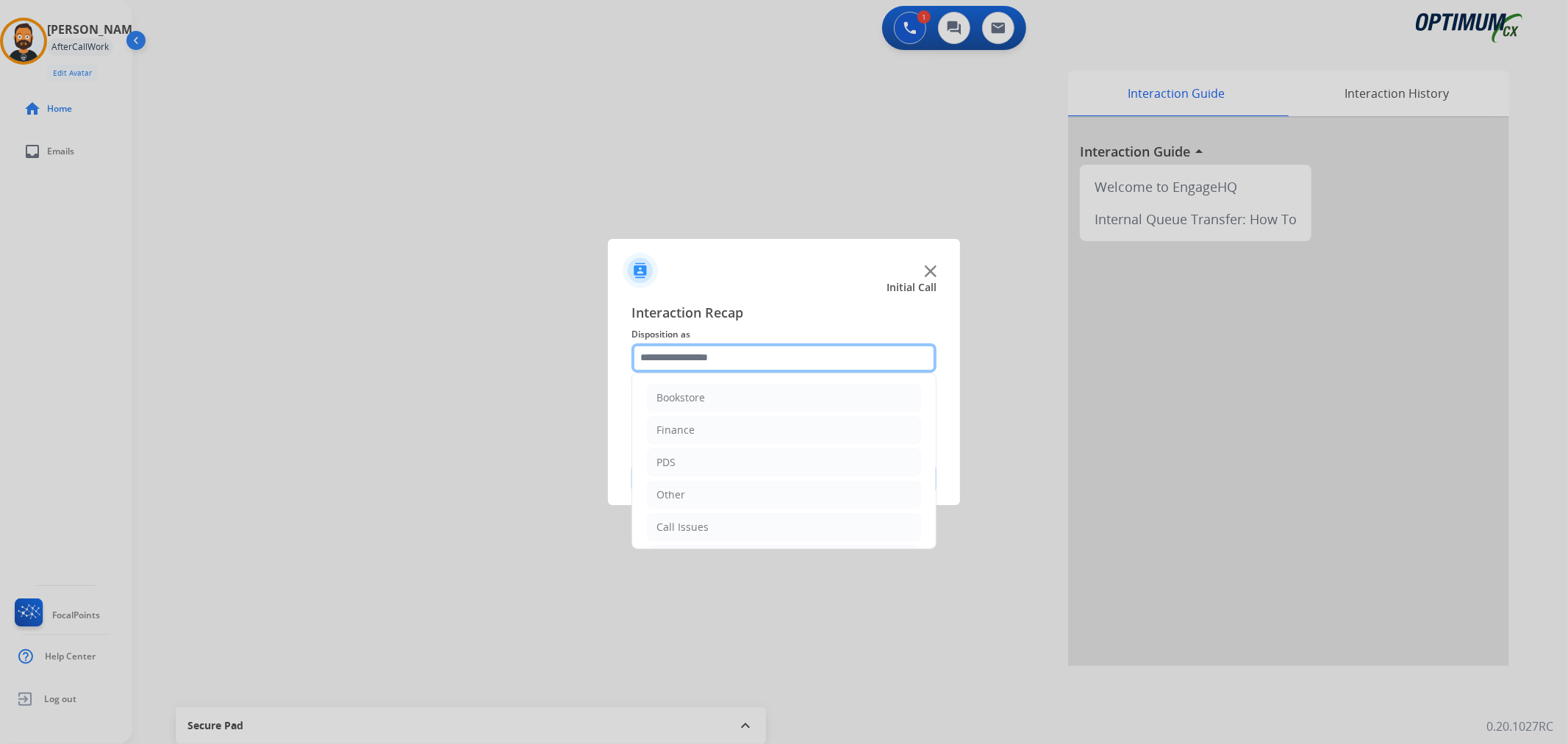
click at [692, 367] on input "text" at bounding box center [784, 358] width 305 height 30
click at [690, 461] on div "Initial Application" at bounding box center [699, 459] width 87 height 15
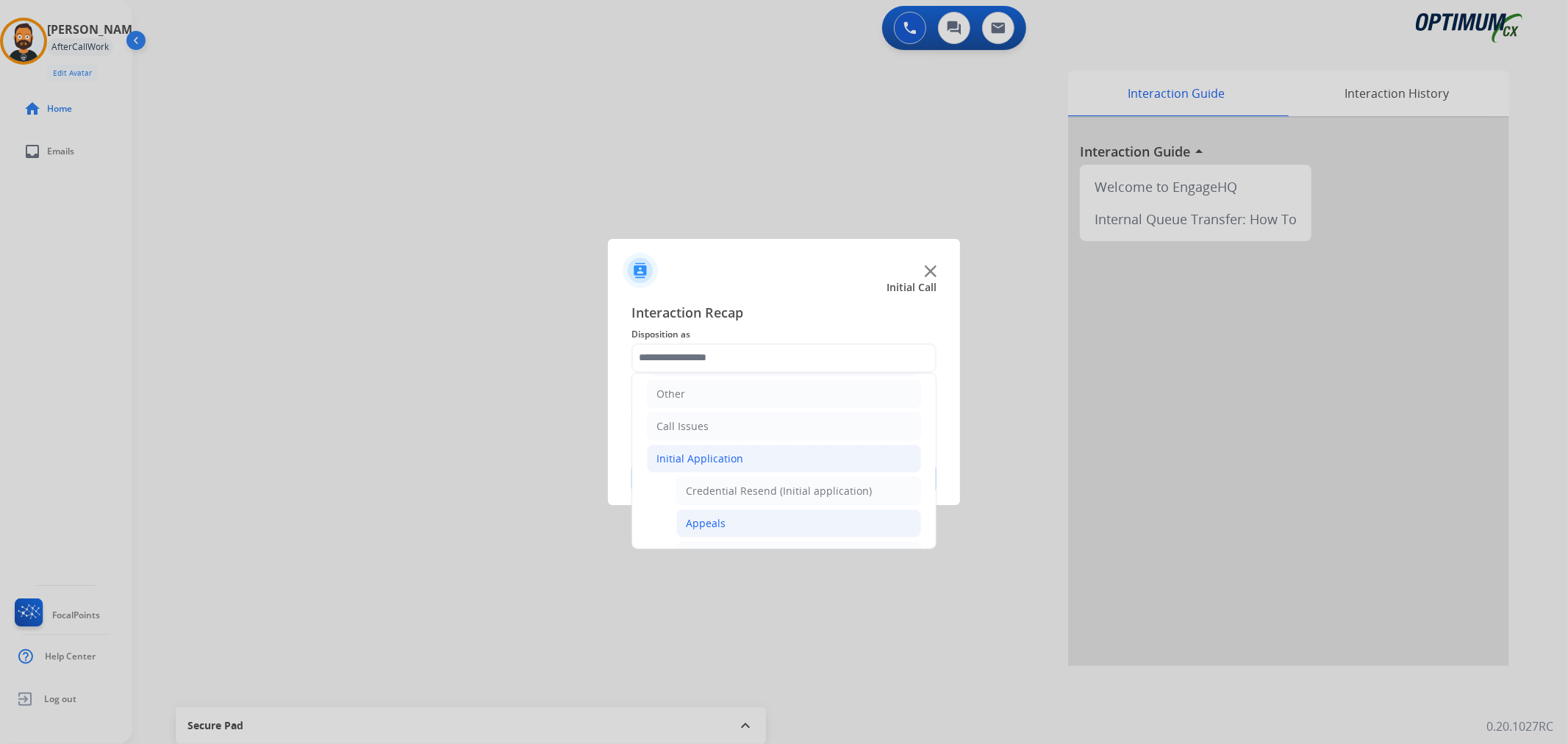
click at [721, 523] on div "Appeals" at bounding box center [705, 523] width 39 height 15
type input "*******"
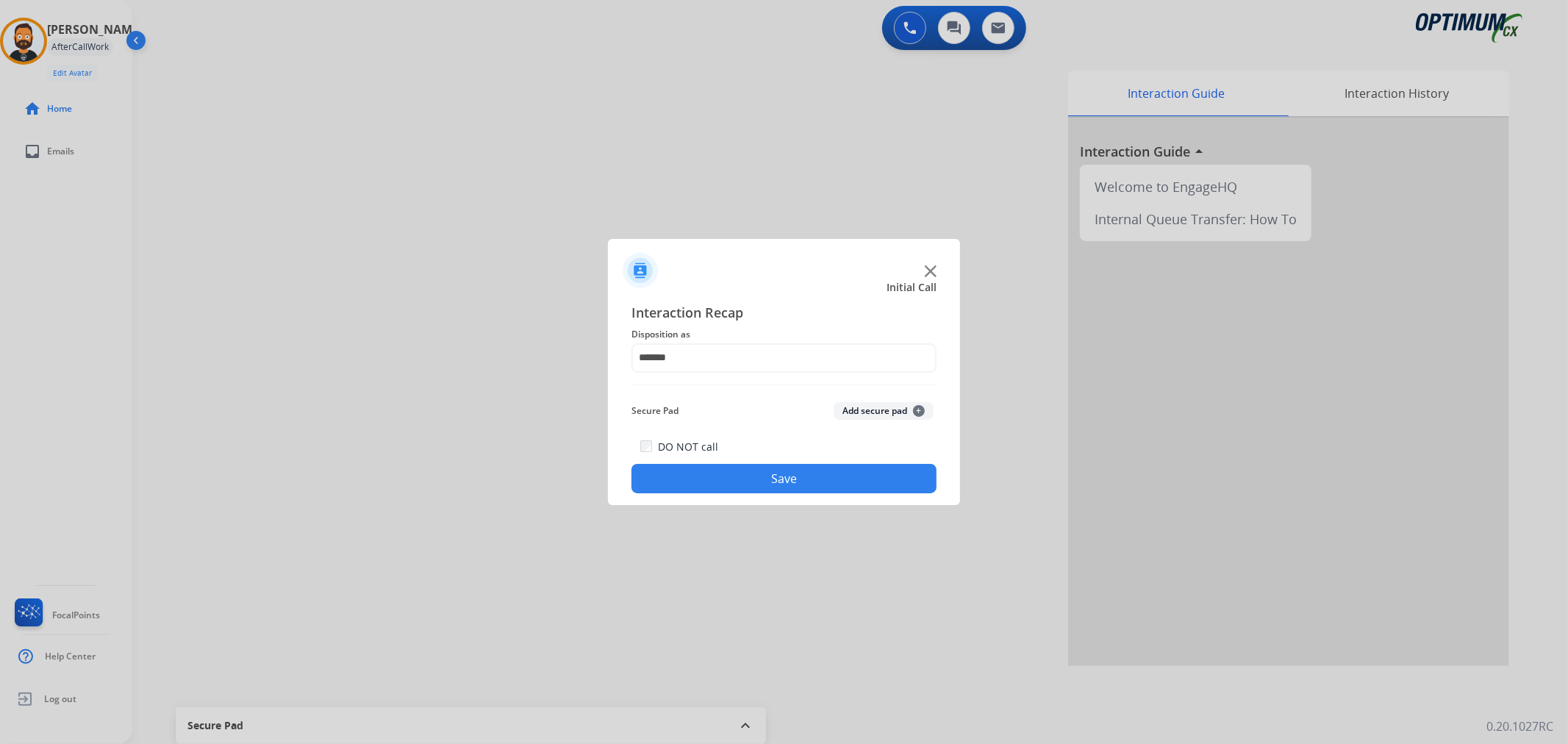
click at [725, 474] on button "Save" at bounding box center [784, 478] width 305 height 30
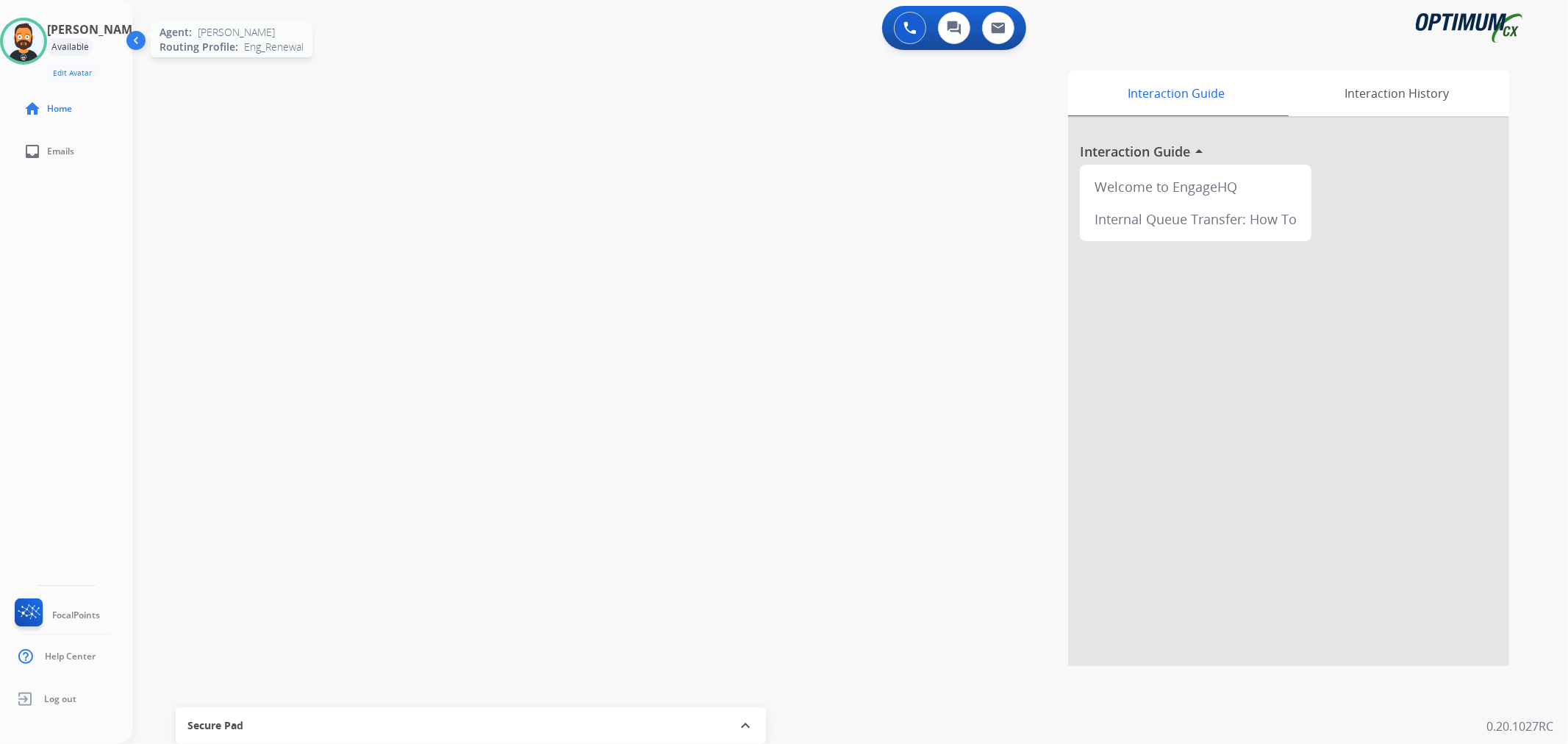
click at [34, 35] on img at bounding box center [23, 40] width 41 height 41
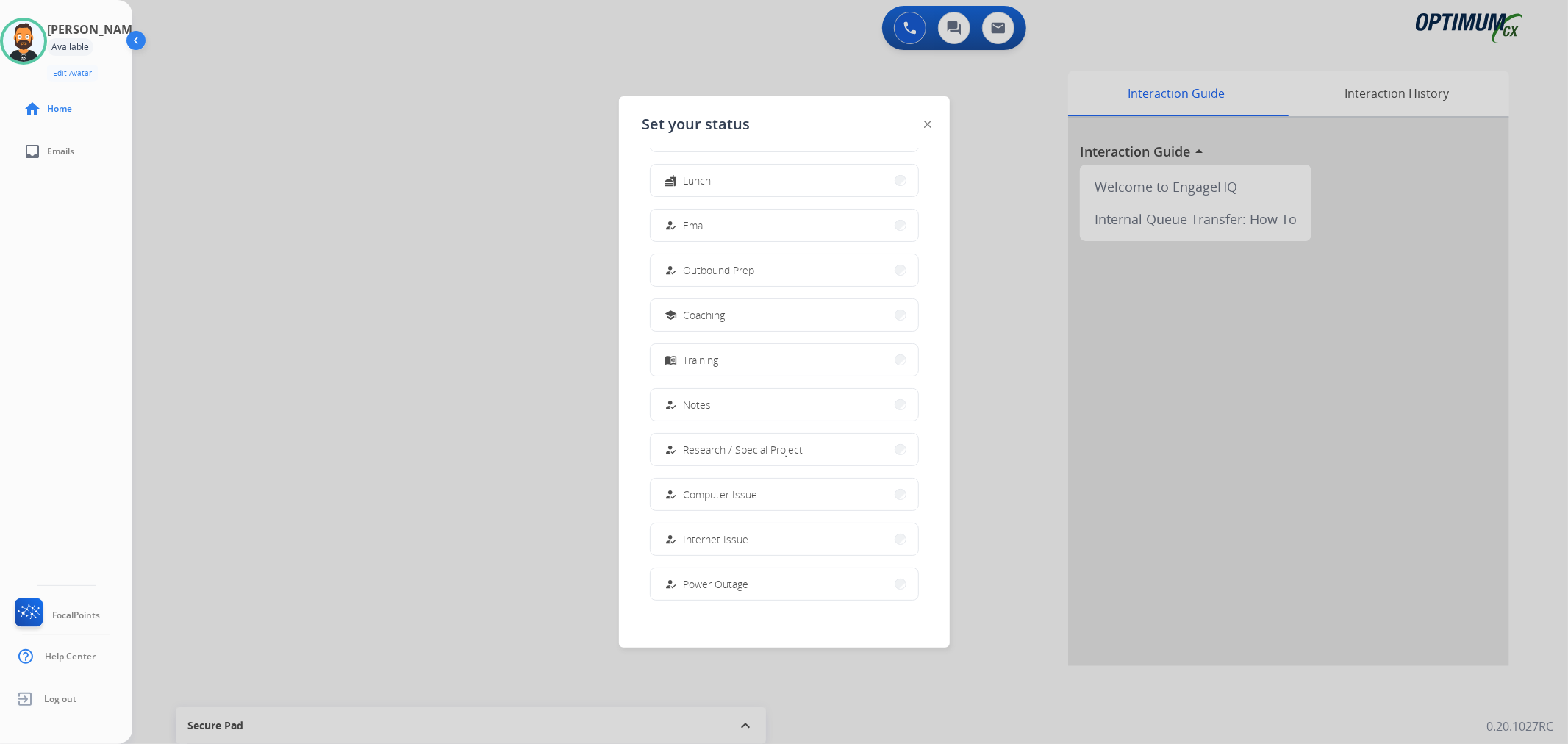
scroll to position [138, 0]
click at [687, 577] on span "Offline" at bounding box center [699, 577] width 31 height 16
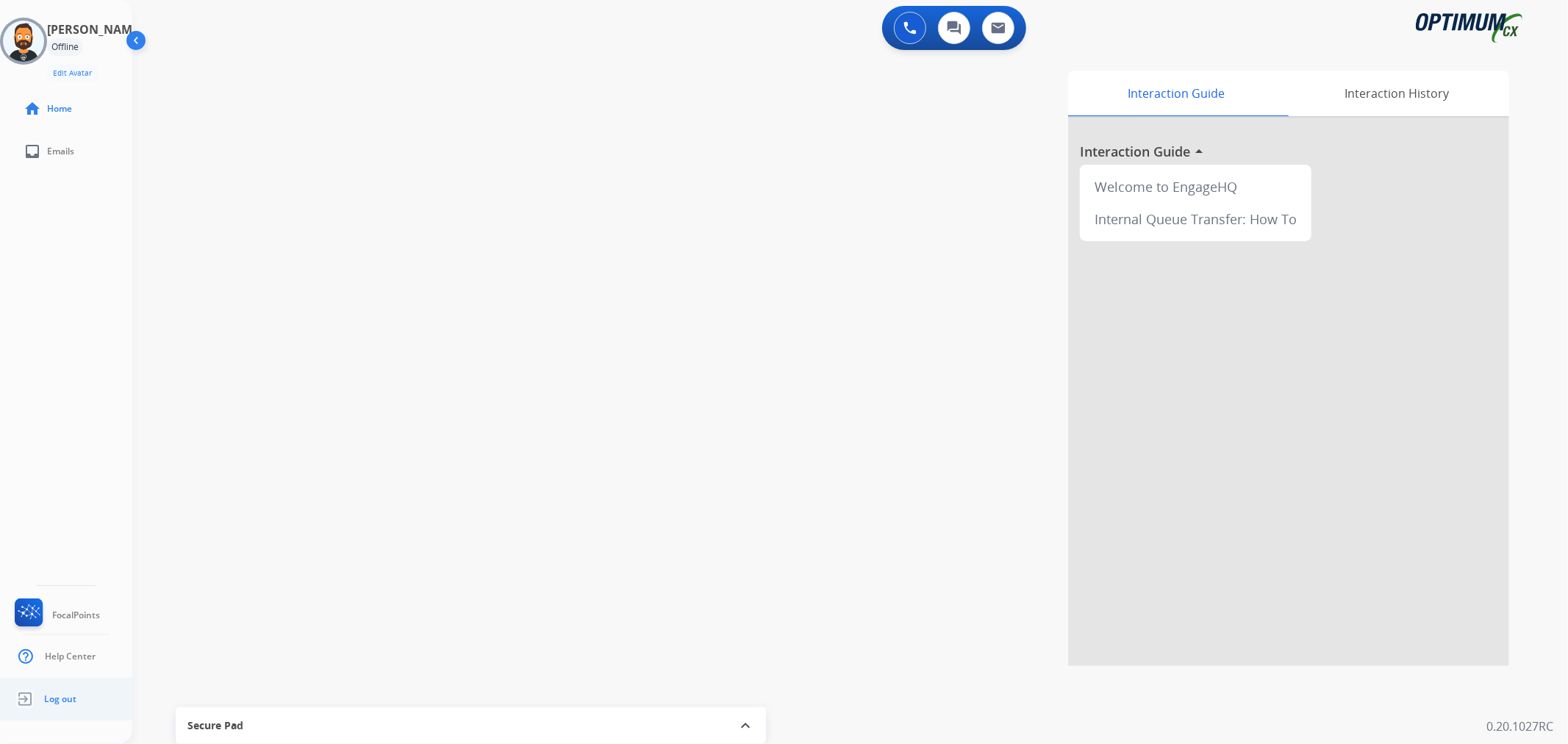
click at [39, 703] on link "Log out" at bounding box center [44, 699] width 65 height 28
